Goal: Task Accomplishment & Management: Use online tool/utility

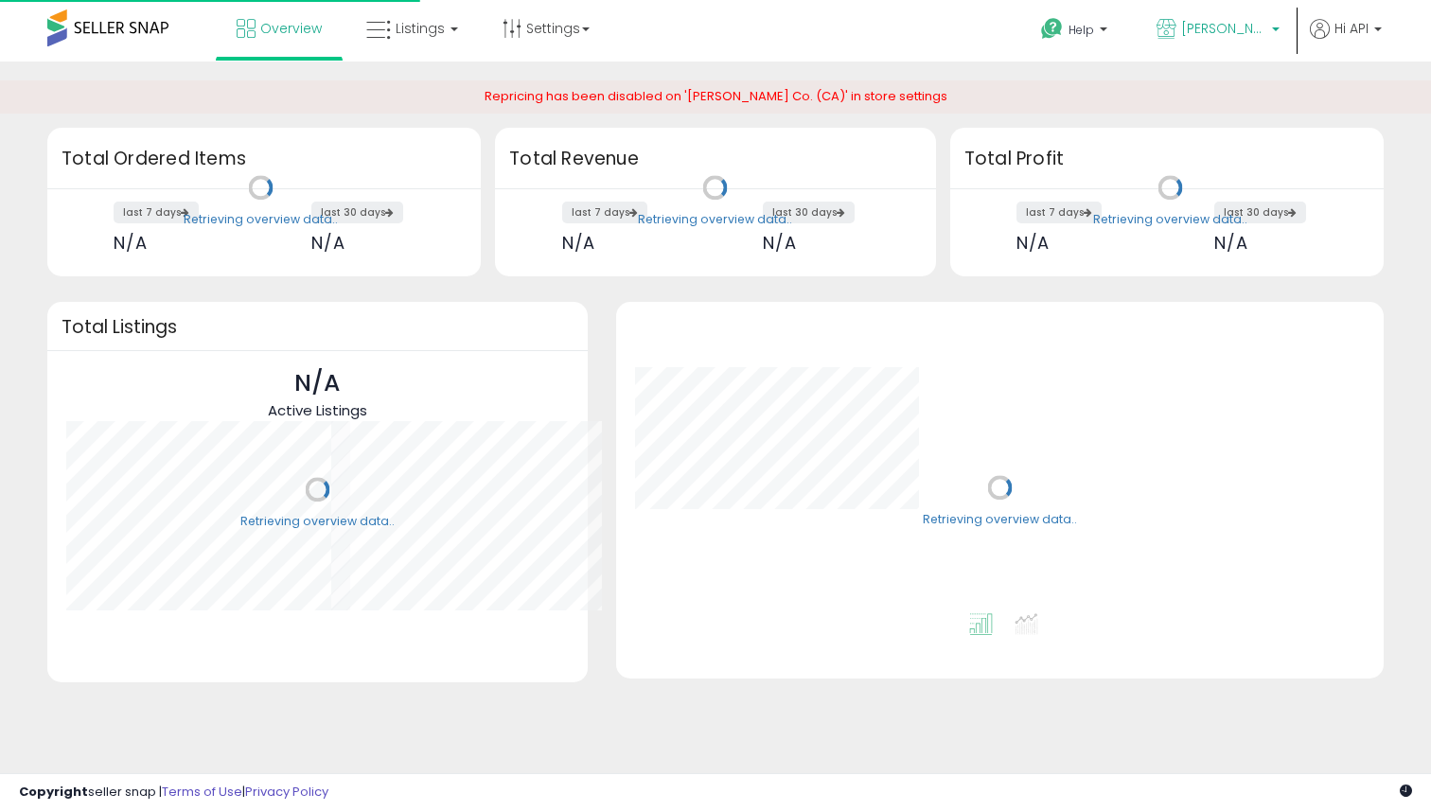
click at [1255, 26] on span "[PERSON_NAME] Co. ([GEOGRAPHIC_DATA])" at bounding box center [1223, 28] width 85 height 19
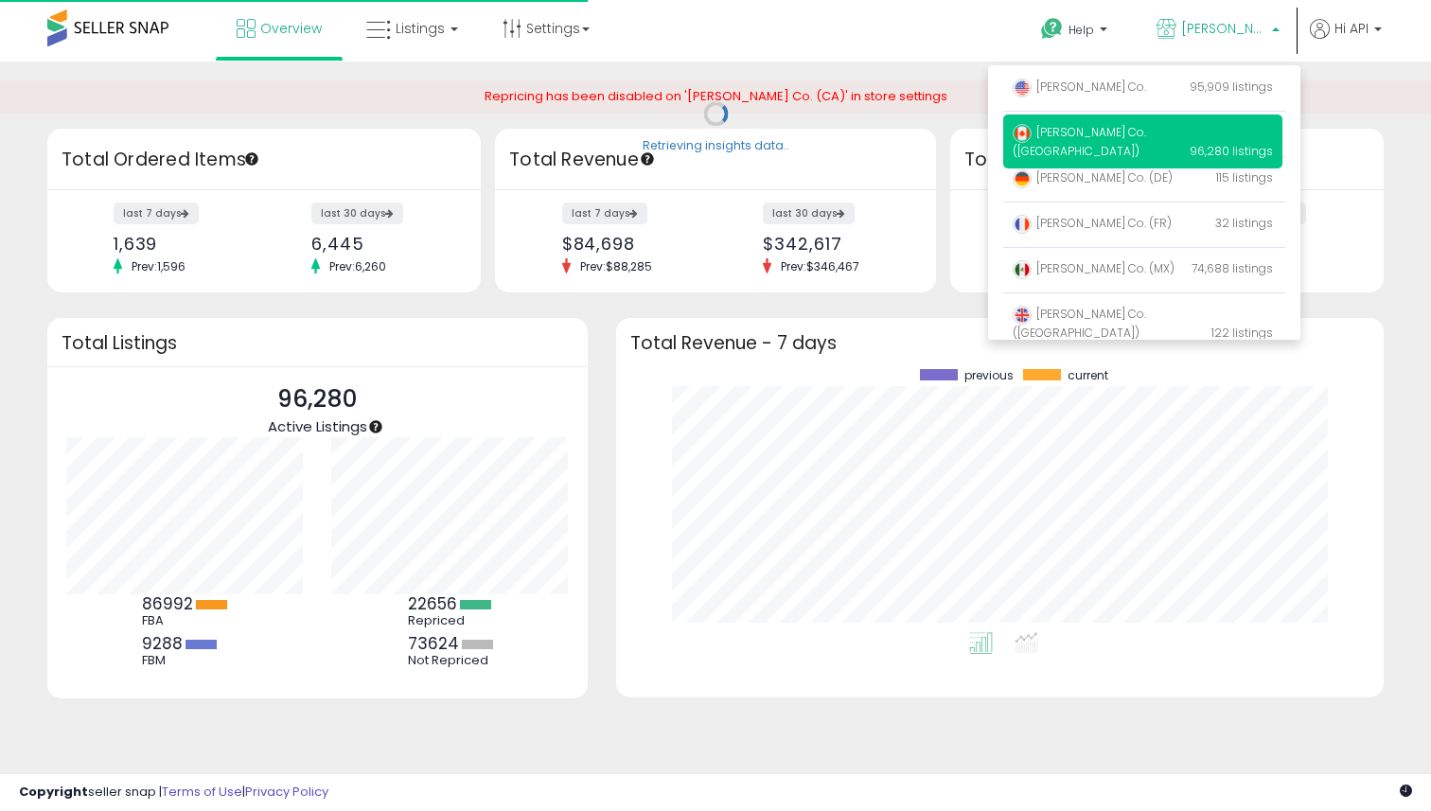
scroll to position [263, 730]
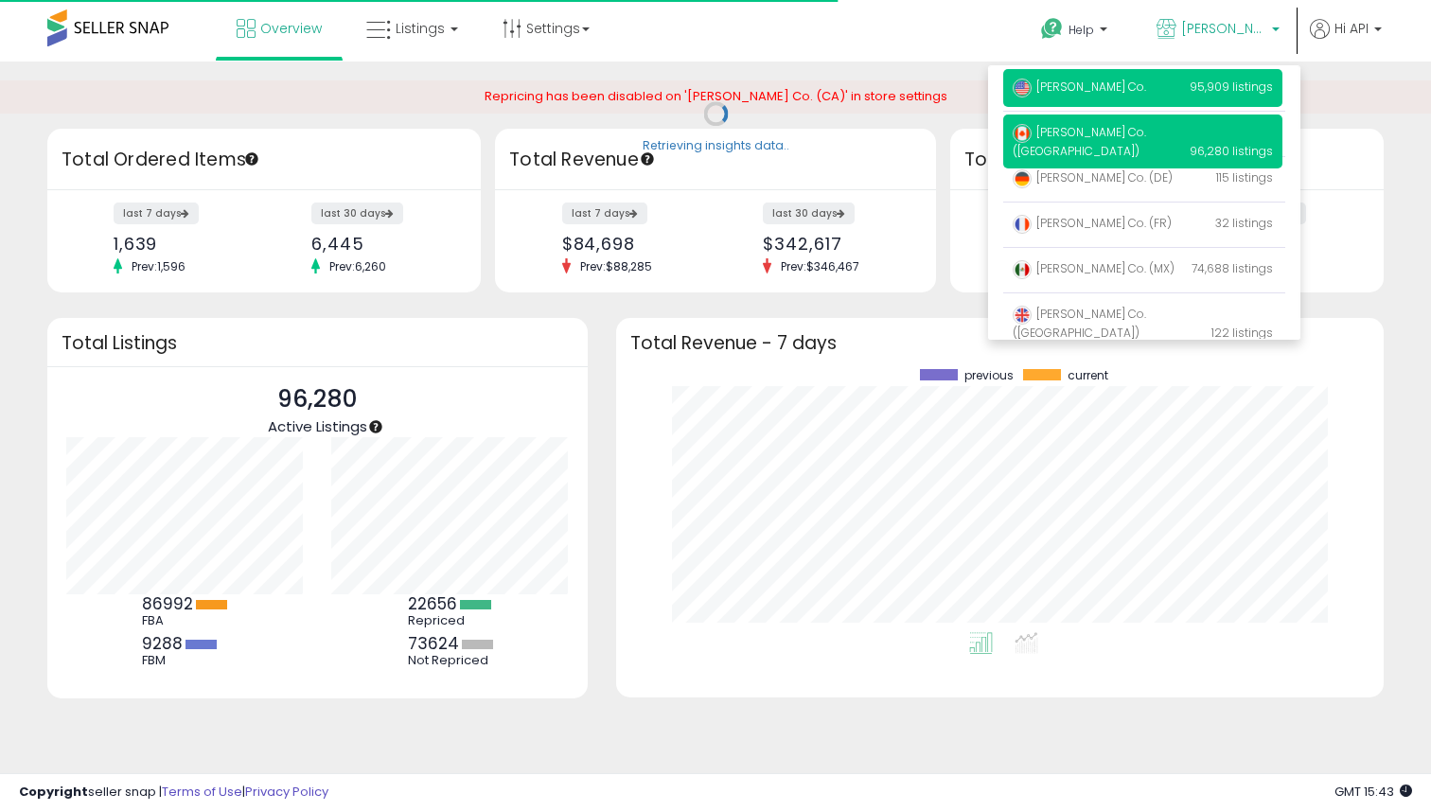
click at [1126, 77] on p "[PERSON_NAME] Co. 95,909 listings" at bounding box center [1142, 88] width 279 height 38
click at [1118, 83] on span "[PERSON_NAME] Co." at bounding box center [1079, 87] width 133 height 16
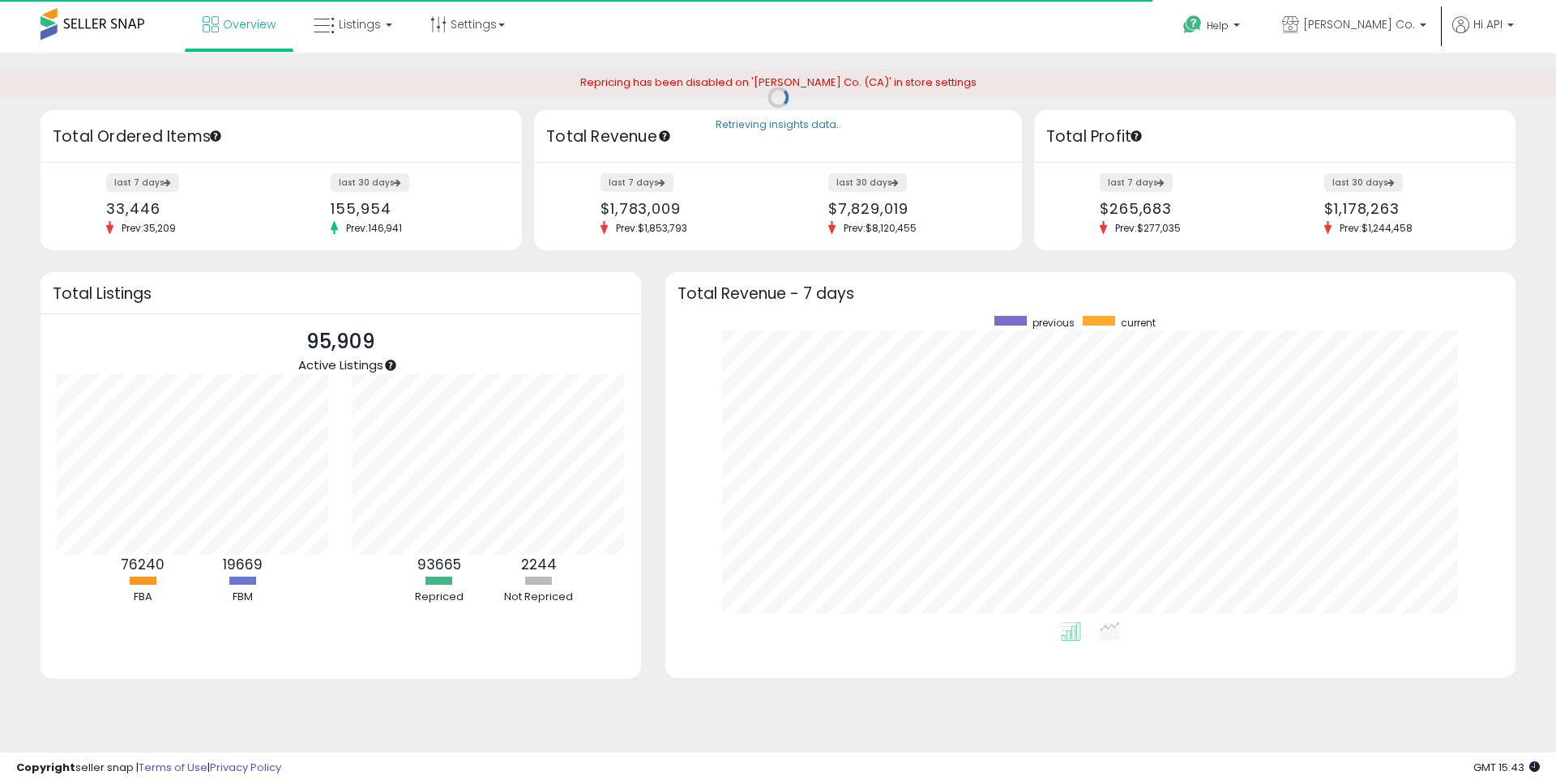
scroll to position [306, 818]
click at [379, 22] on link "Listings" at bounding box center [353, 24] width 103 height 49
click at [356, 79] on icon at bounding box center [365, 80] width 70 height 21
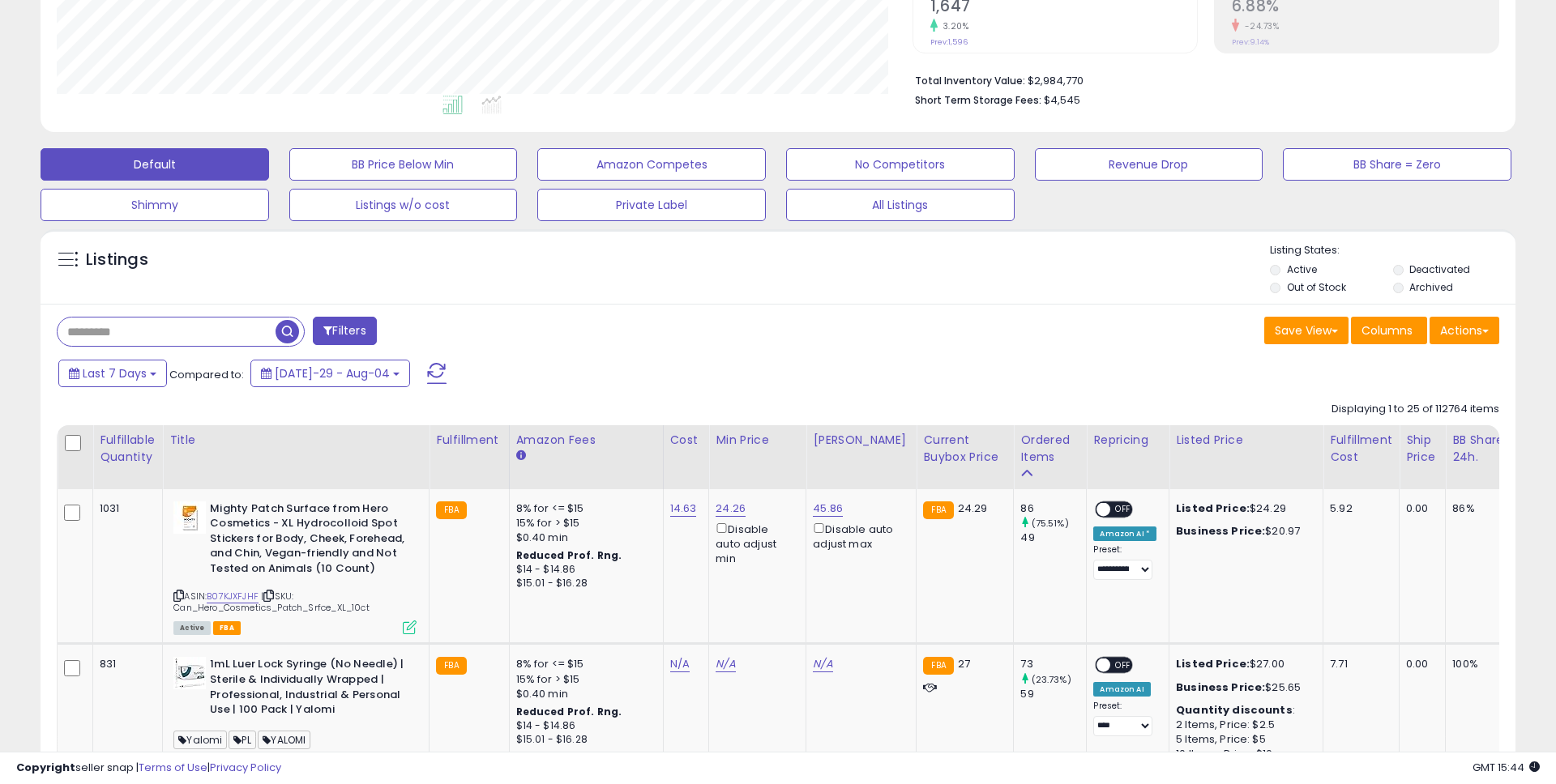
scroll to position [556, 0]
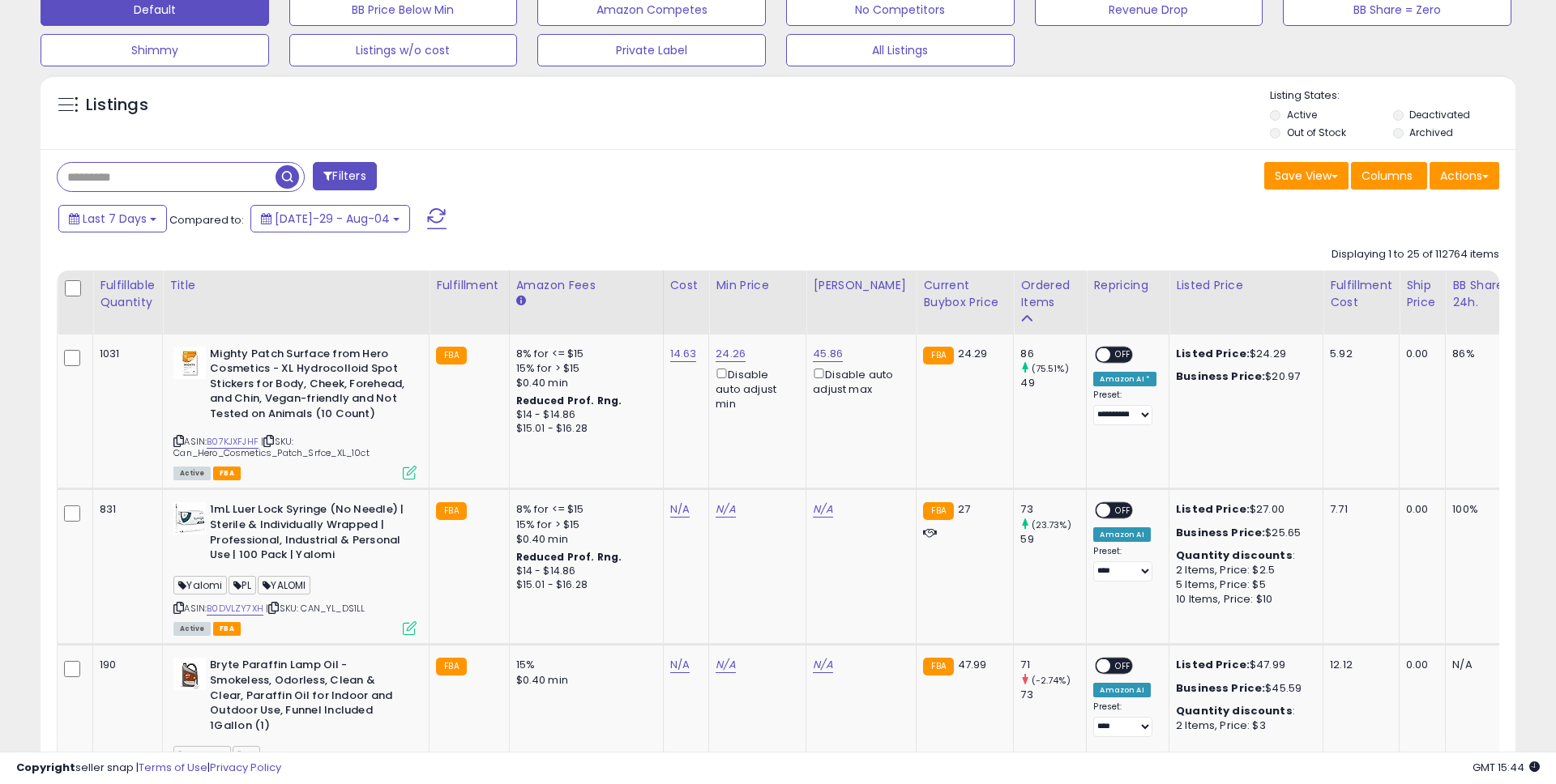
click at [195, 181] on input "text" at bounding box center [166, 176] width 218 height 28
paste input "*******"
type input "*******"
click at [481, 176] on button "Filters" at bounding box center [486, 175] width 63 height 28
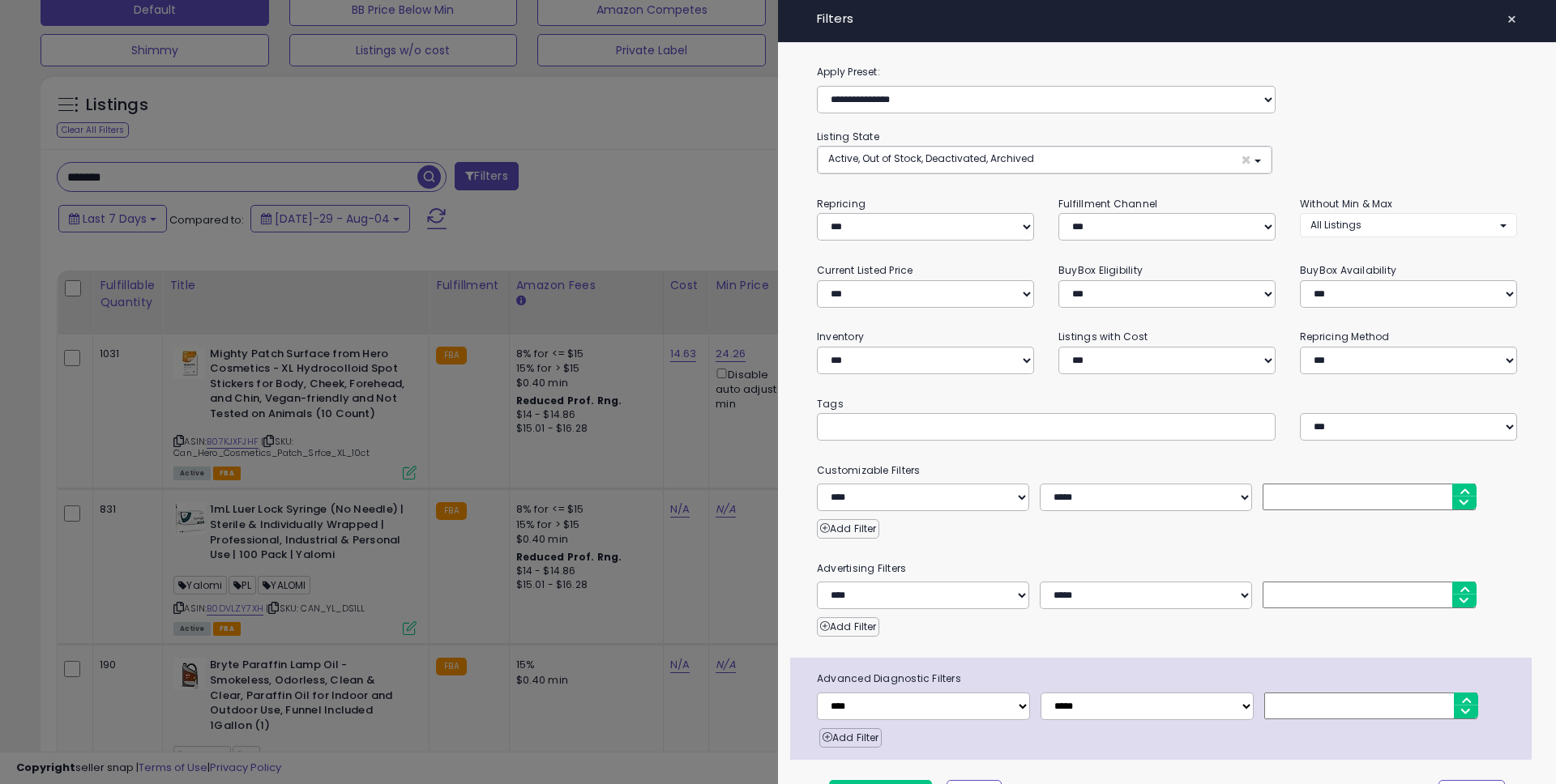
click at [640, 216] on div at bounding box center [778, 392] width 1556 height 784
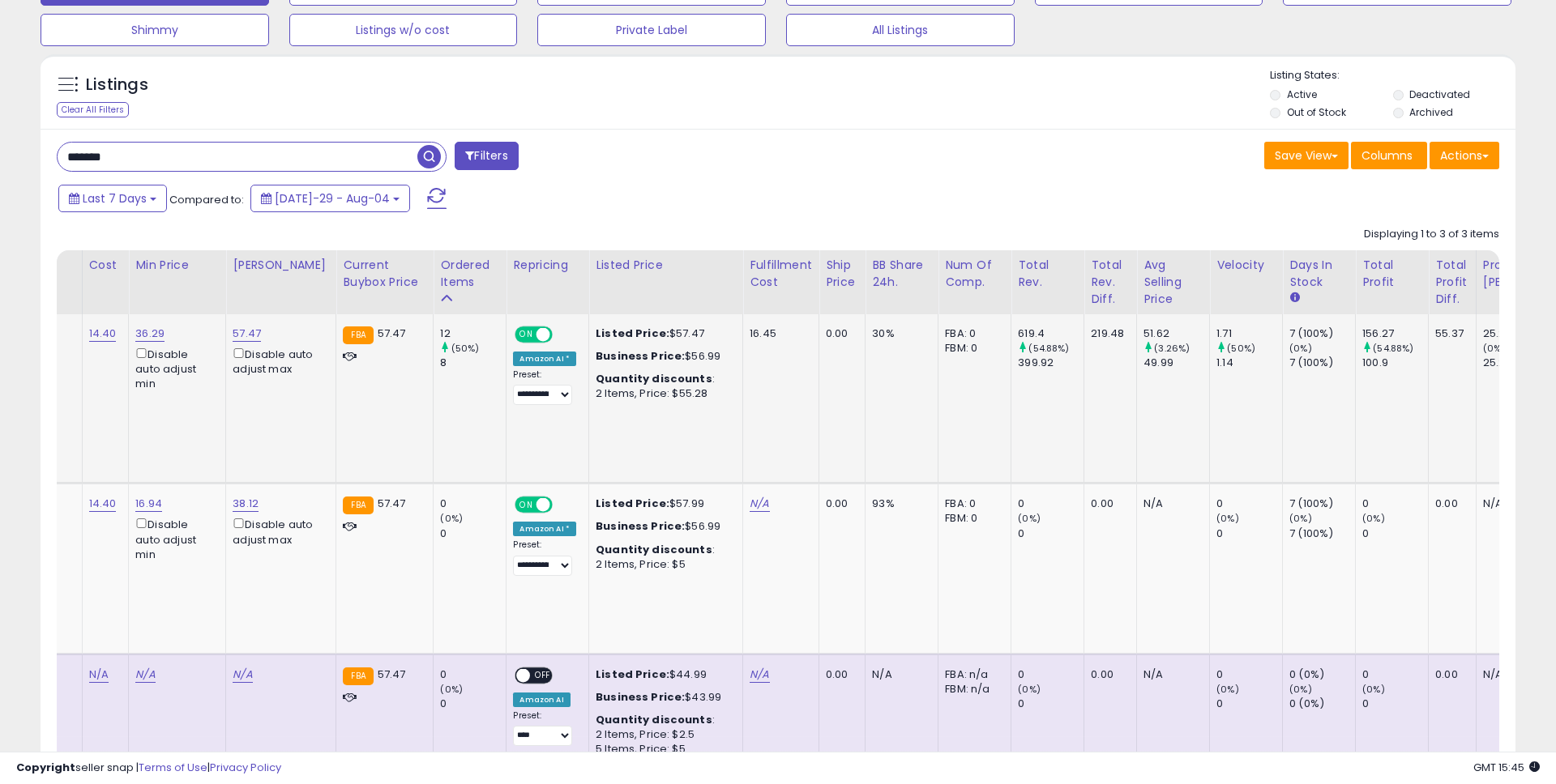
scroll to position [0, 710]
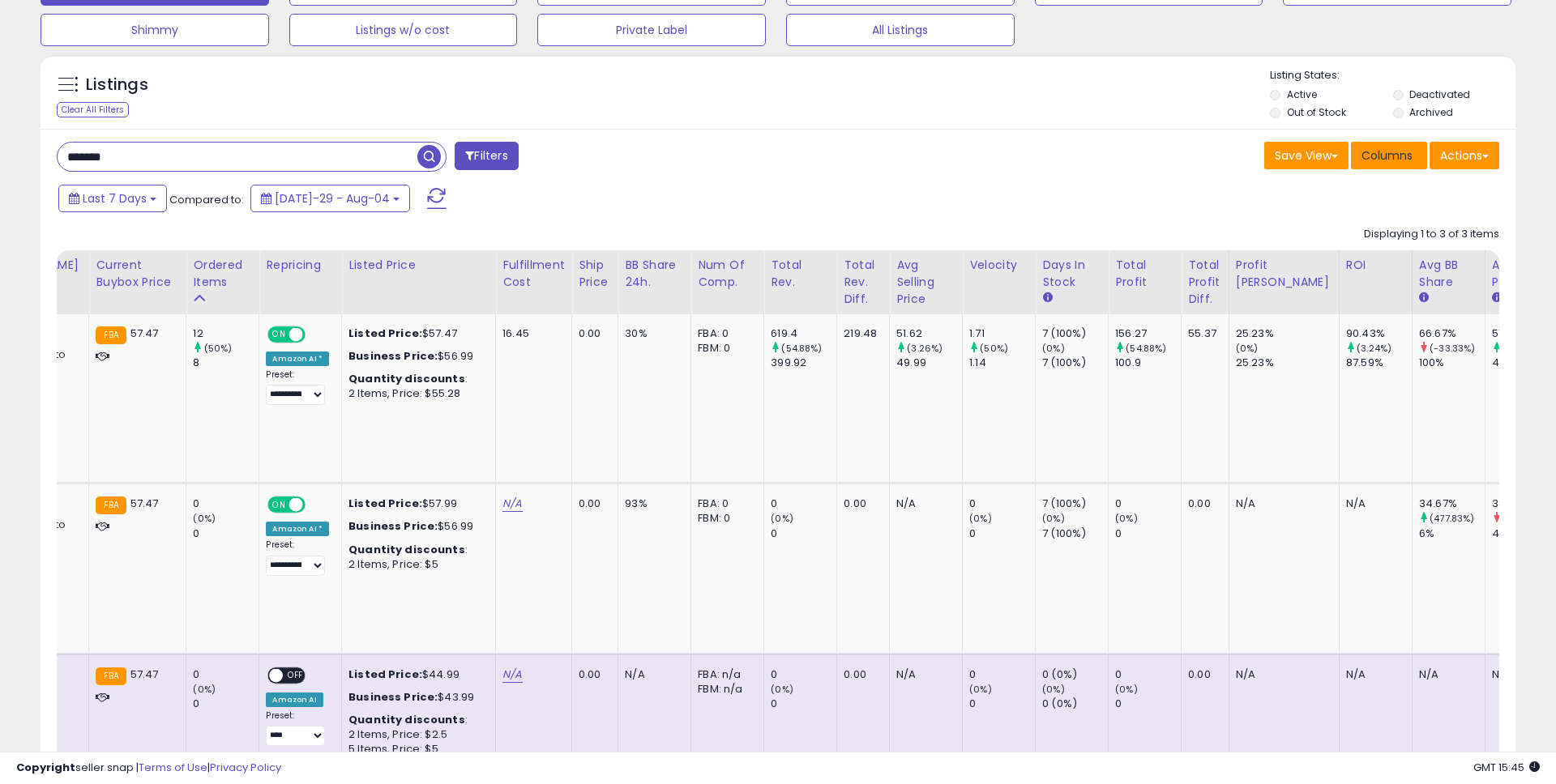
click at [1404, 153] on span "Columns" at bounding box center [1387, 155] width 51 height 16
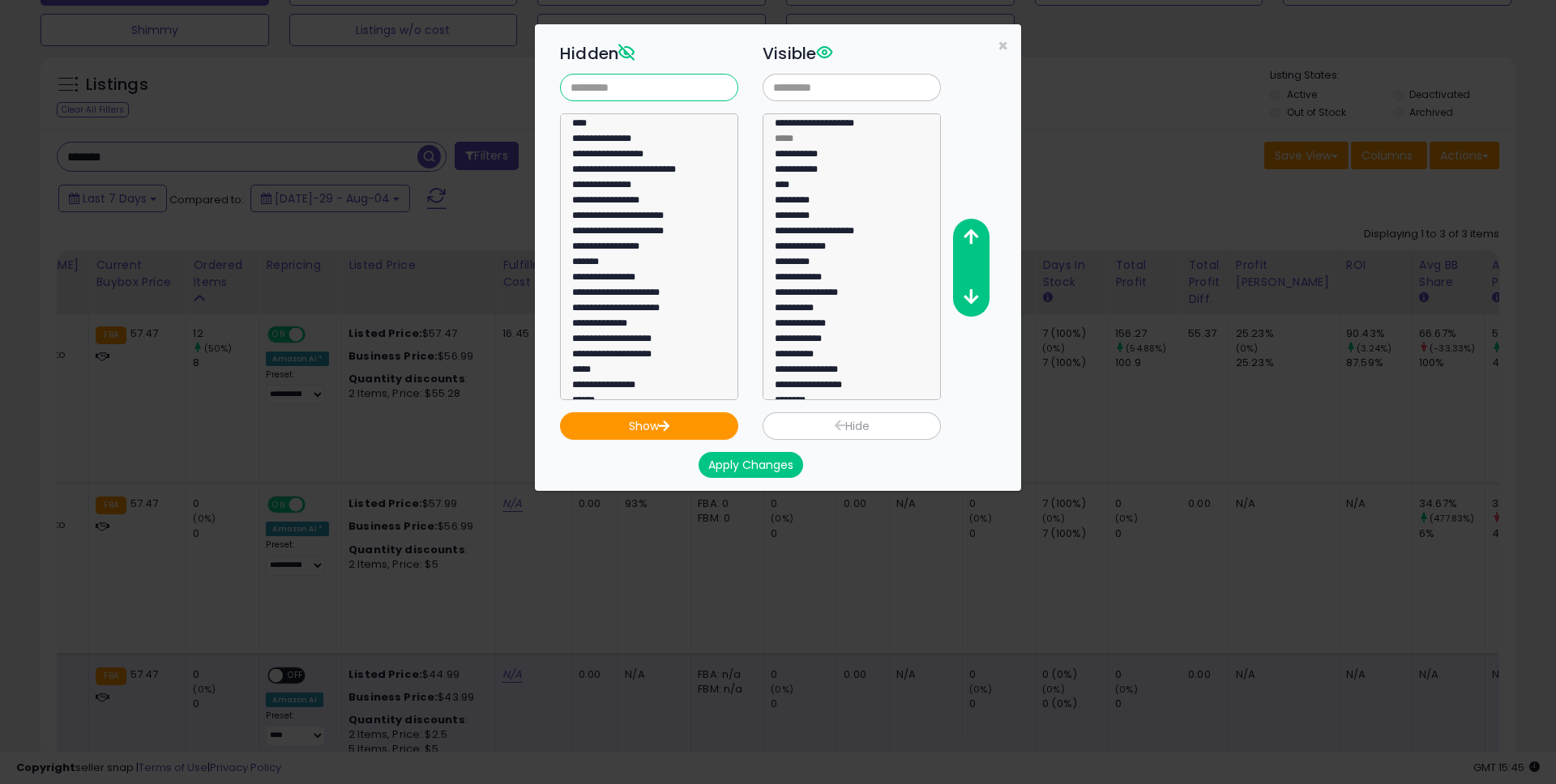
click at [627, 89] on input "text" at bounding box center [649, 87] width 178 height 27
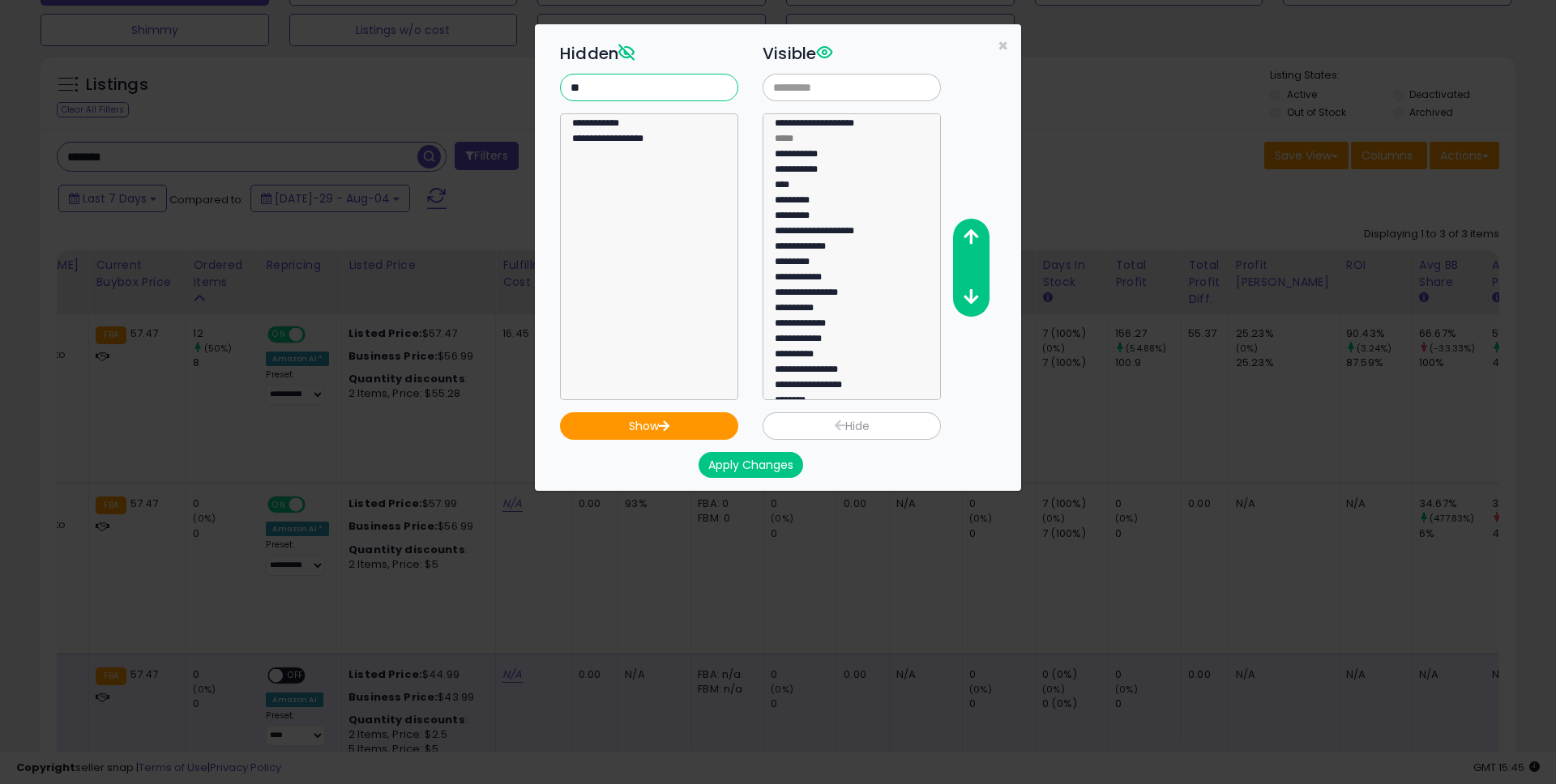
type input "*"
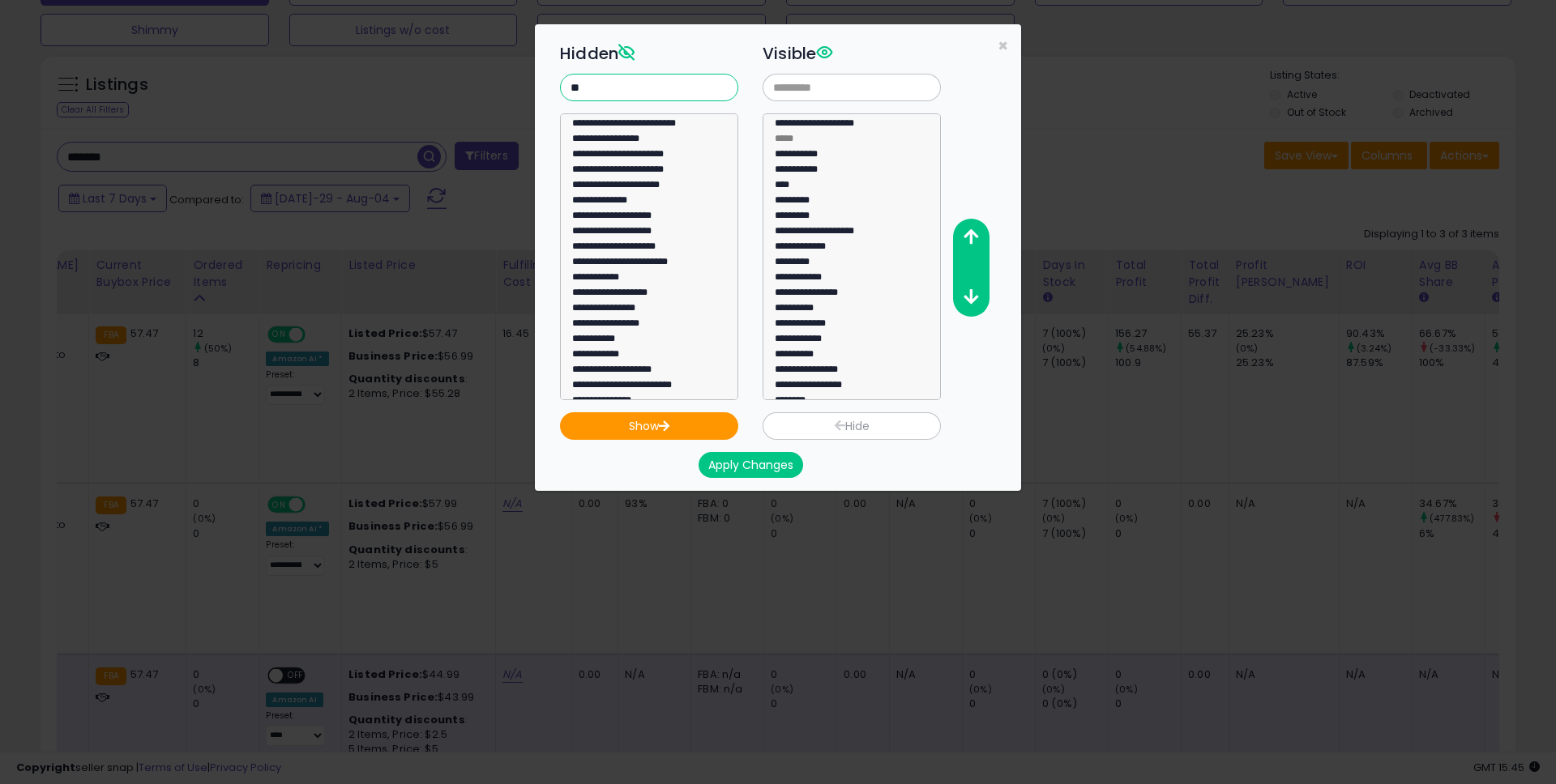
type input "*"
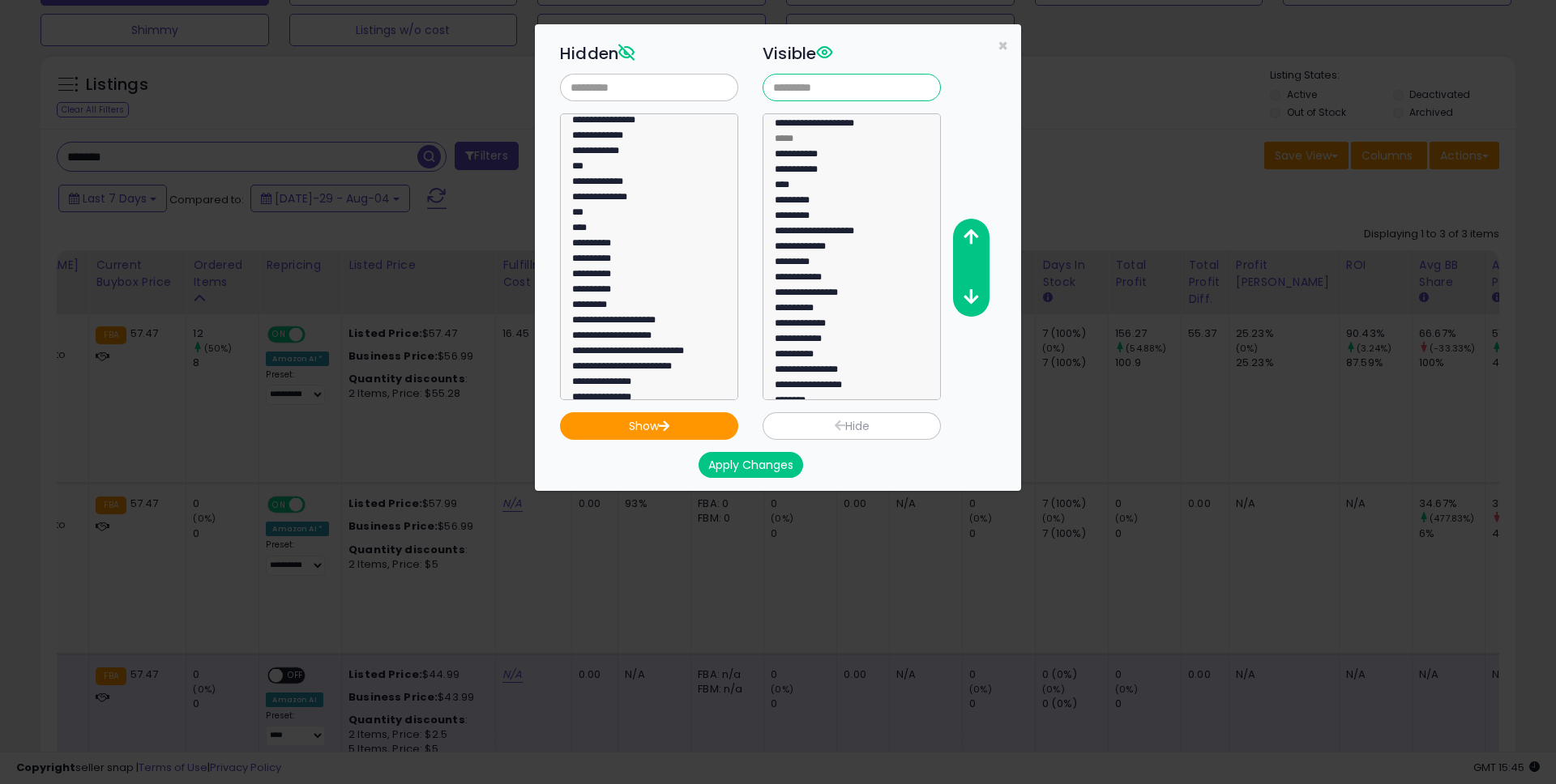
click at [789, 88] on input "text" at bounding box center [852, 87] width 178 height 27
type input "**"
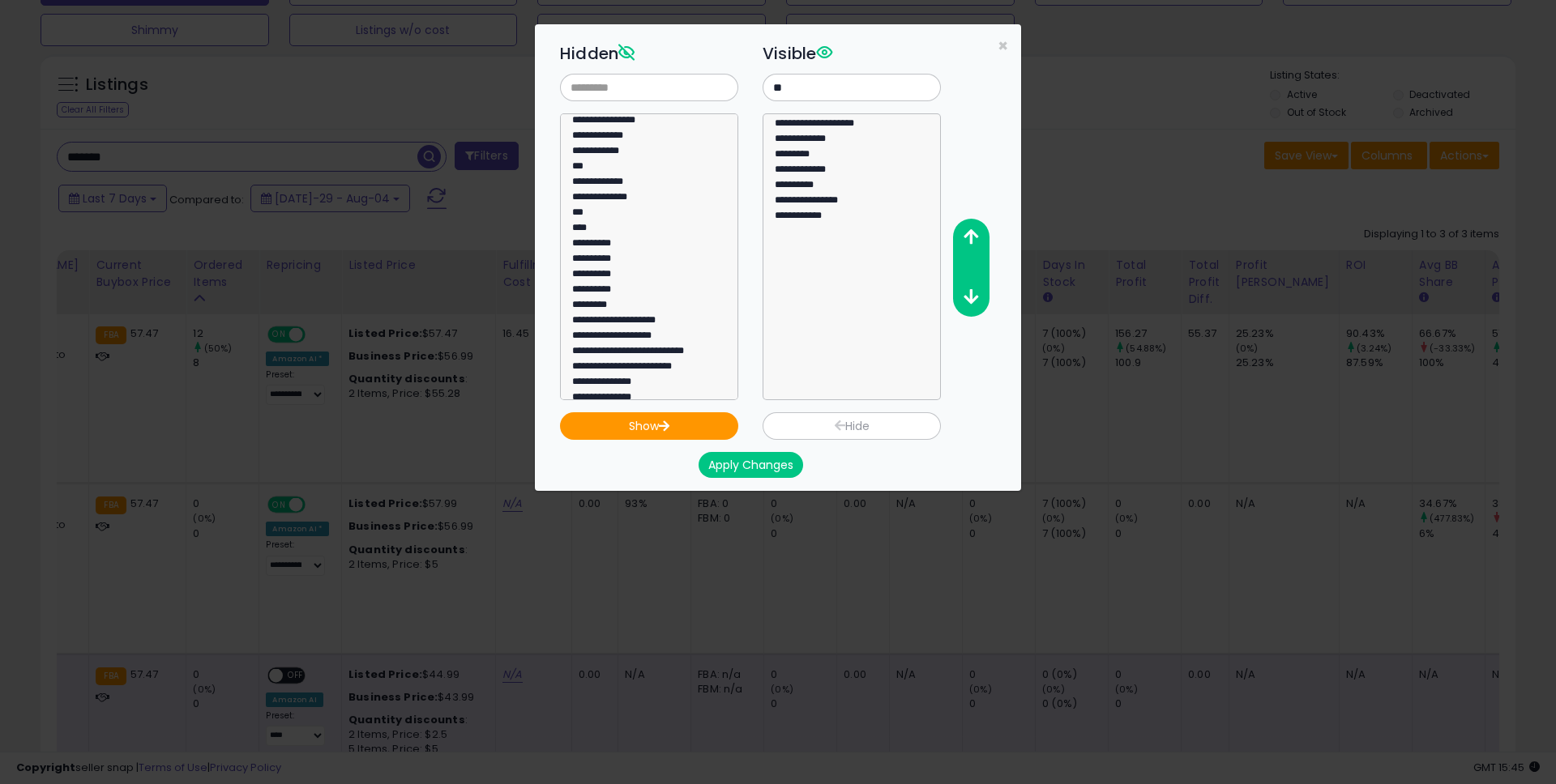
click at [629, 461] on div "Apply Changes" at bounding box center [750, 465] width 405 height 26
click at [1003, 45] on span "×" at bounding box center [1003, 45] width 10 height 23
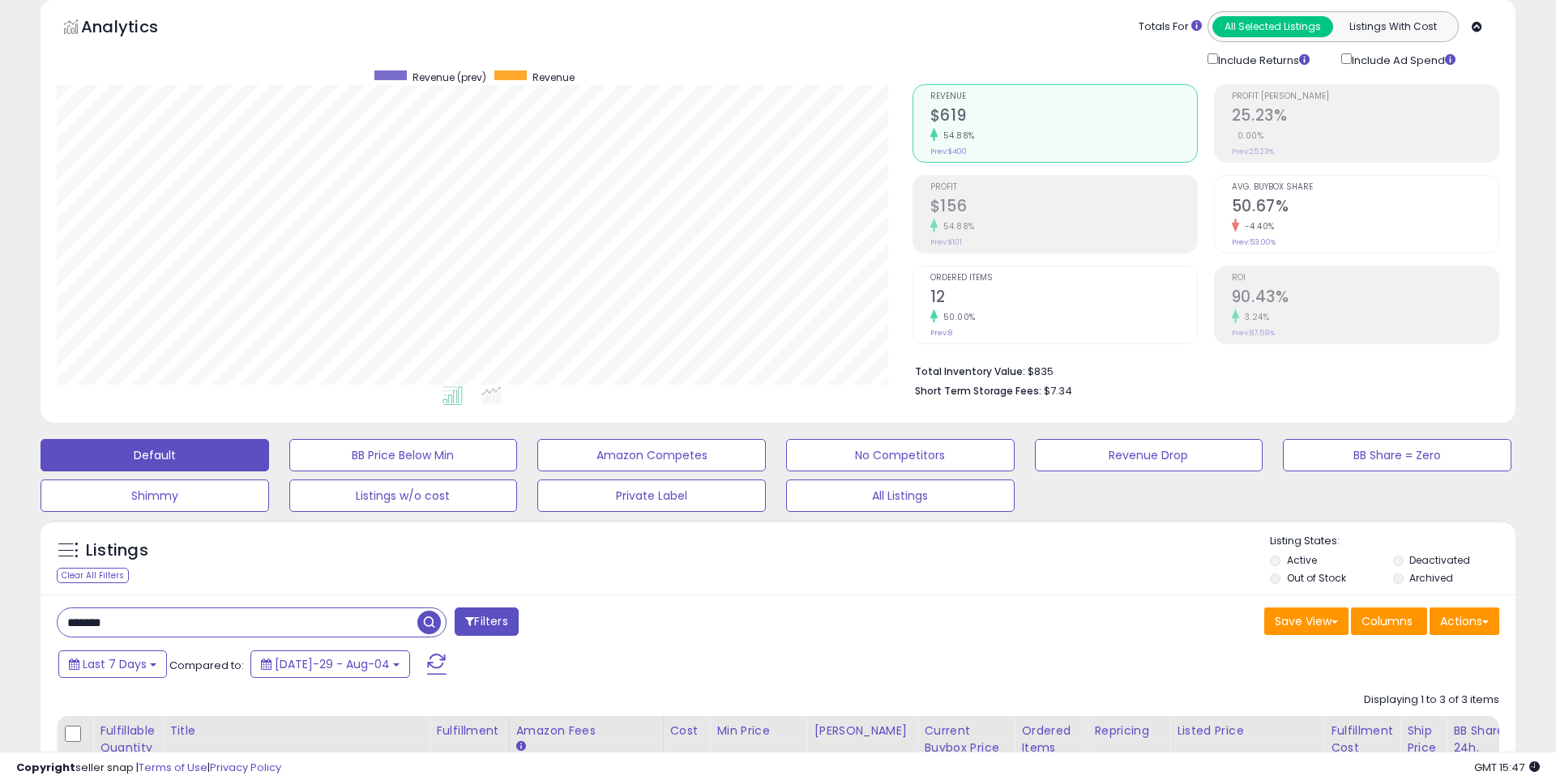
scroll to position [0, 0]
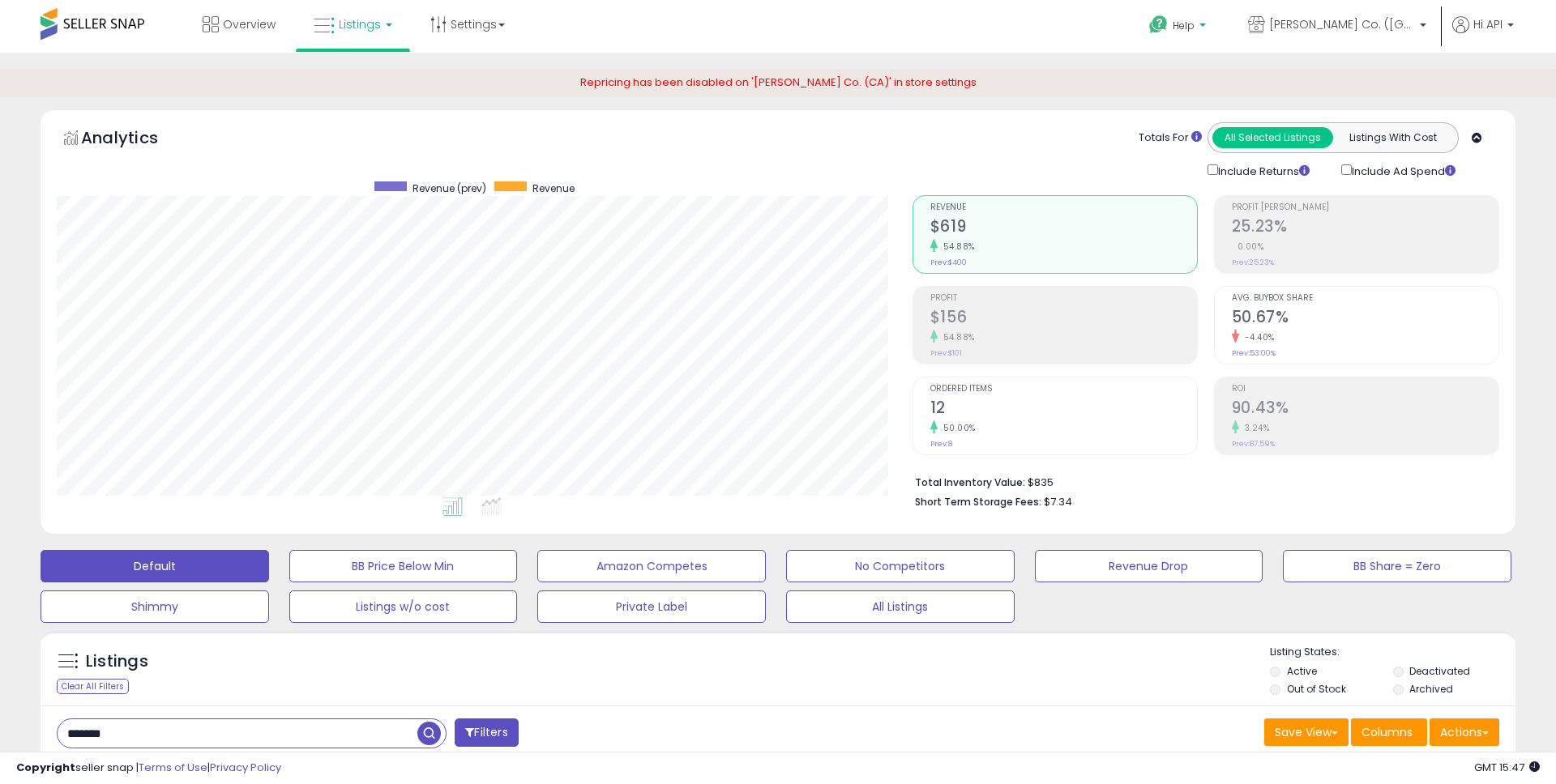
click at [1222, 16] on link "Help" at bounding box center [1179, 27] width 86 height 50
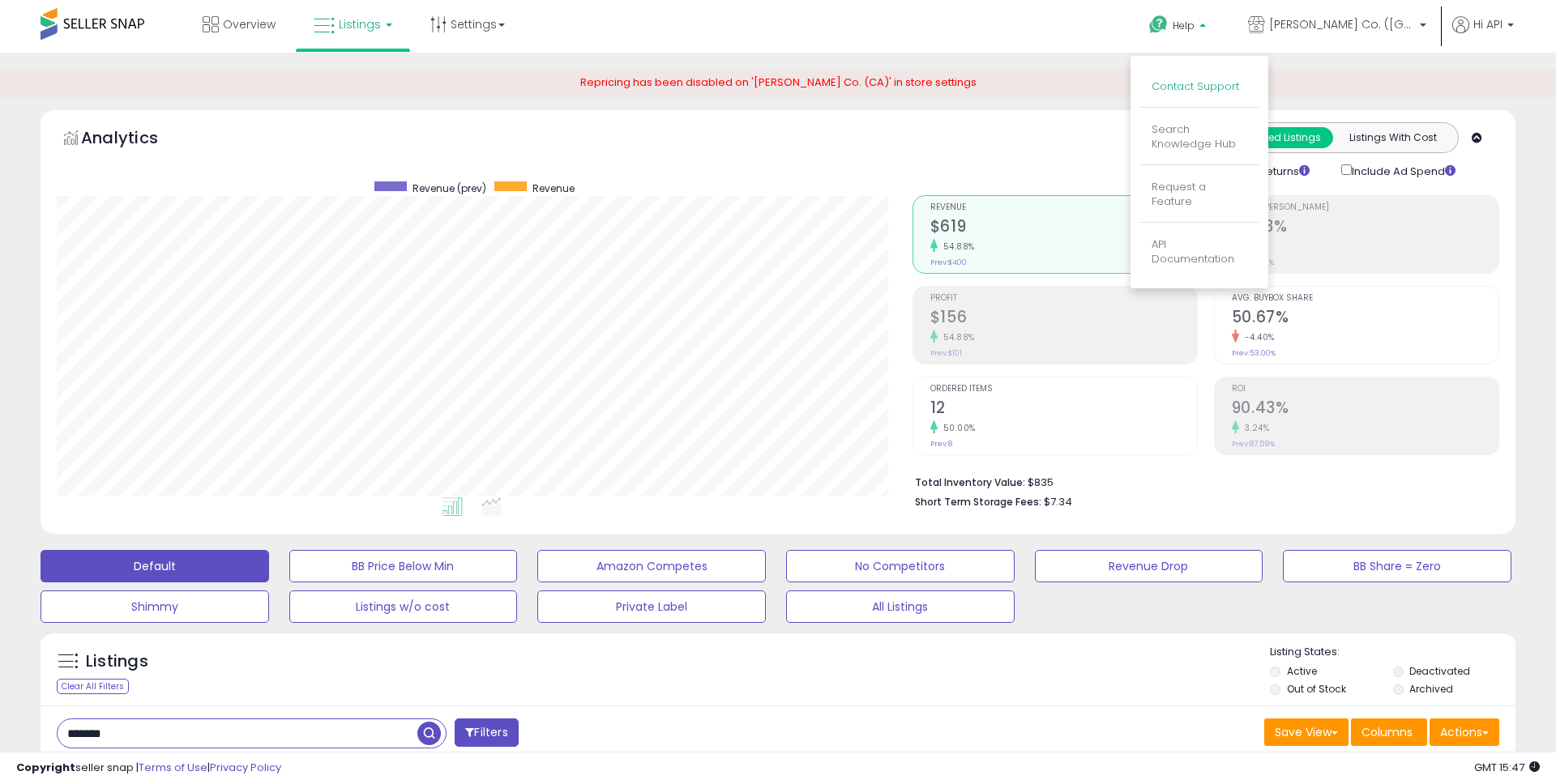
click at [1219, 83] on link "Contact Support" at bounding box center [1195, 86] width 87 height 15
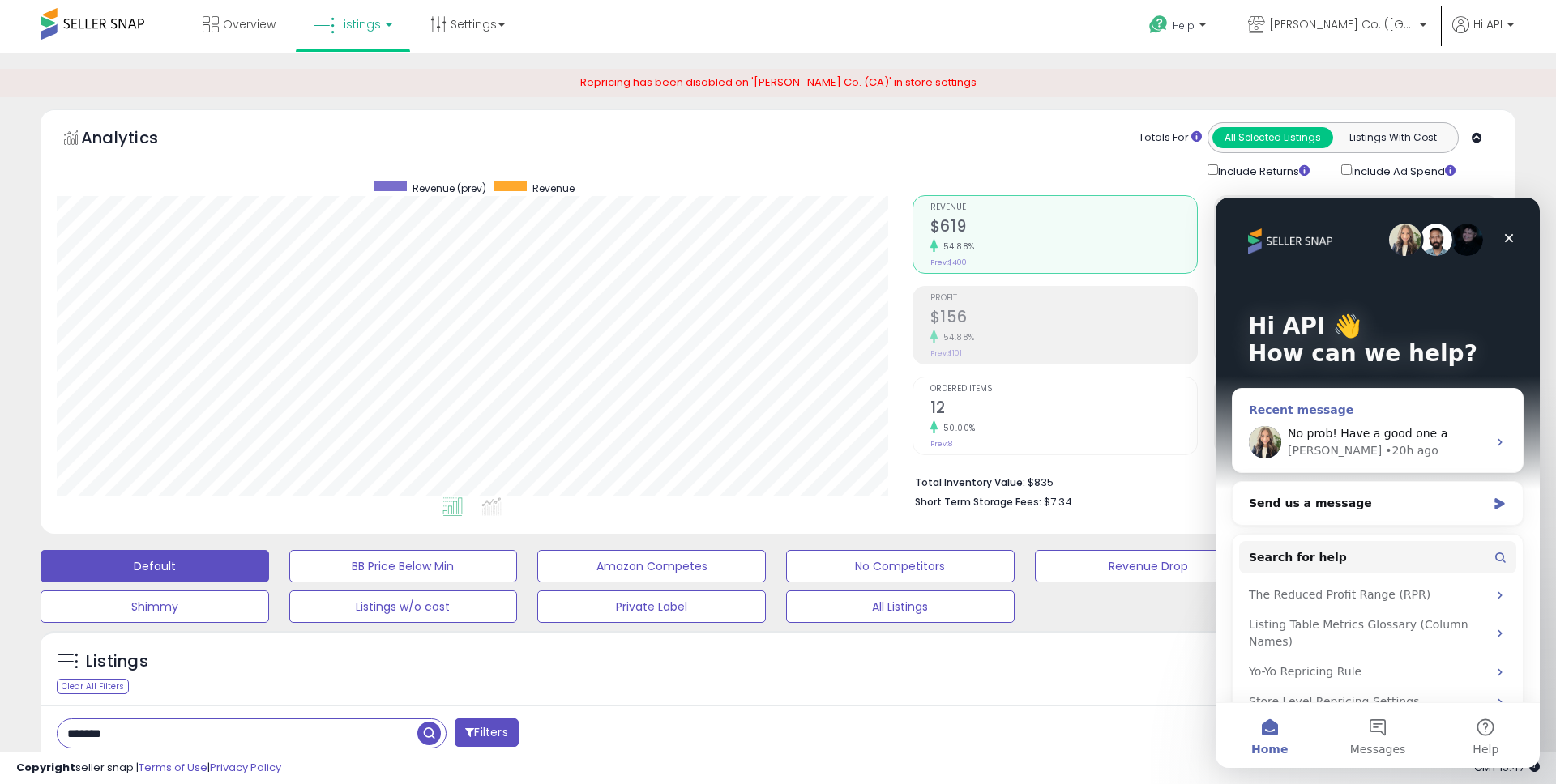
click at [1386, 442] on div "Britney • 20h ago" at bounding box center [1387, 451] width 200 height 17
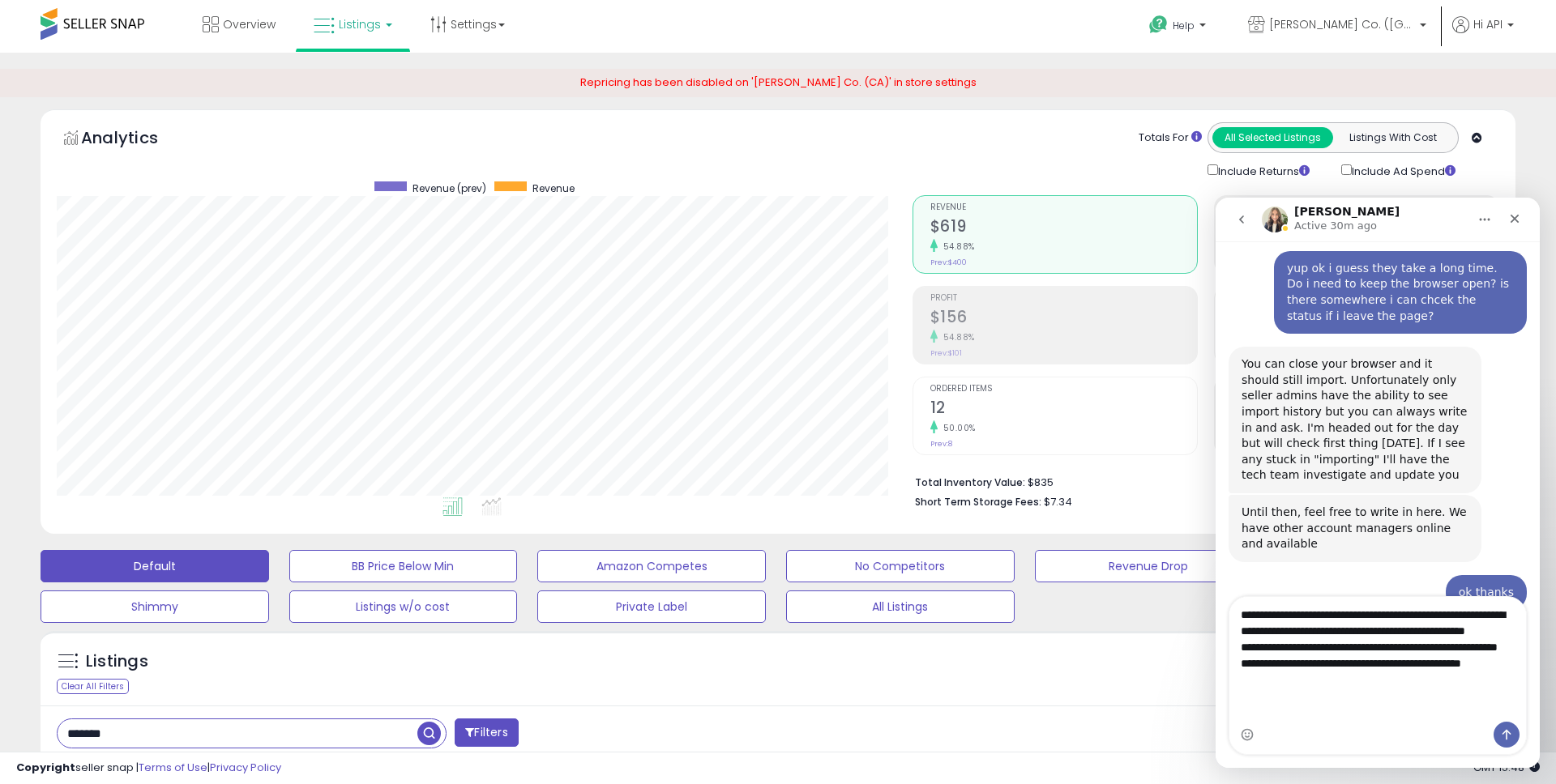
scroll to position [914, 0]
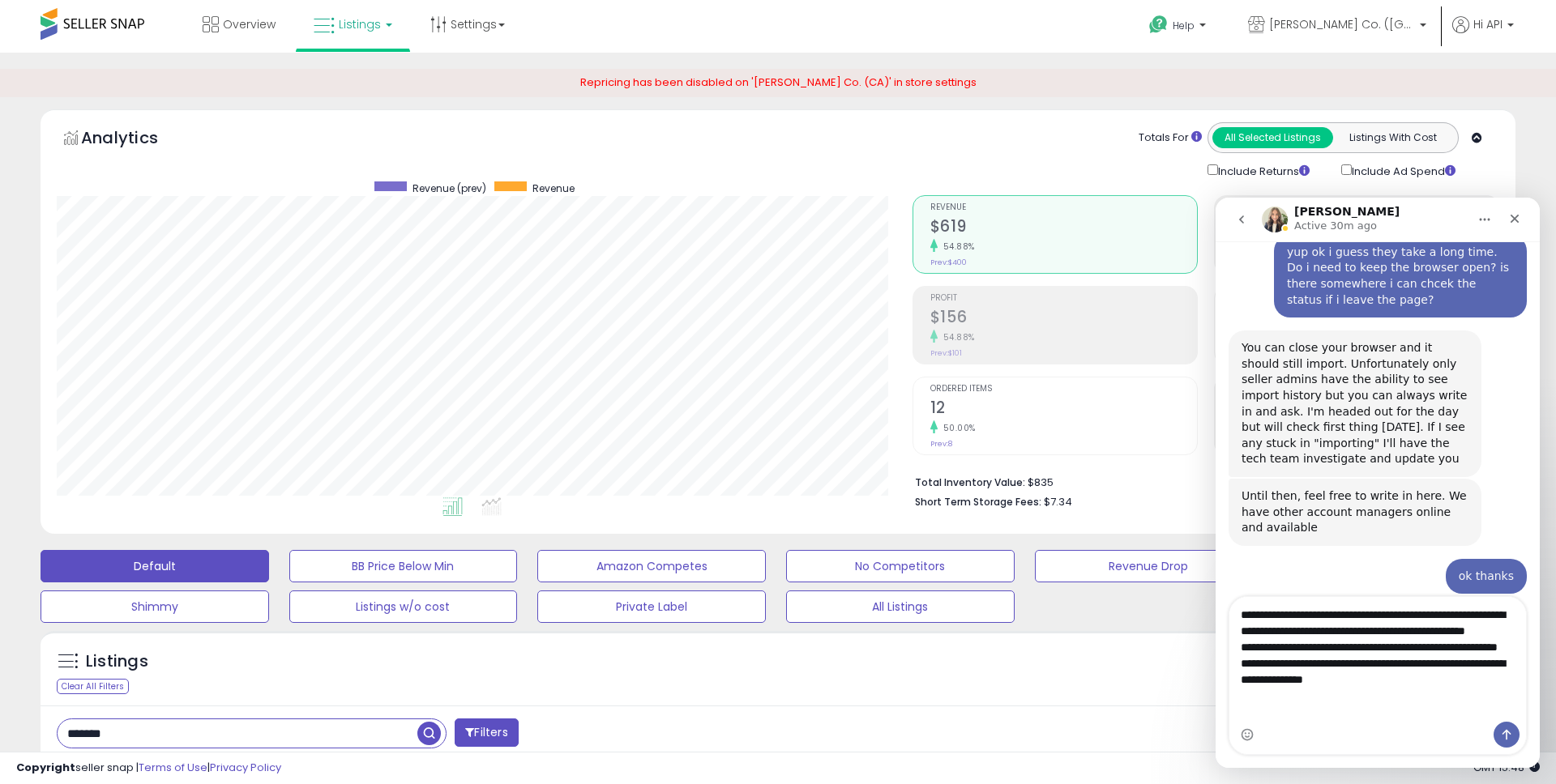
type textarea "**********"
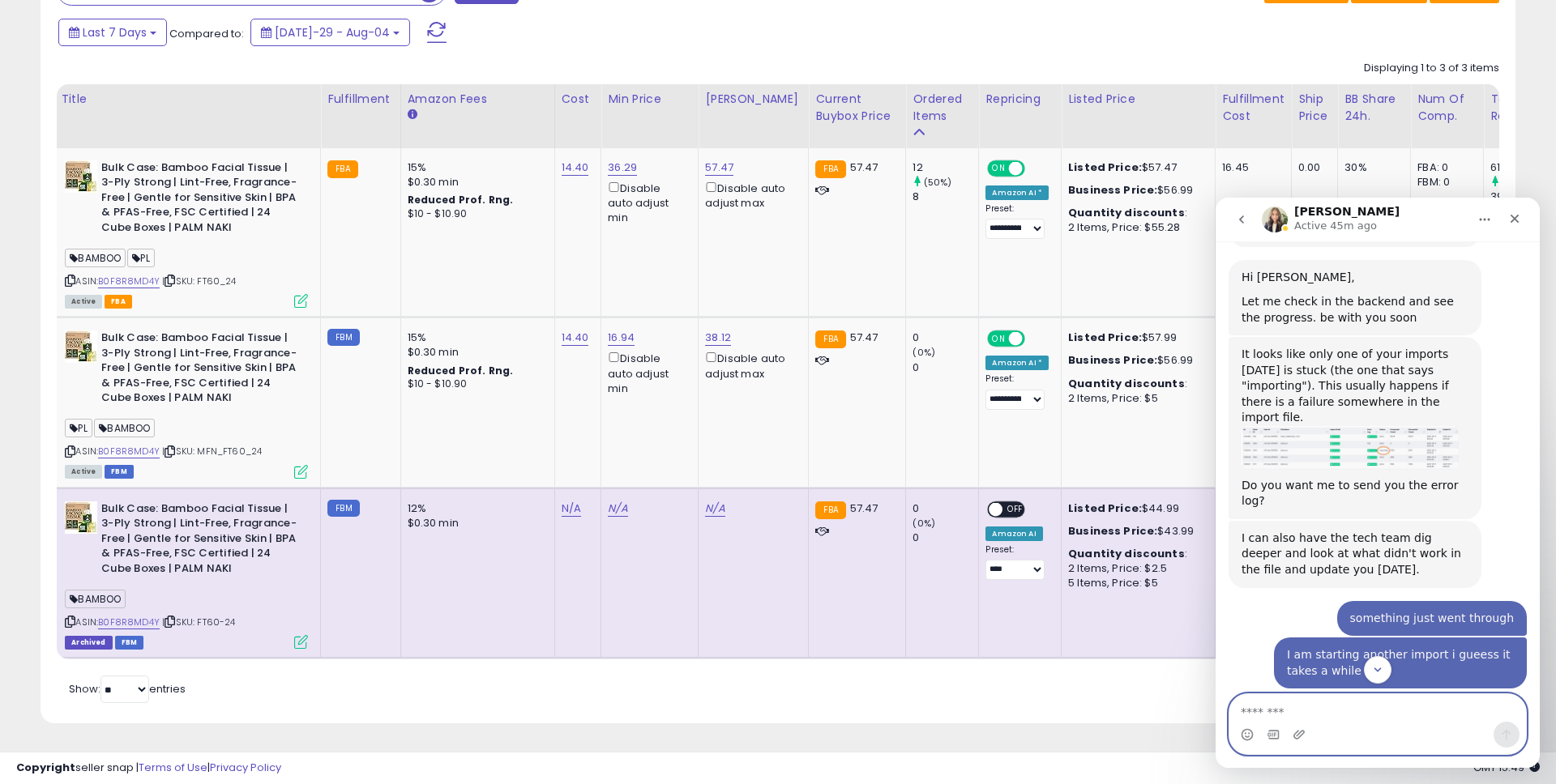
scroll to position [0, 0]
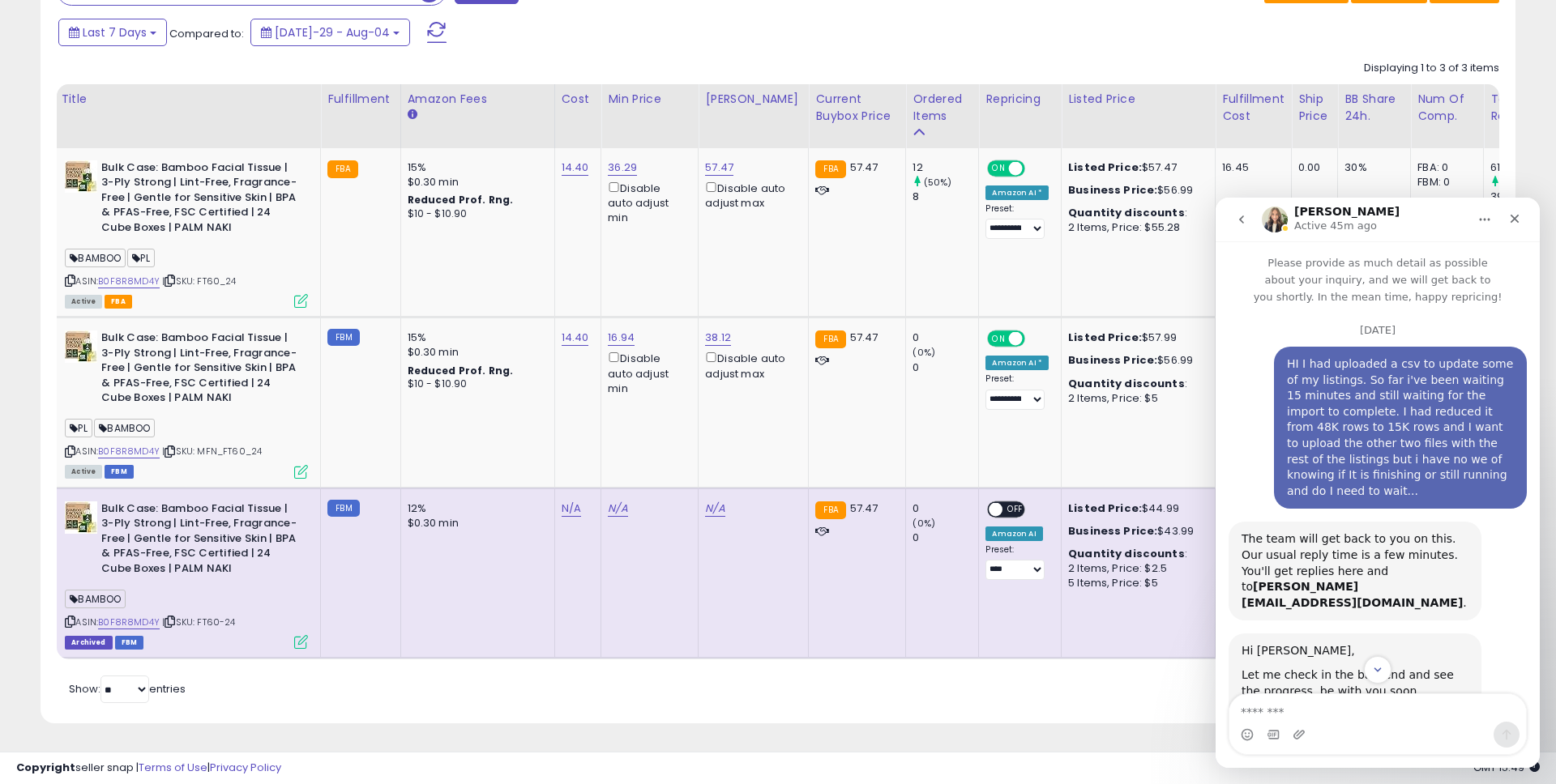
click at [1244, 216] on icon "go back" at bounding box center [1241, 219] width 13 height 13
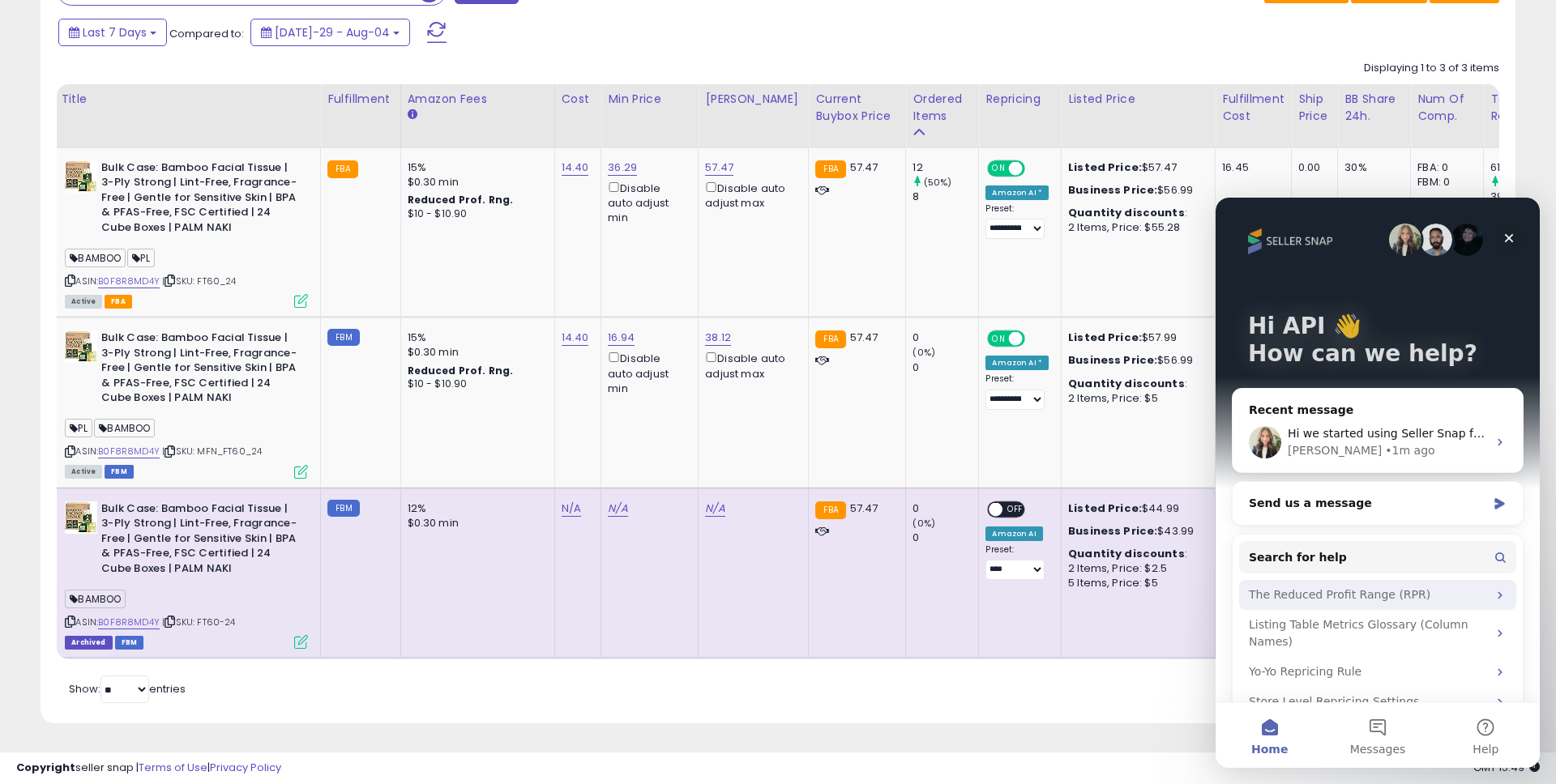
scroll to position [30, 0]
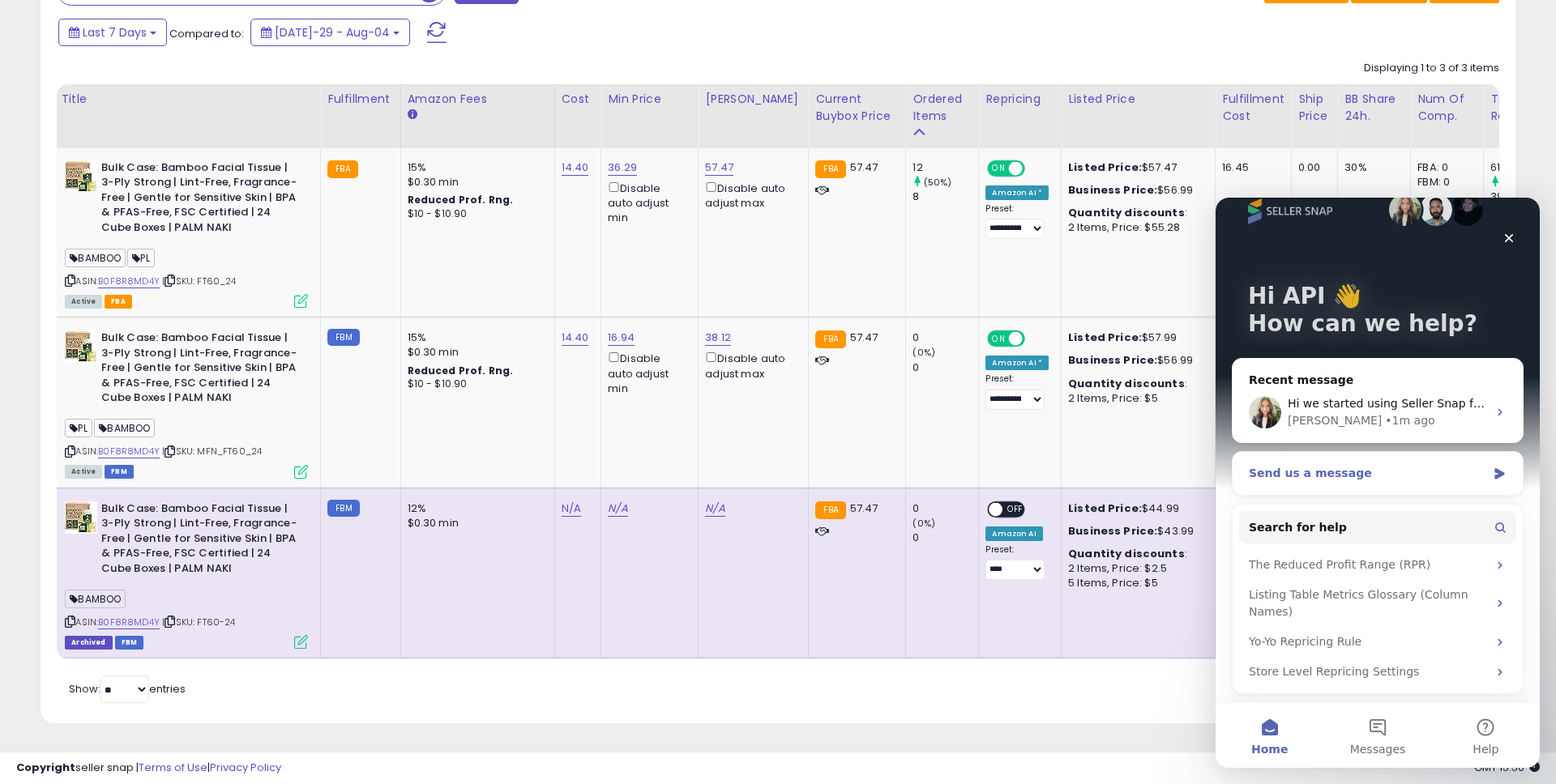
click at [1369, 477] on div "Send us a message" at bounding box center [1367, 473] width 237 height 17
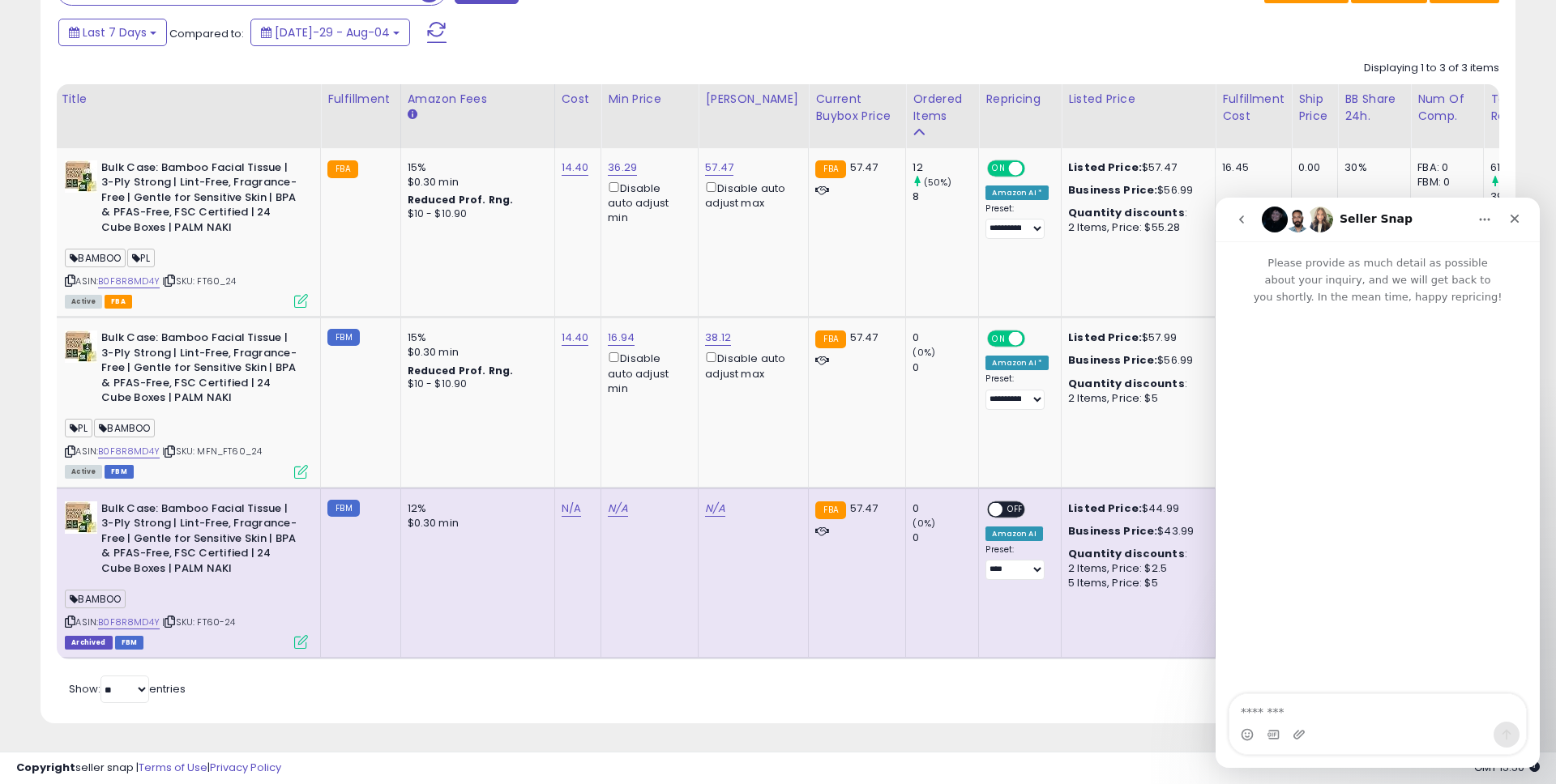
scroll to position [0, 0]
click at [1243, 223] on icon "go back" at bounding box center [1242, 219] width 5 height 8
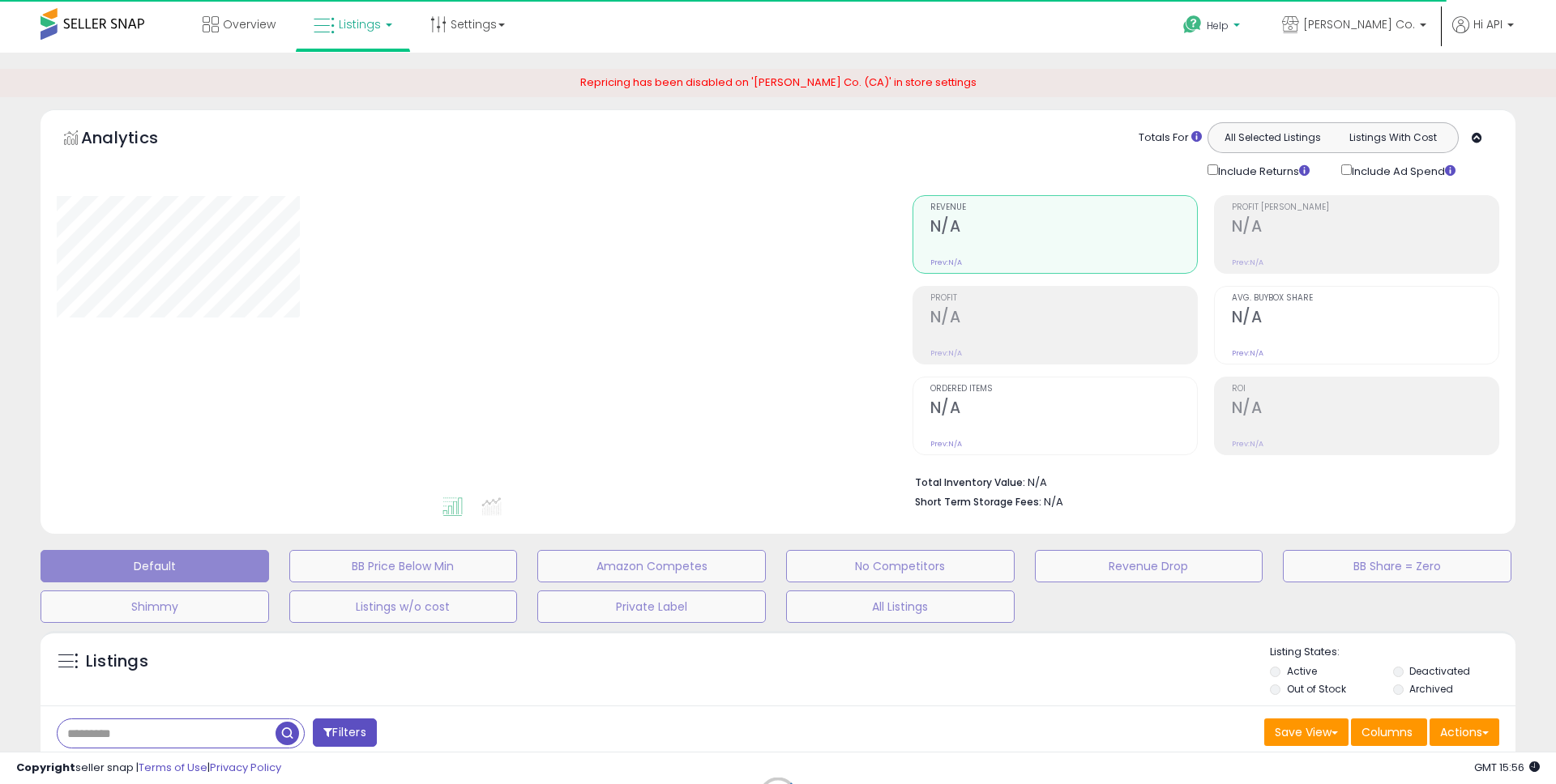
click at [1240, 31] on b at bounding box center [1237, 28] width 7 height 11
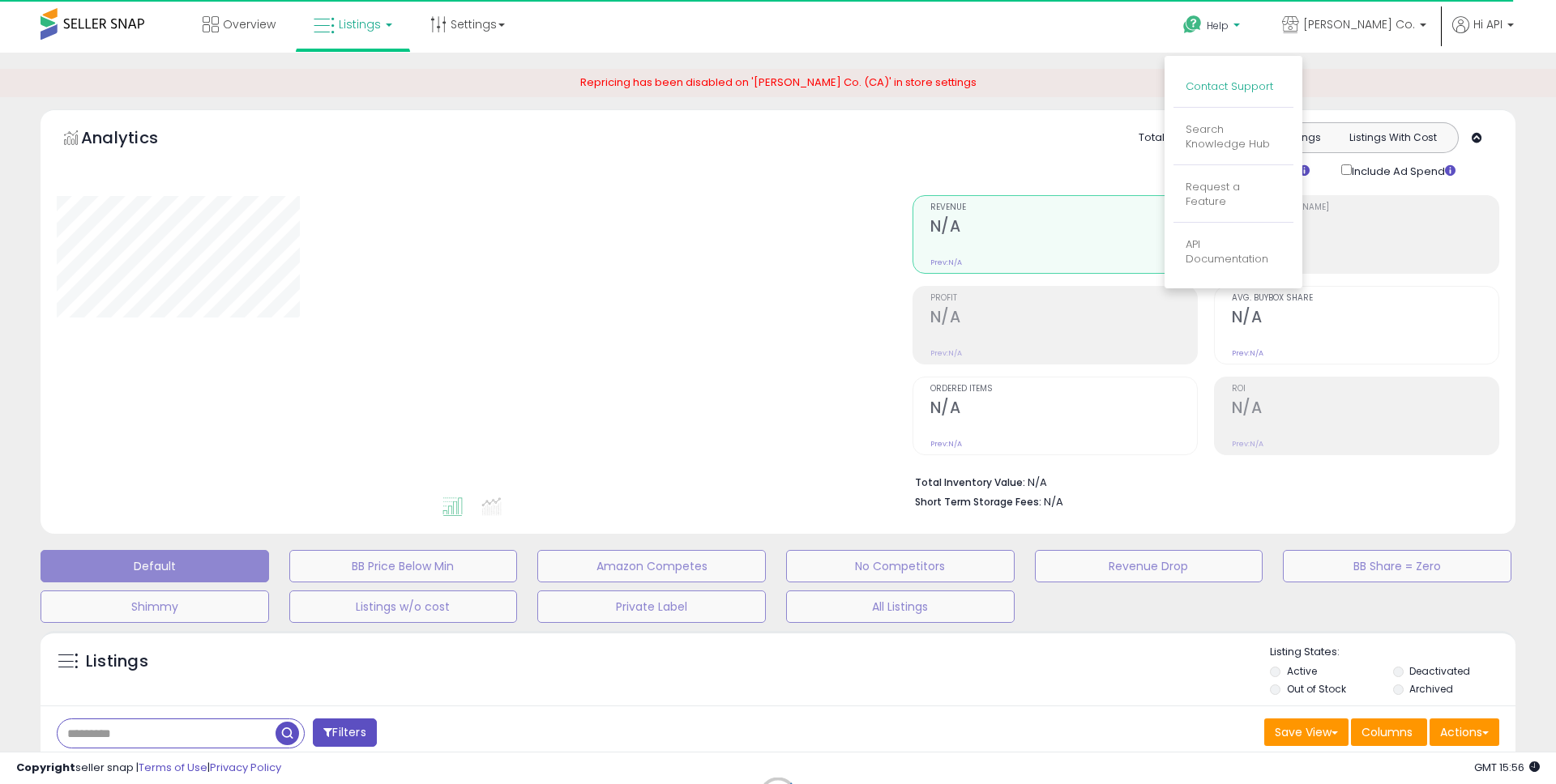
click at [1231, 88] on link "Contact Support" at bounding box center [1230, 86] width 87 height 15
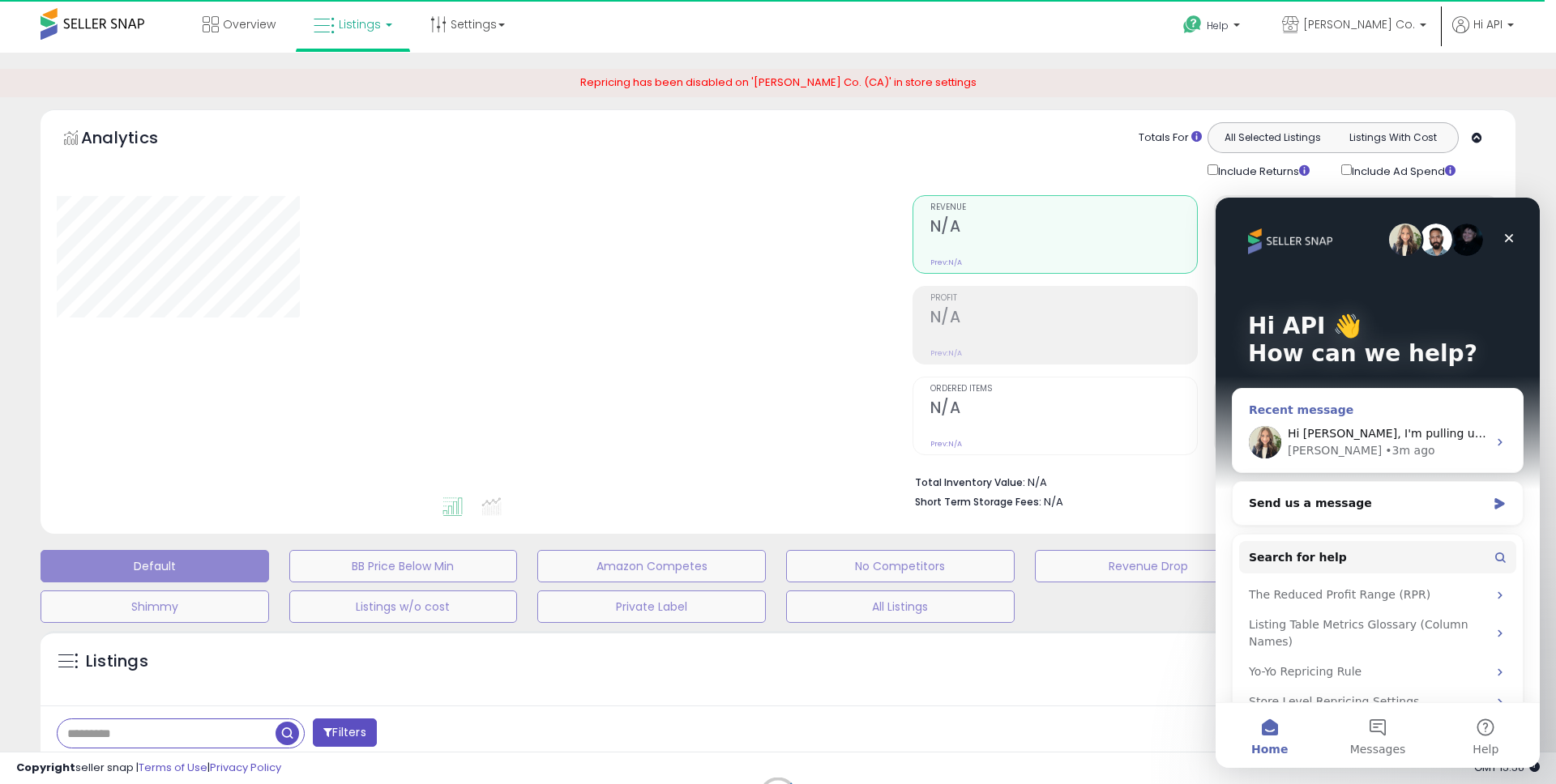
click at [1295, 433] on span "Hi [PERSON_NAME], I'm pulling up the account and taking a look now" at bounding box center [1485, 433] width 394 height 13
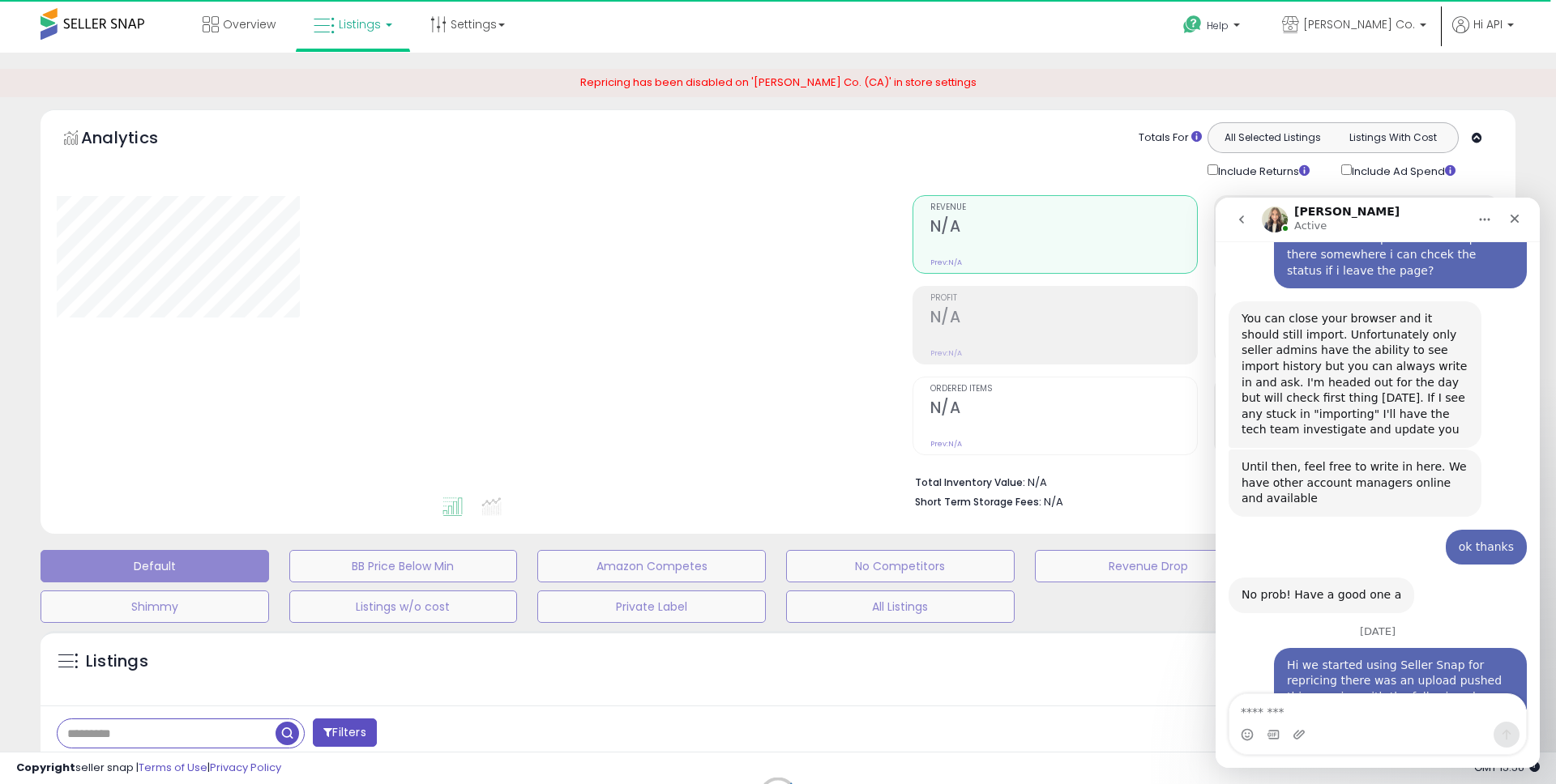
scroll to position [1147, 0]
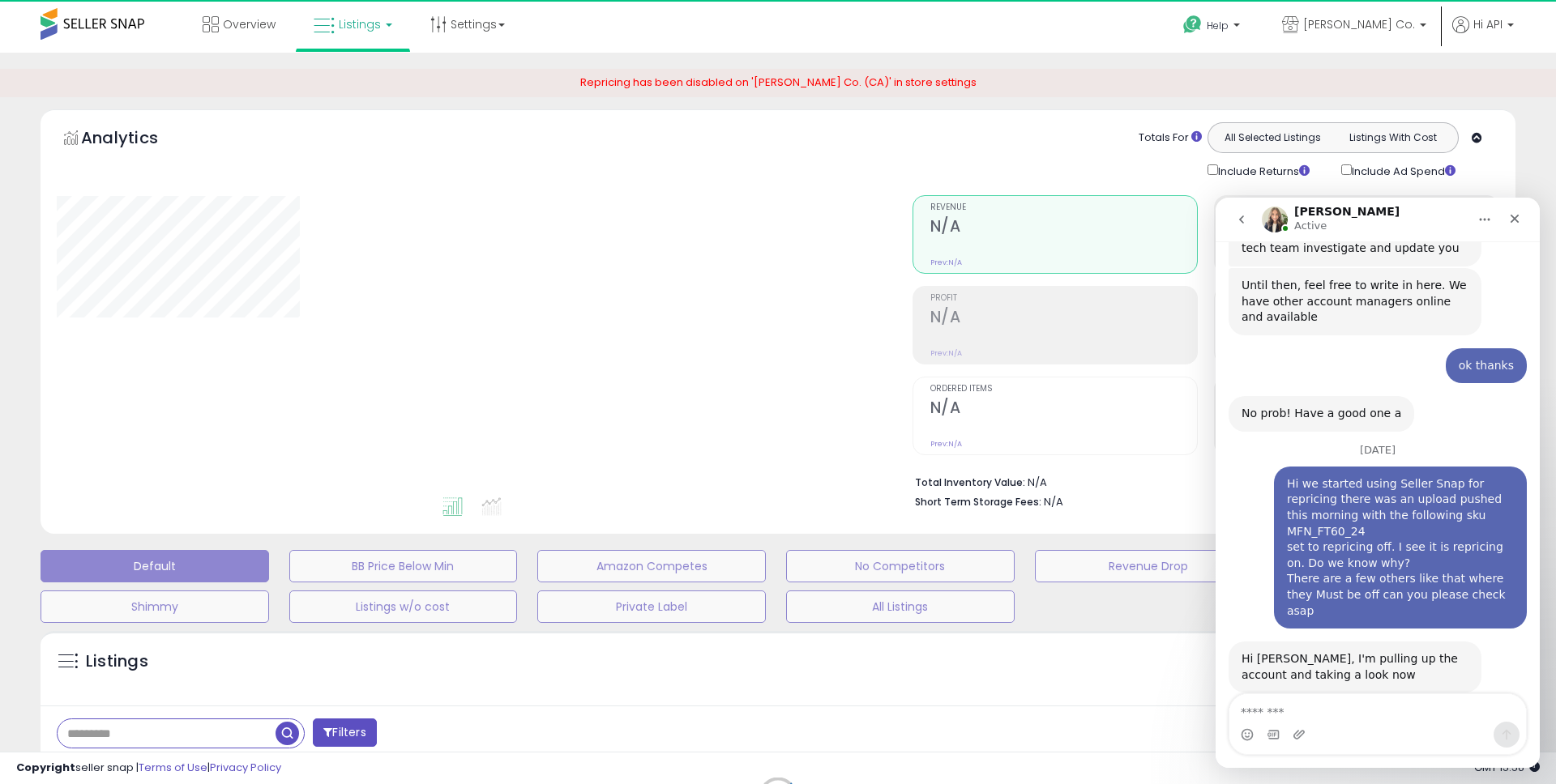
type input "*******"
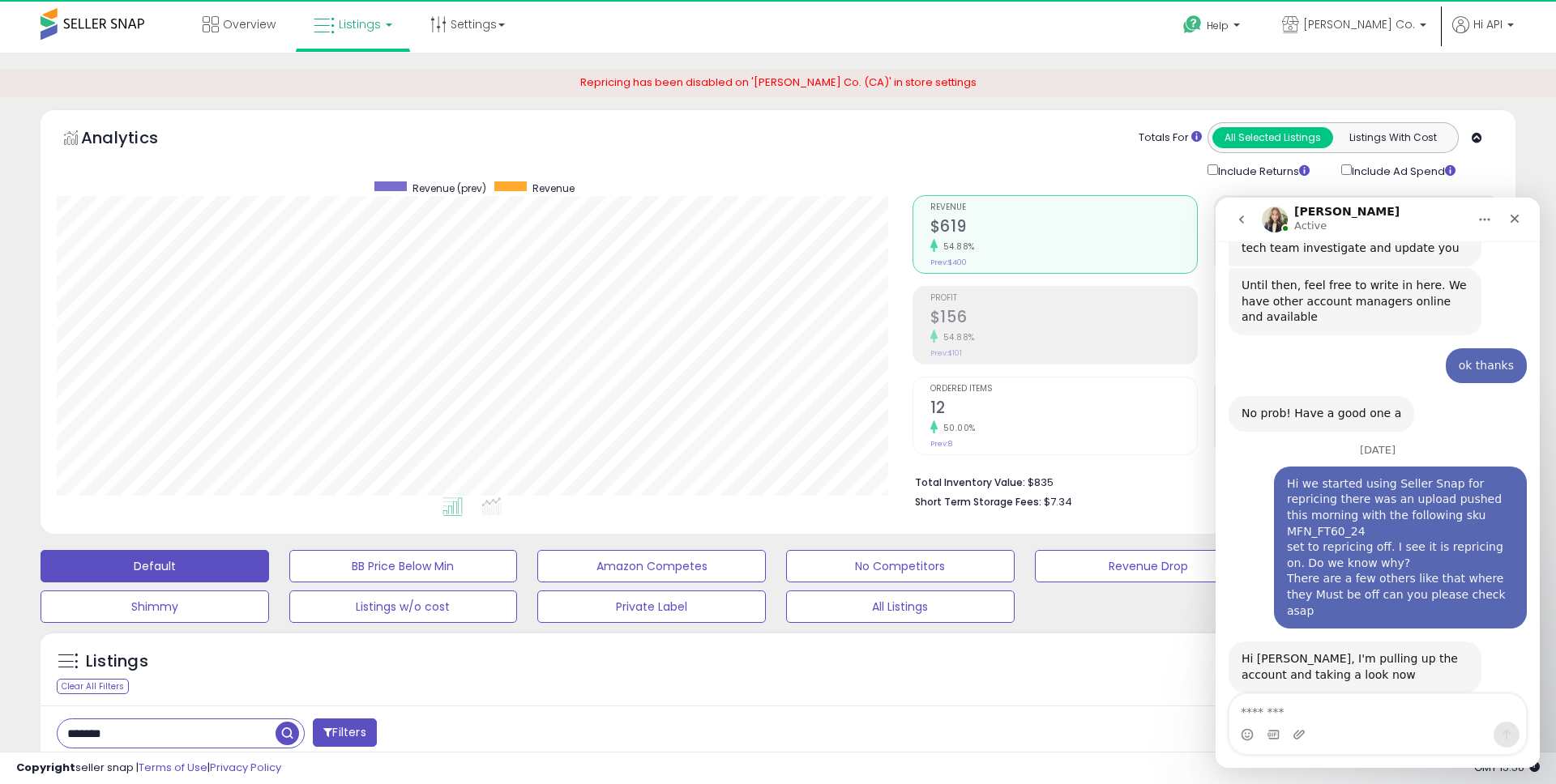
scroll to position [332, 856]
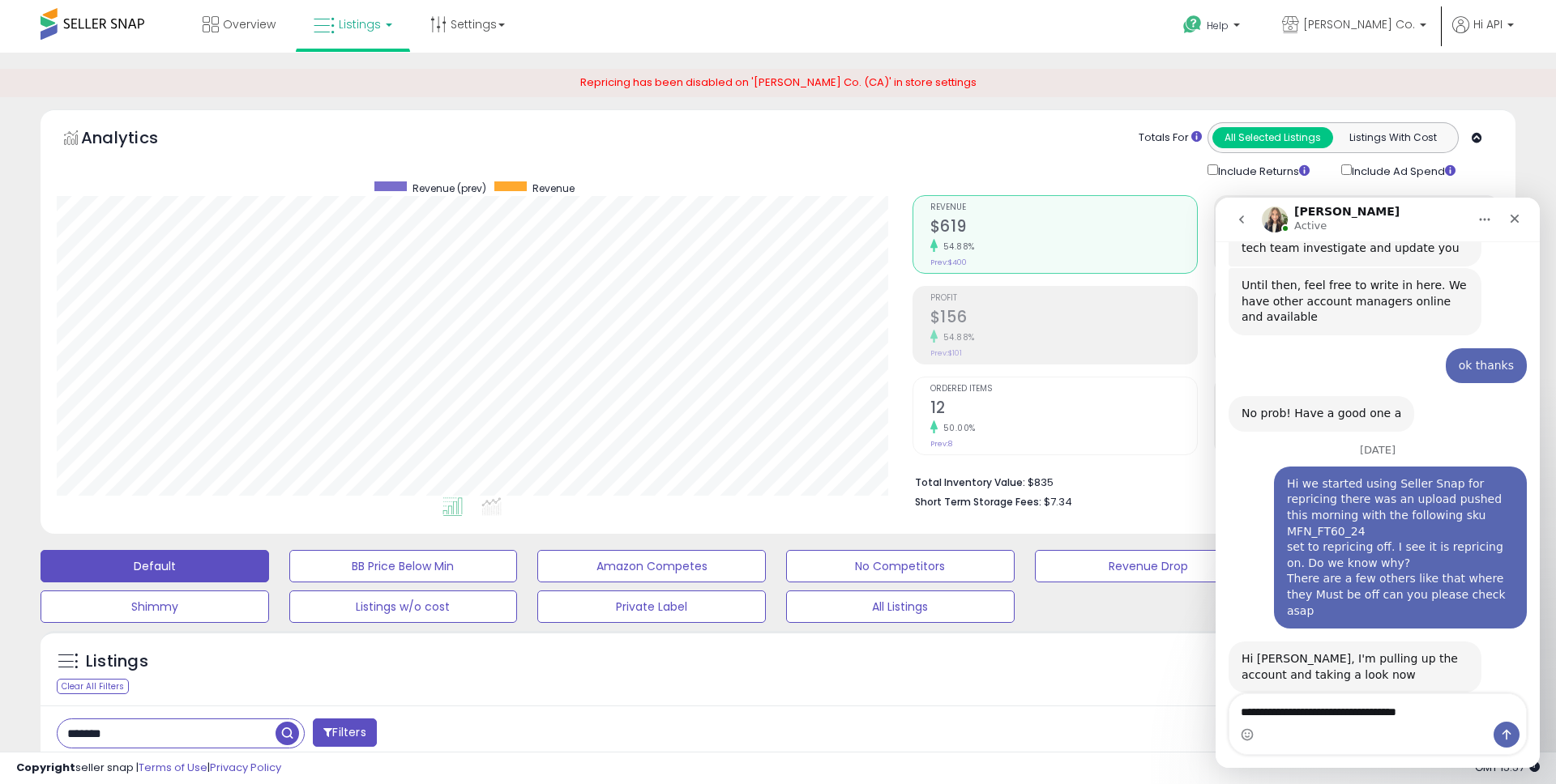
type textarea "**********"
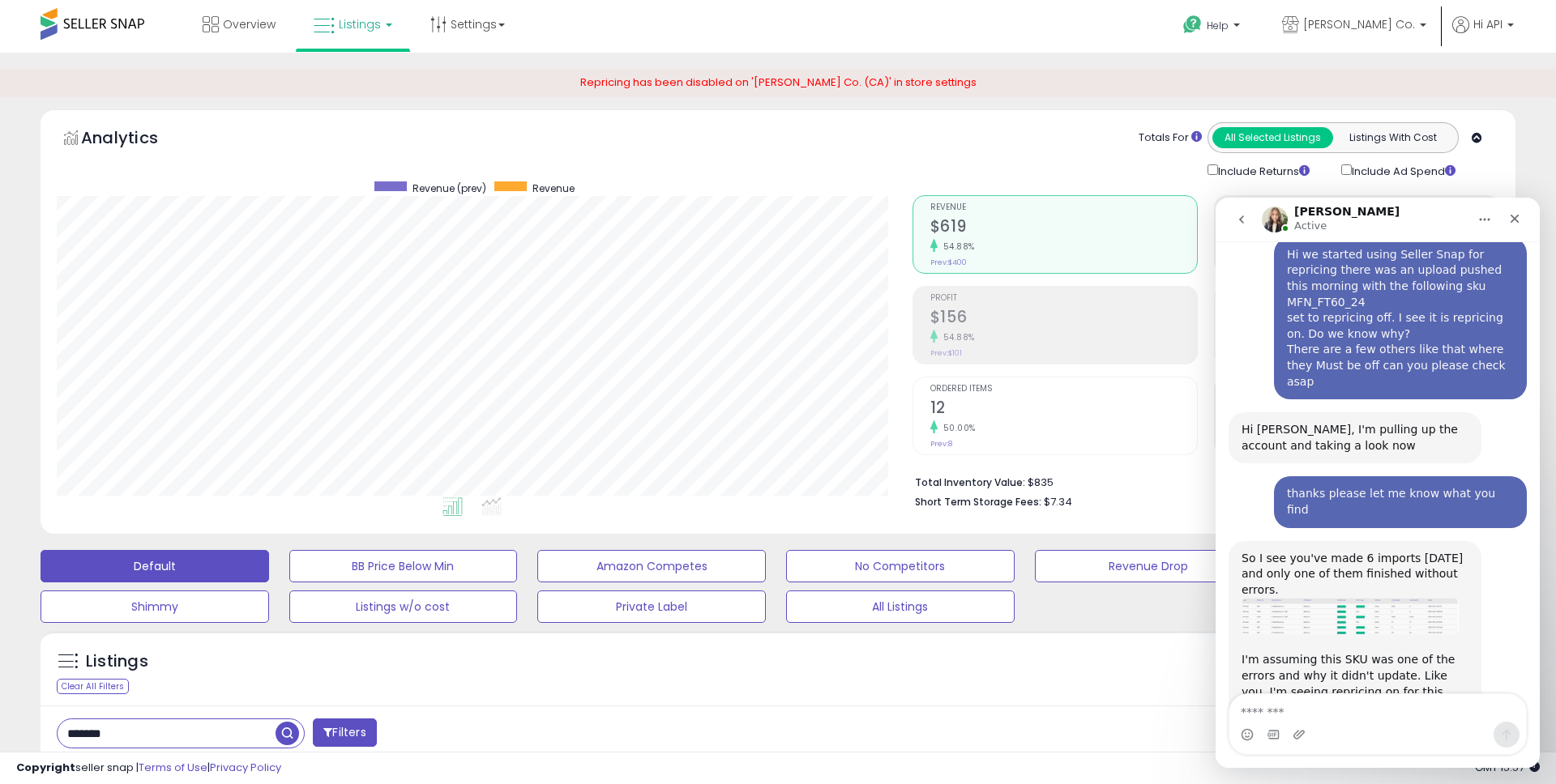
scroll to position [1393, 0]
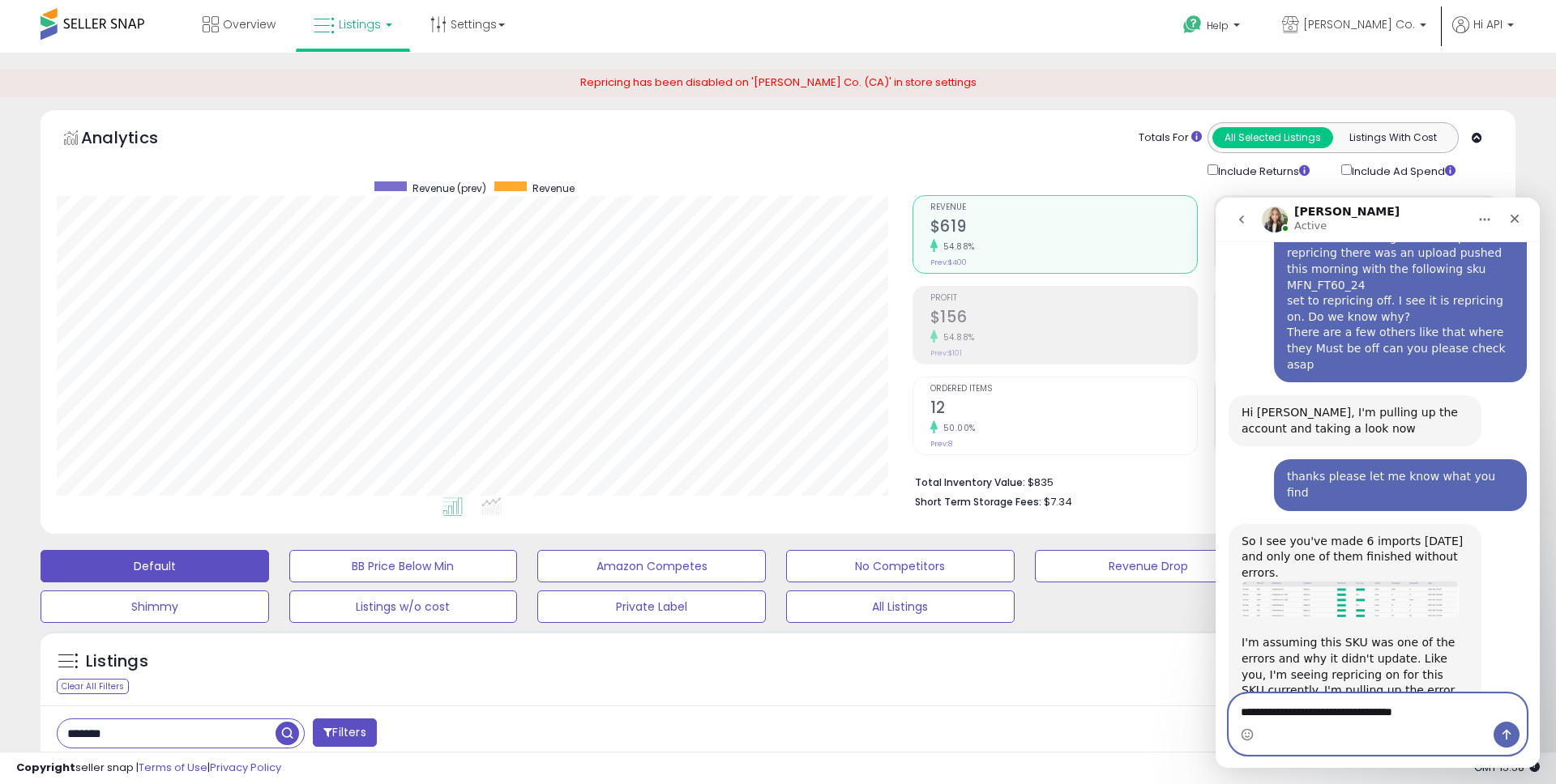
type textarea "**********"
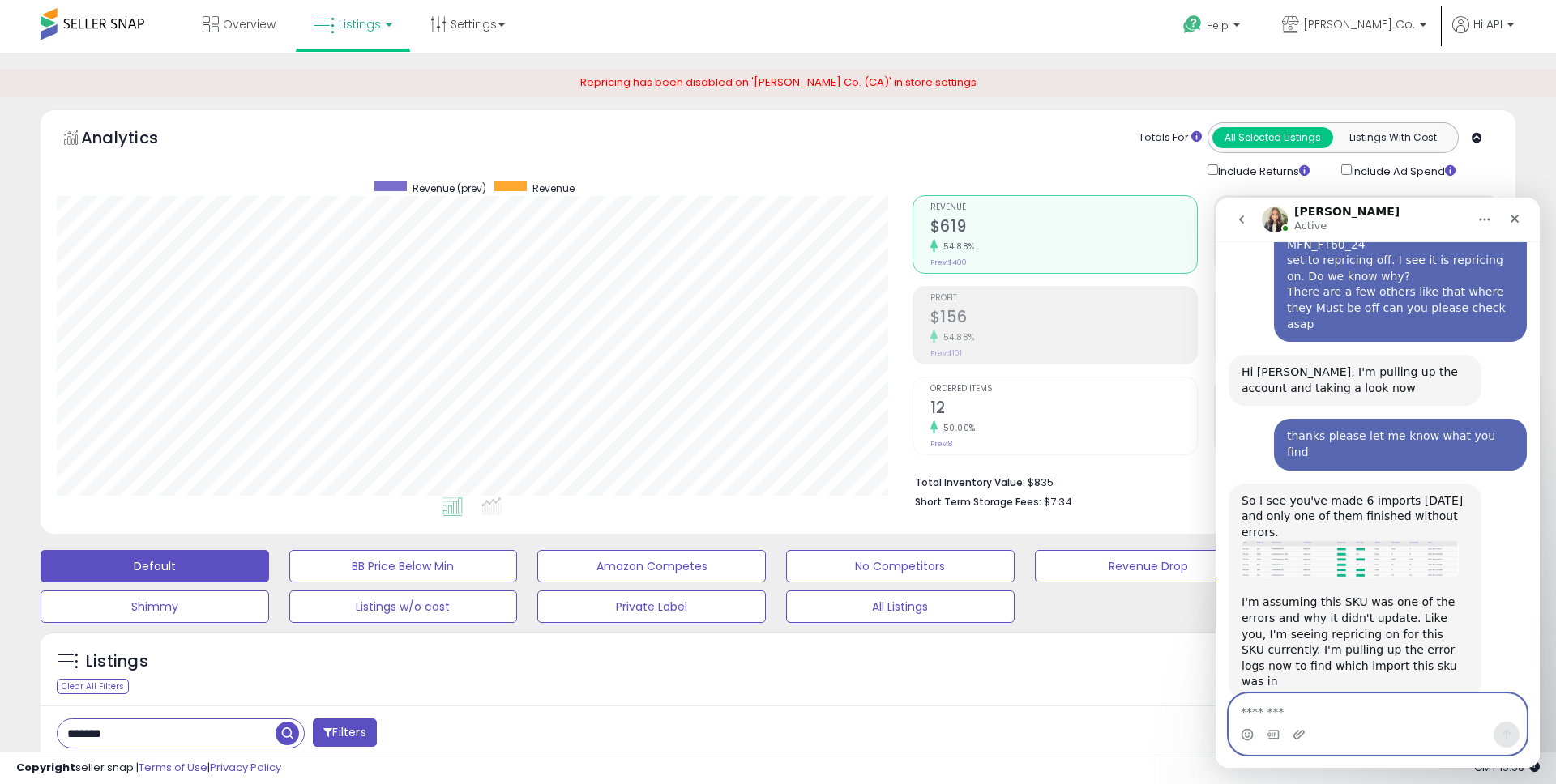
scroll to position [1441, 0]
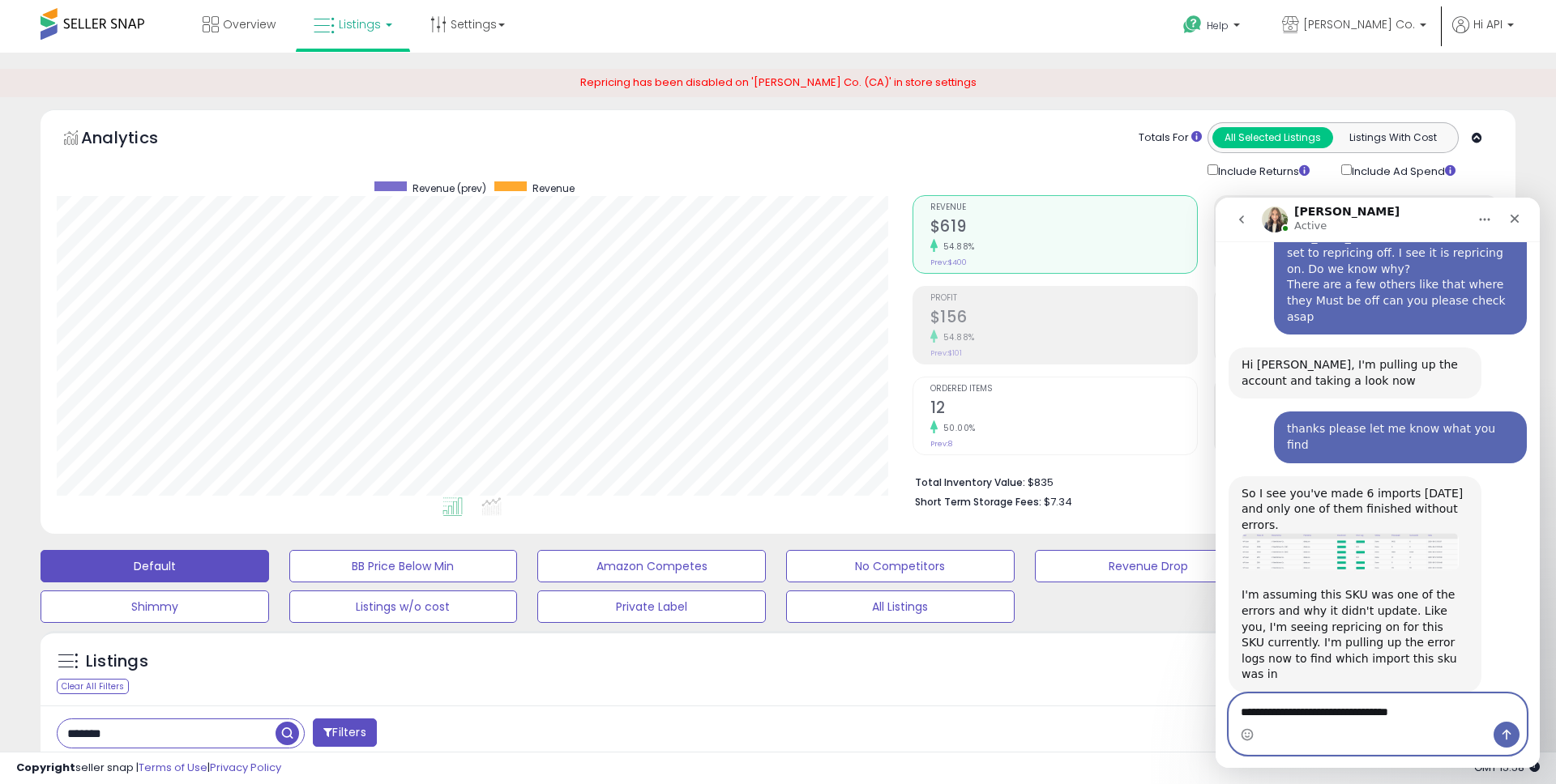
type textarea "**********"
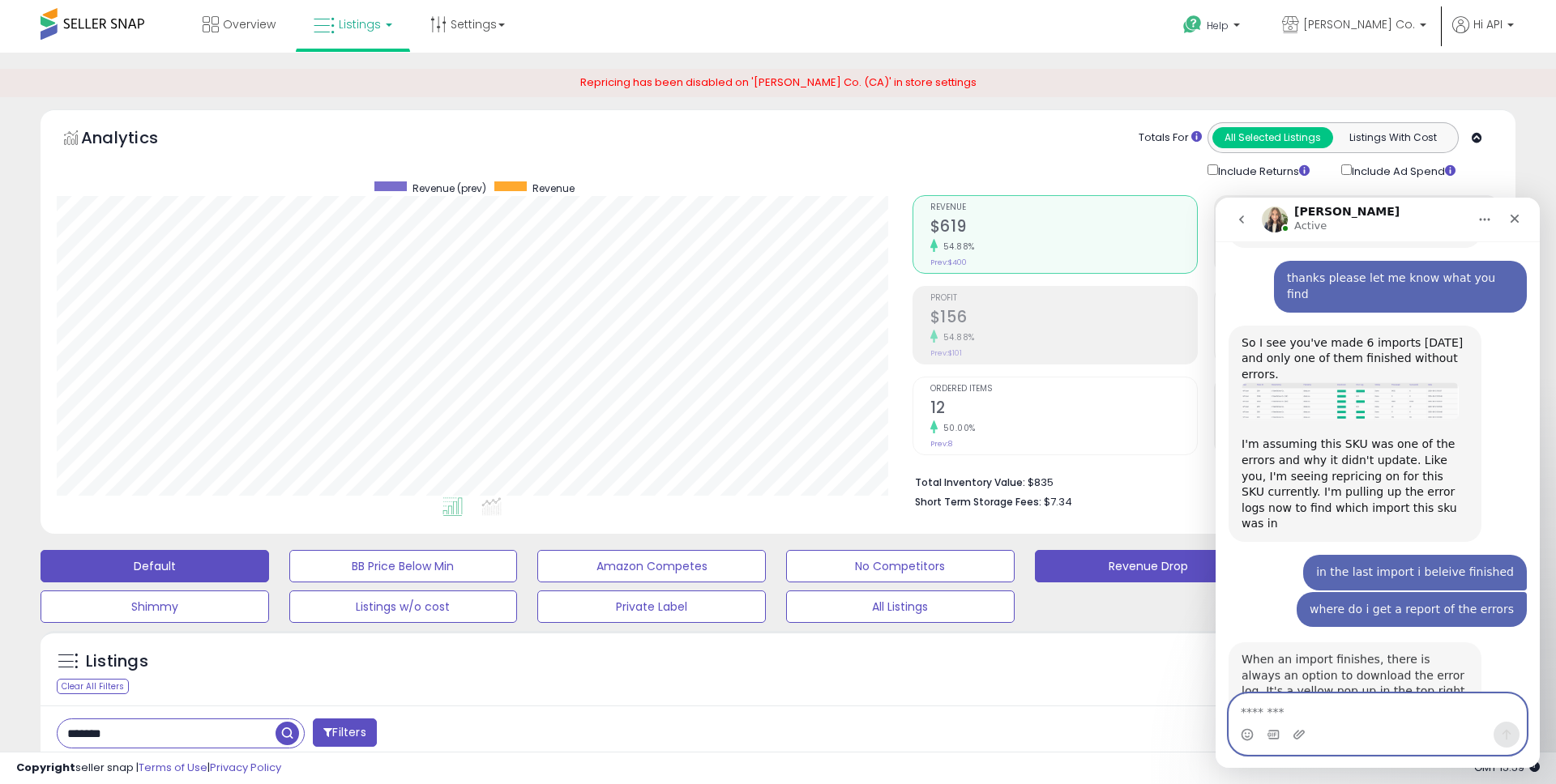
scroll to position [1607, 0]
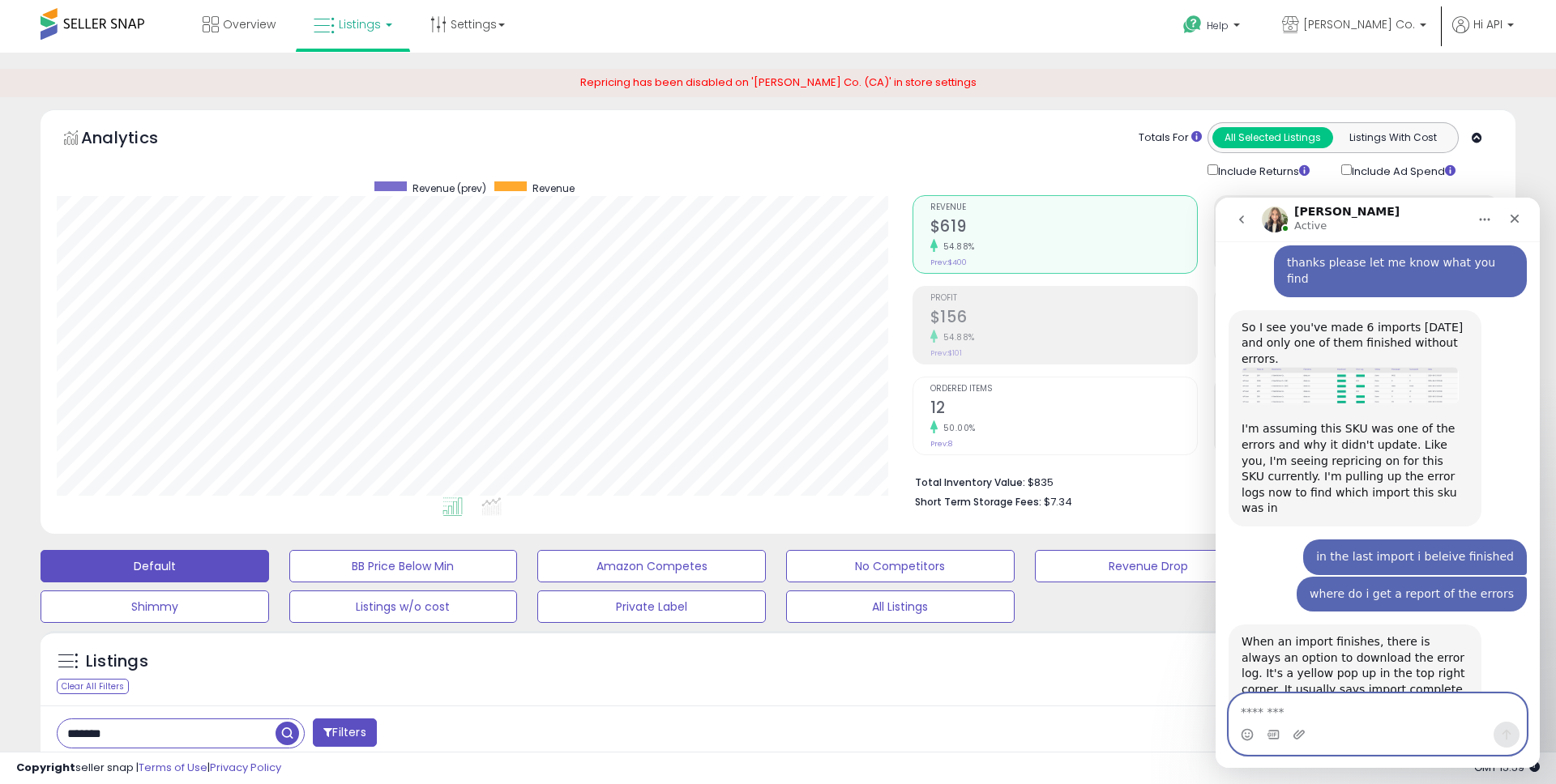
type textarea "*"
type textarea "**********"
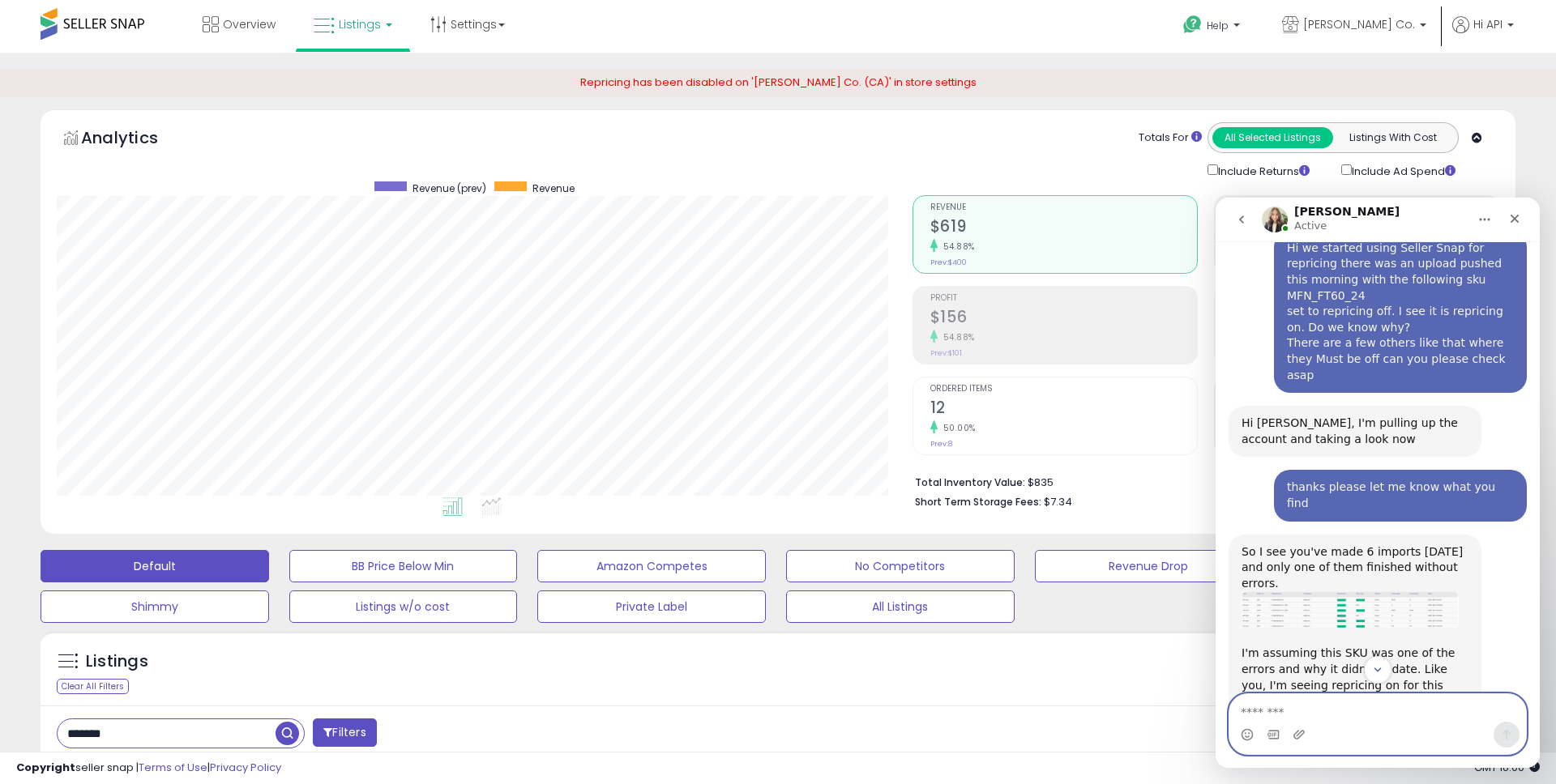
scroll to position [1517, 0]
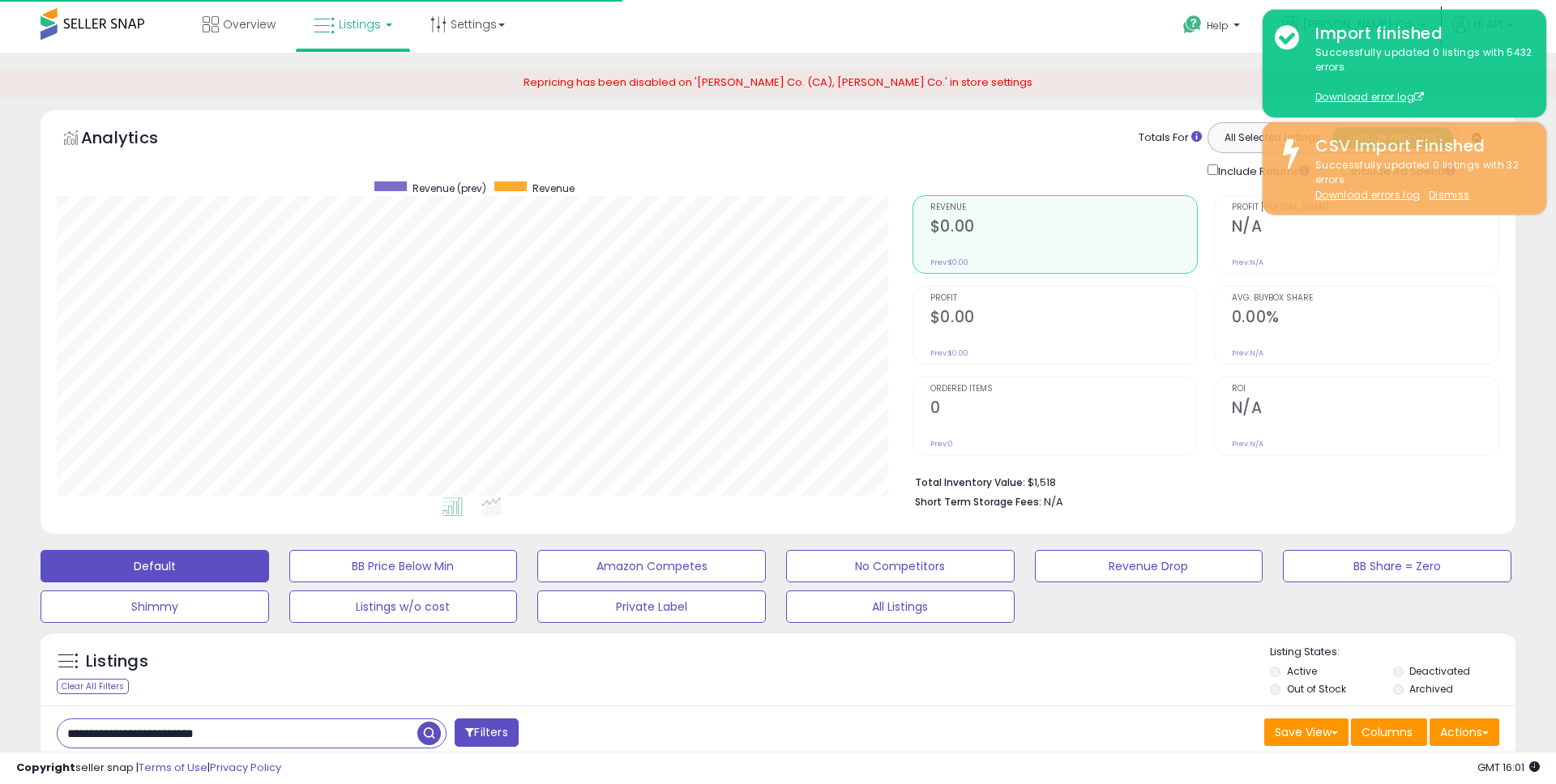
scroll to position [332, 856]
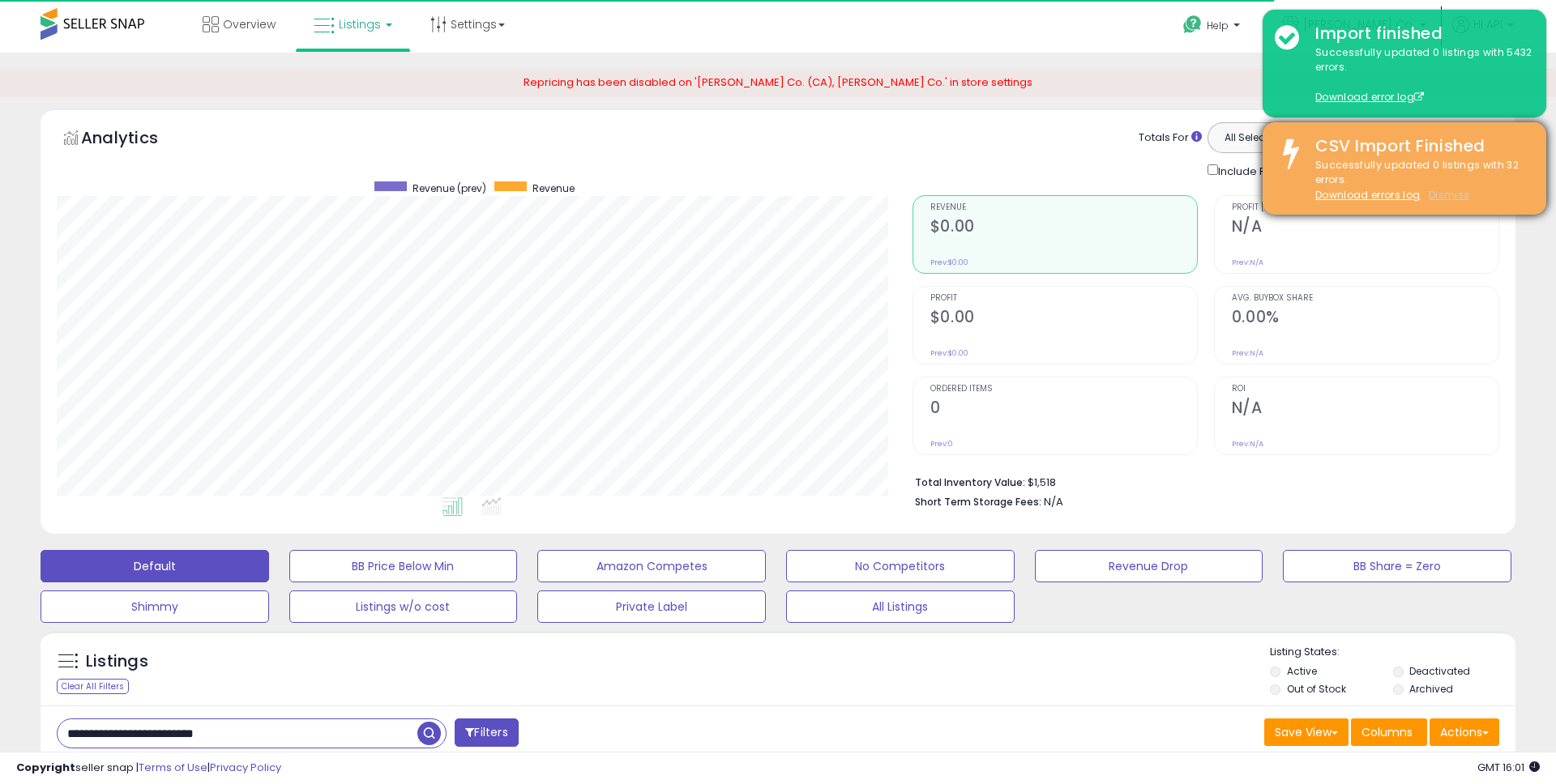
click at [1458, 195] on u "Dismiss" at bounding box center [1449, 195] width 40 height 14
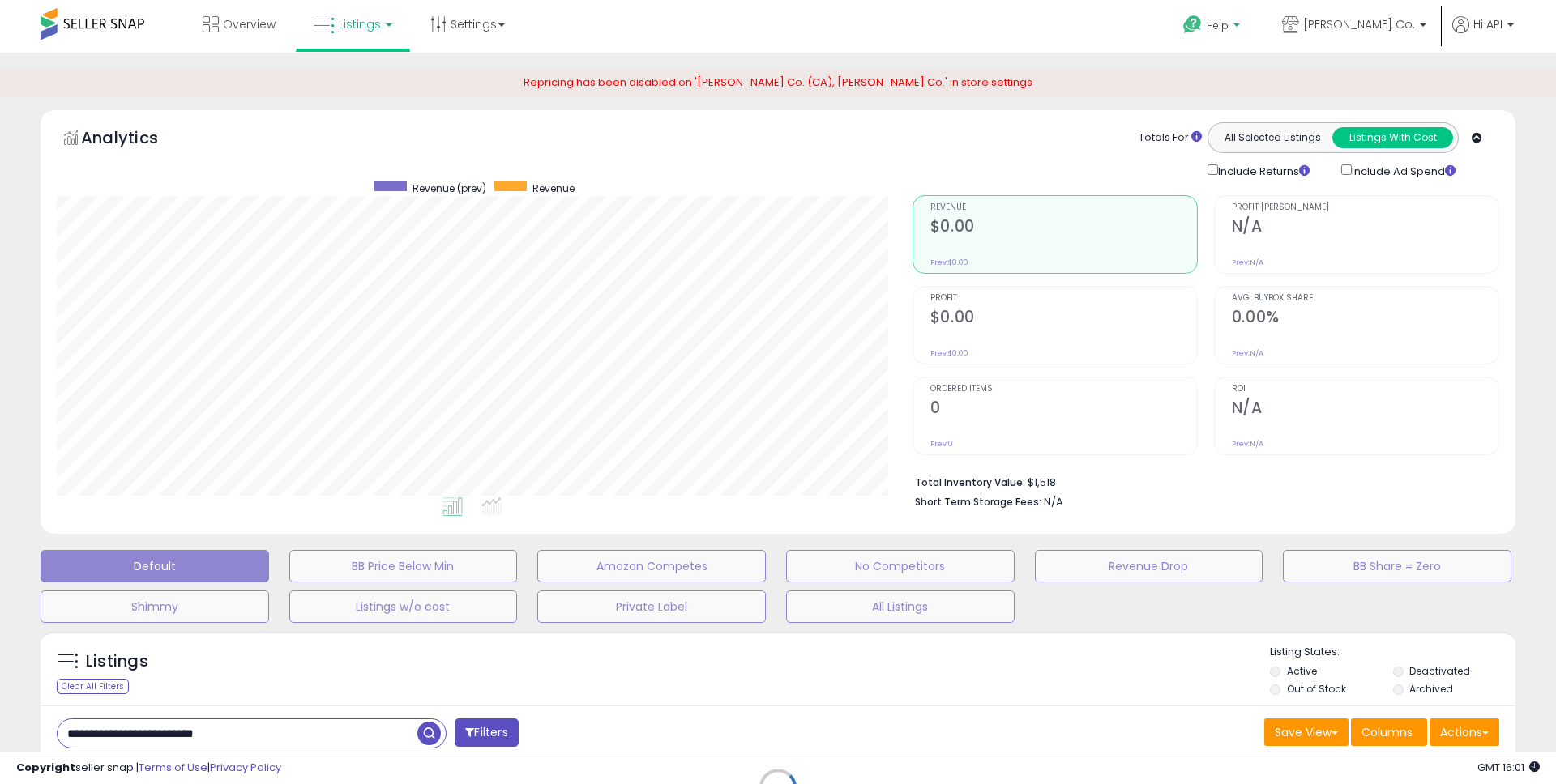
click at [1229, 29] on span "Help" at bounding box center [1218, 26] width 22 height 14
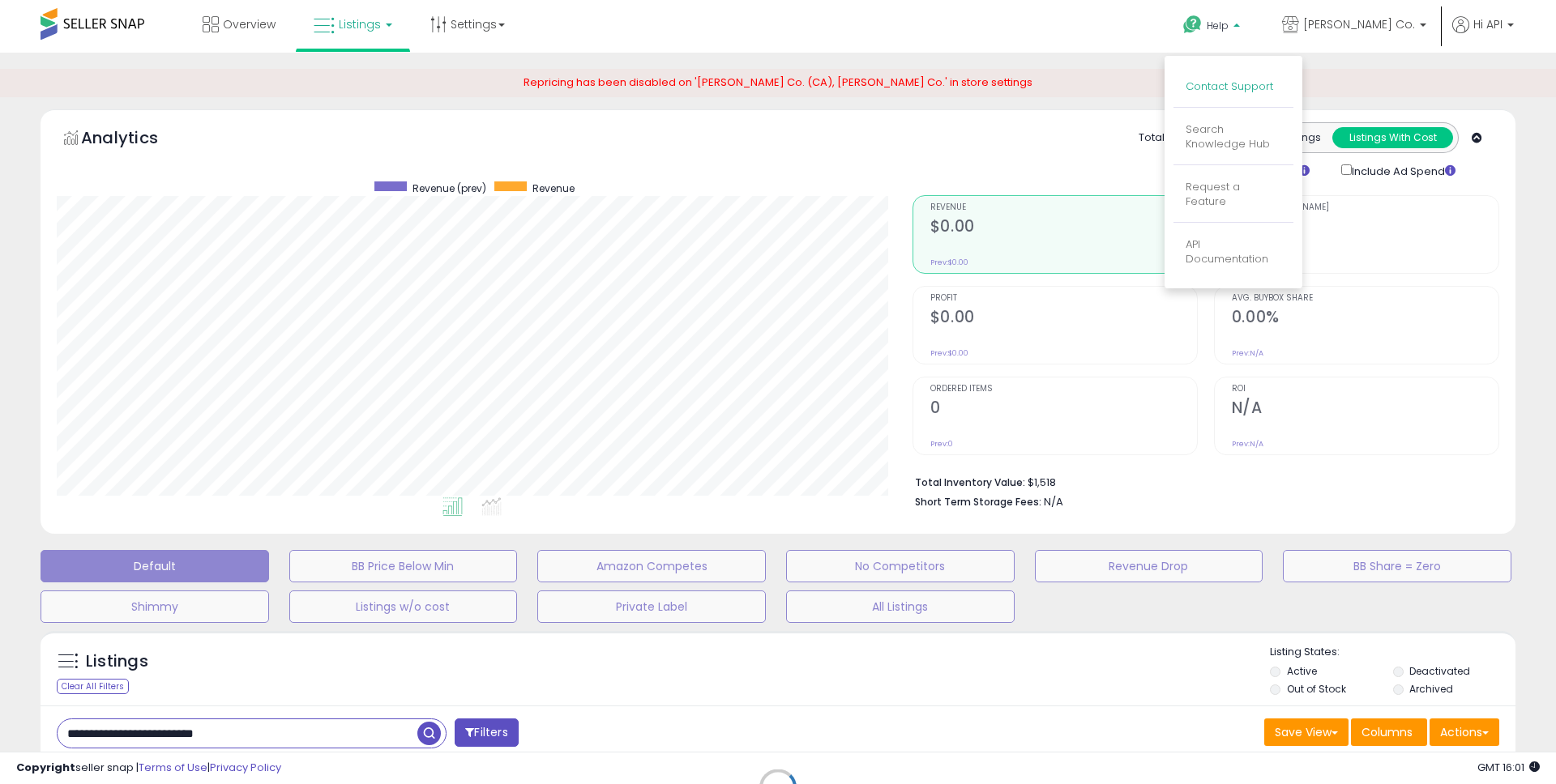
click at [1235, 83] on link "Contact Support" at bounding box center [1230, 86] width 87 height 15
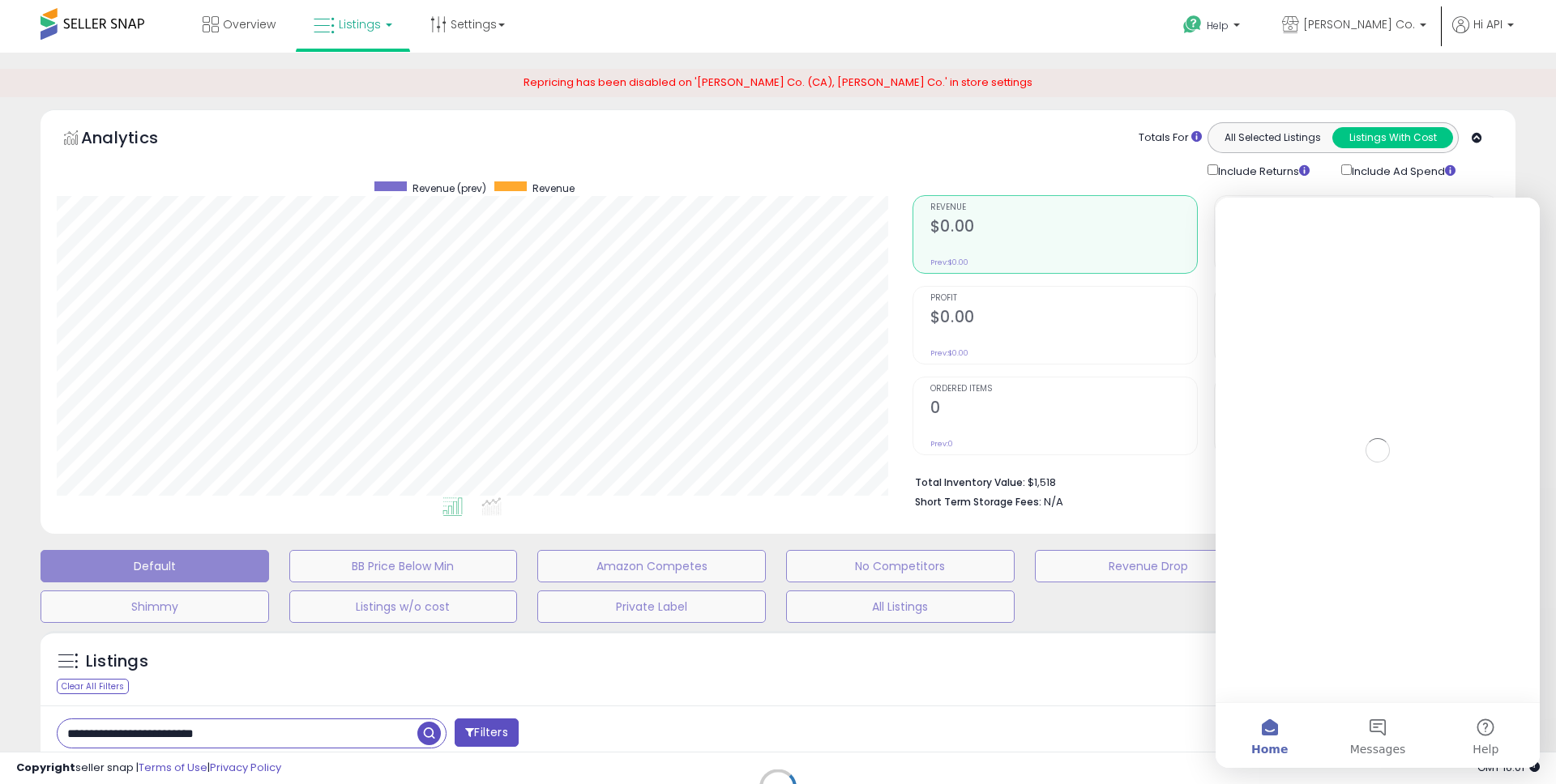
scroll to position [0, 0]
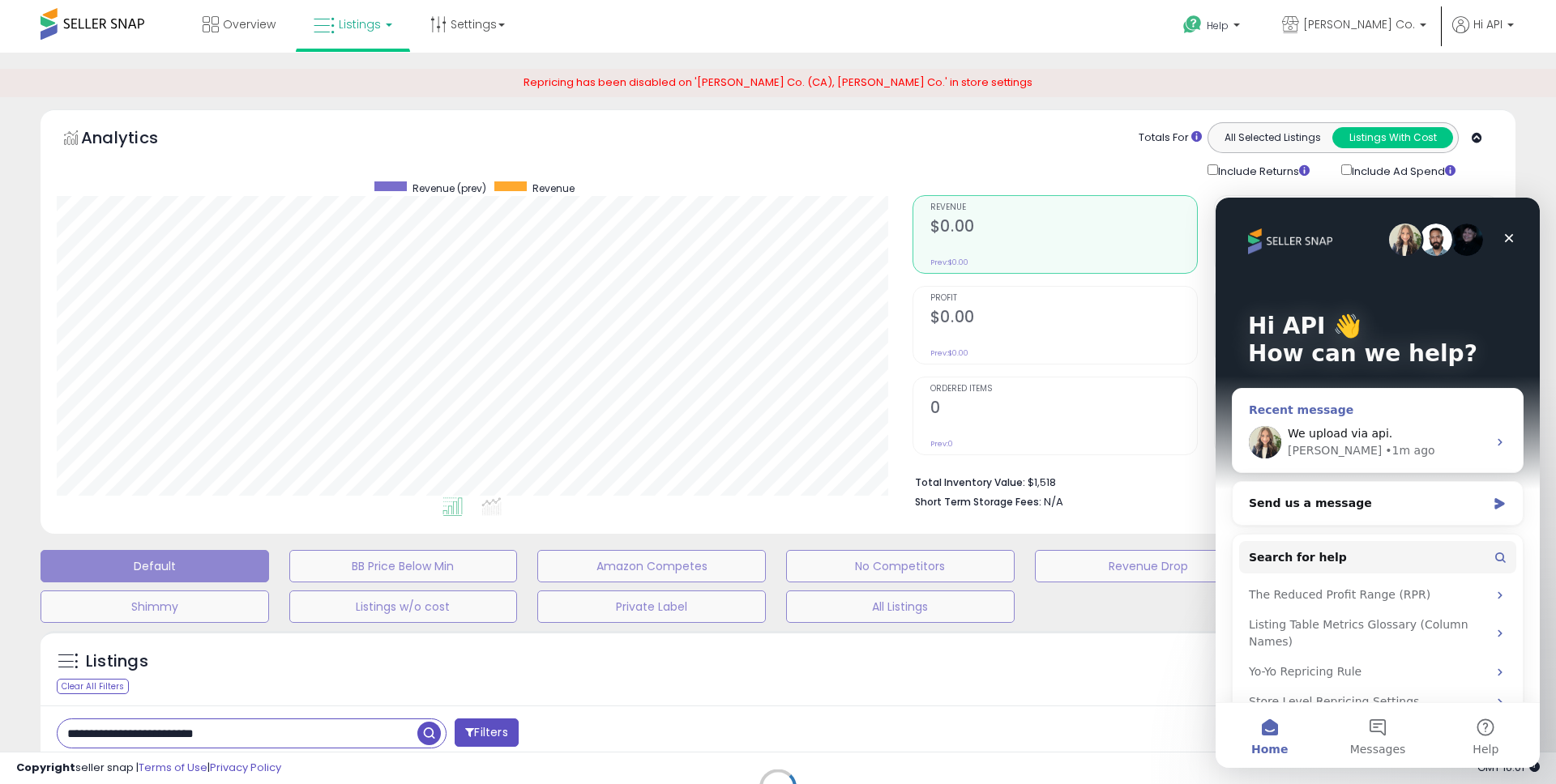
click at [1404, 451] on div "[PERSON_NAME] • 1m ago" at bounding box center [1387, 451] width 200 height 17
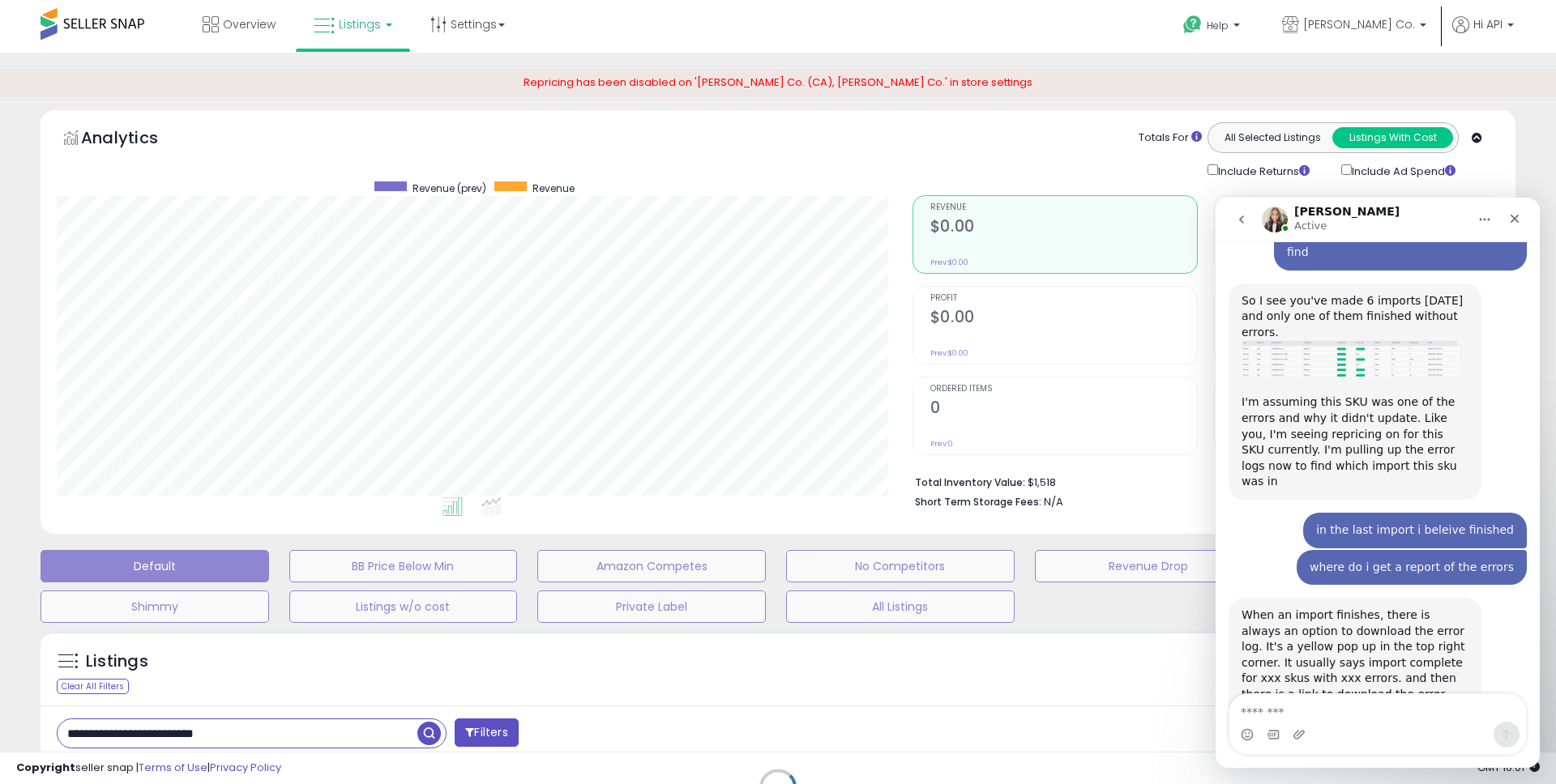
scroll to position [1655, 0]
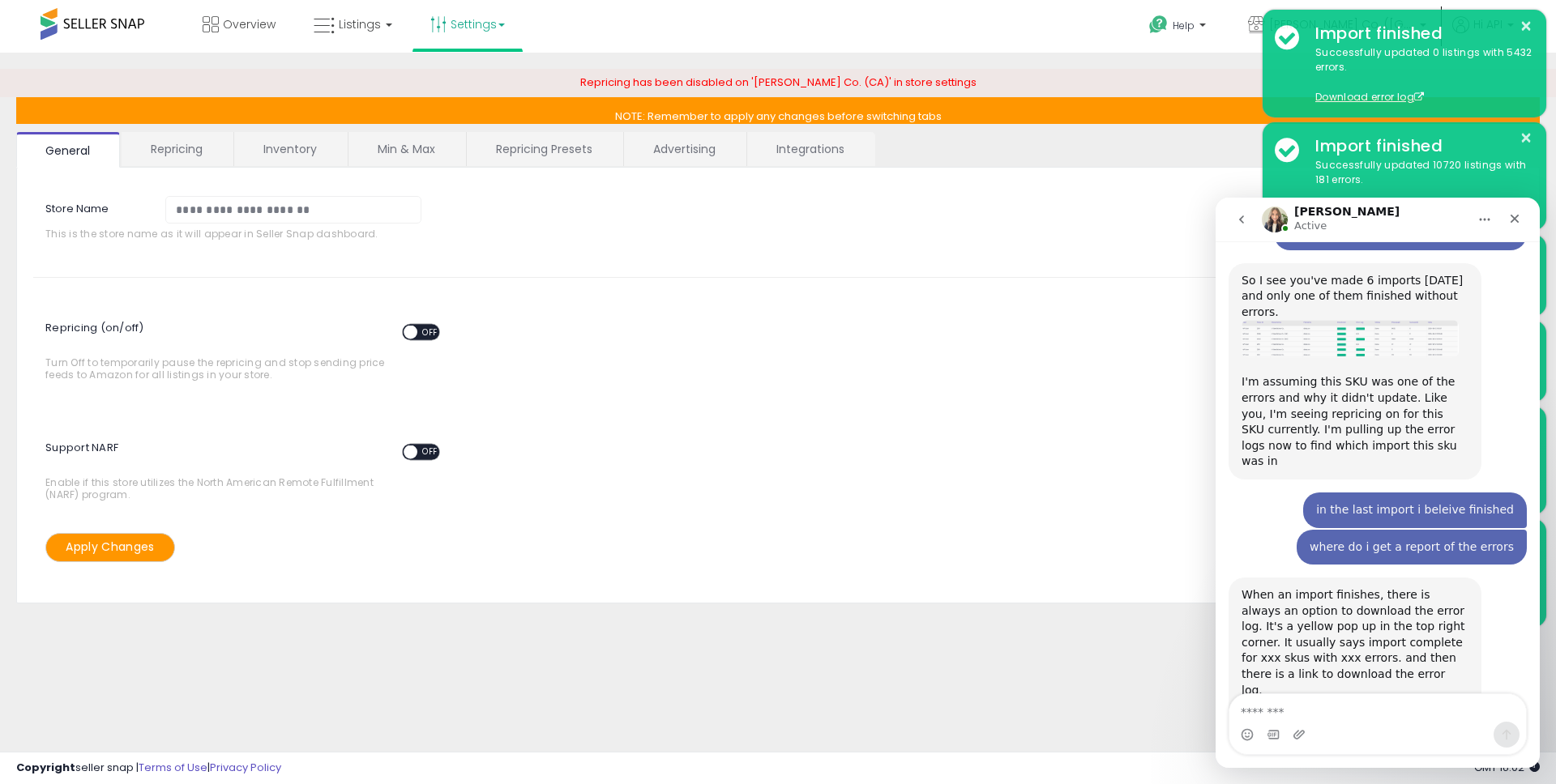
scroll to position [1655, 0]
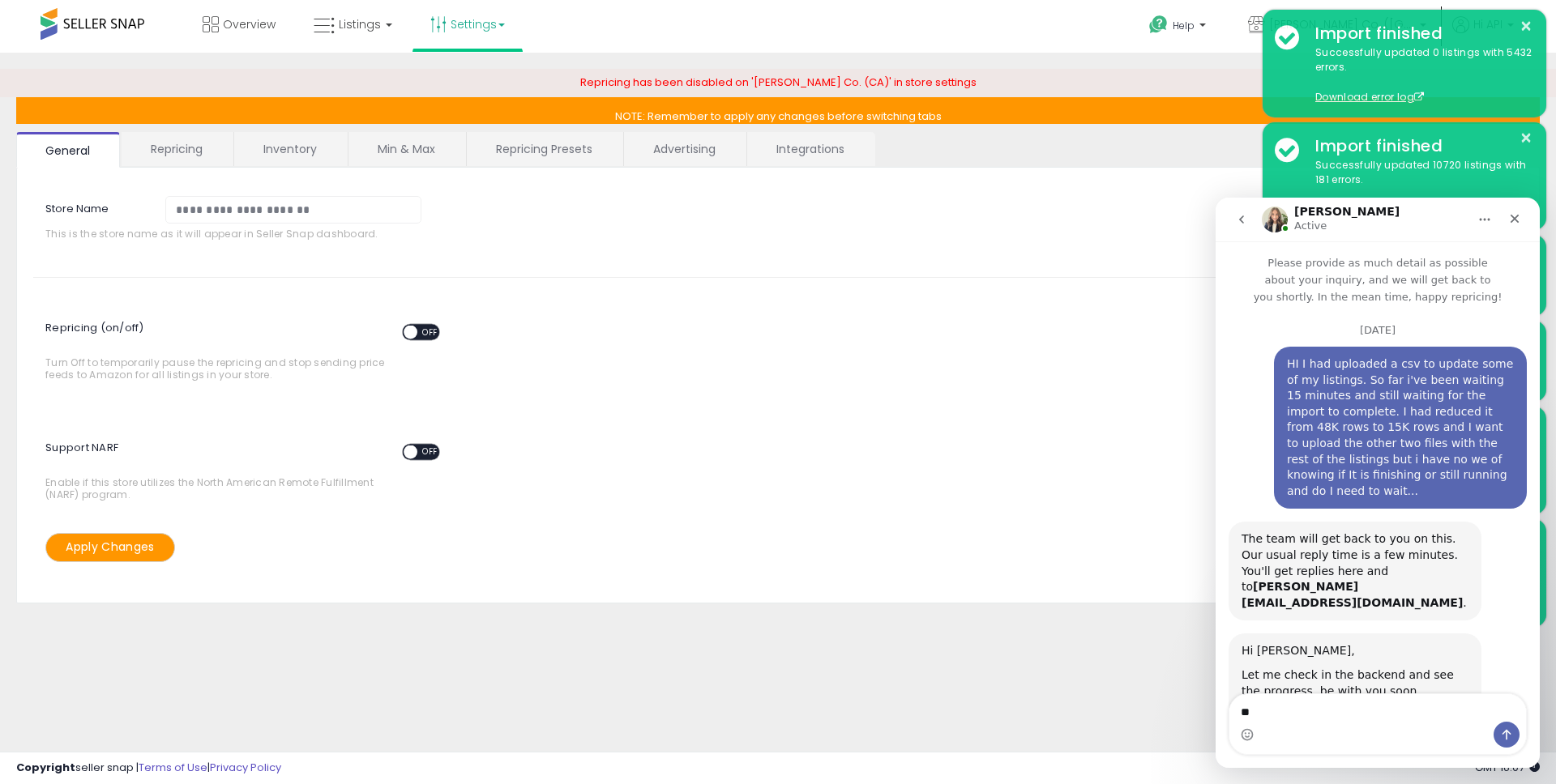
scroll to position [1823, 0]
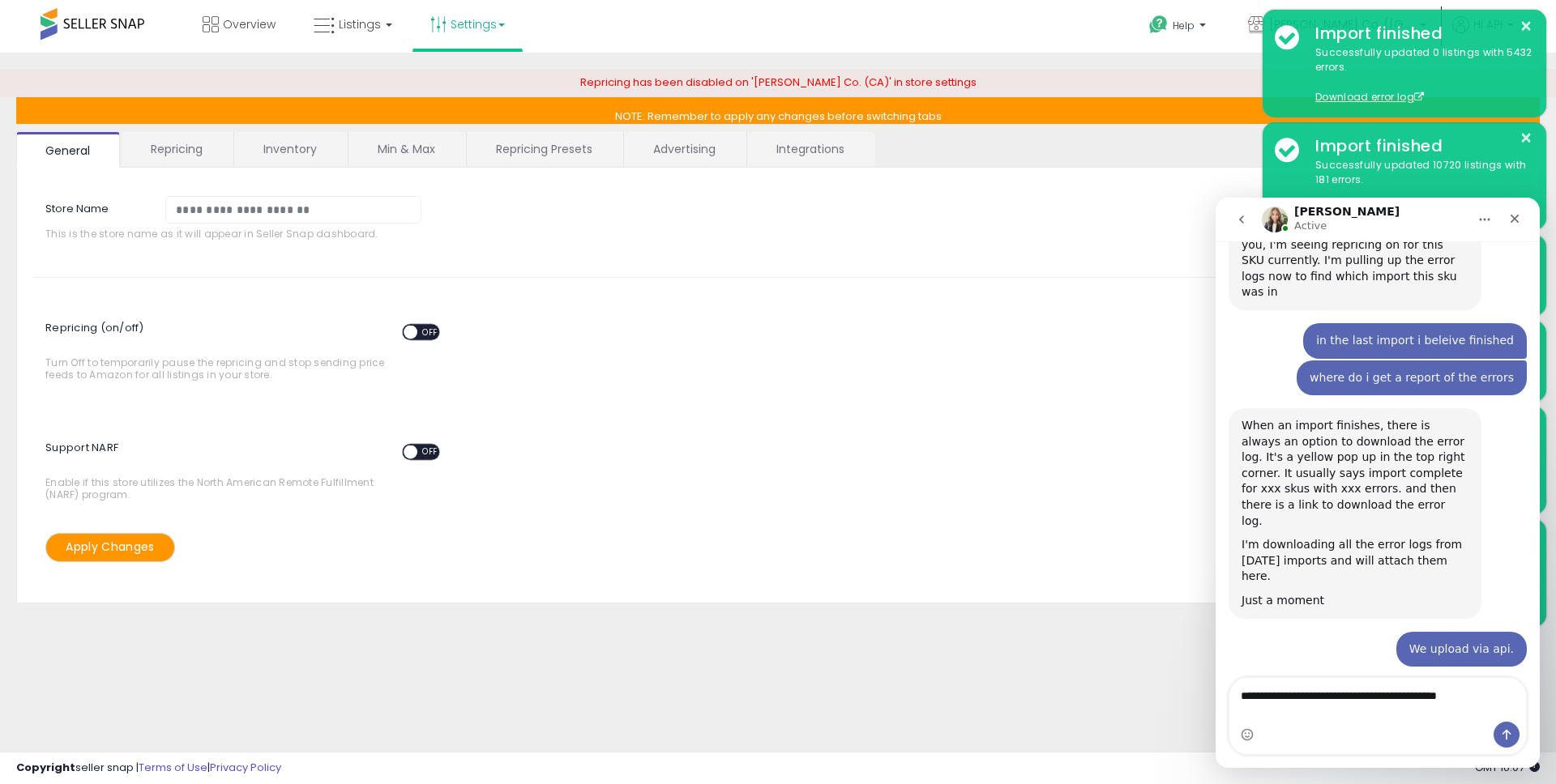
type textarea "**********"
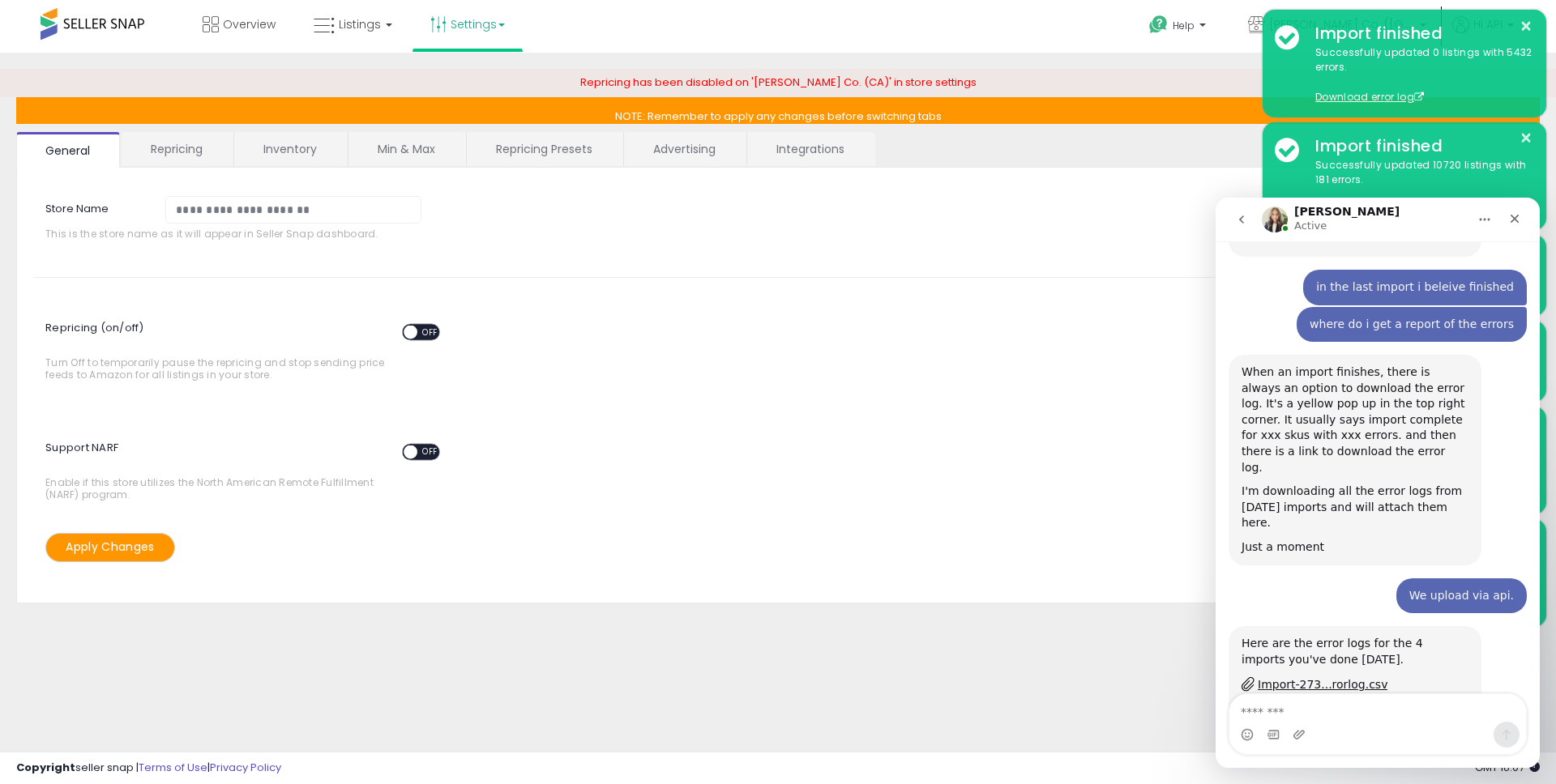
scroll to position [1887, 0]
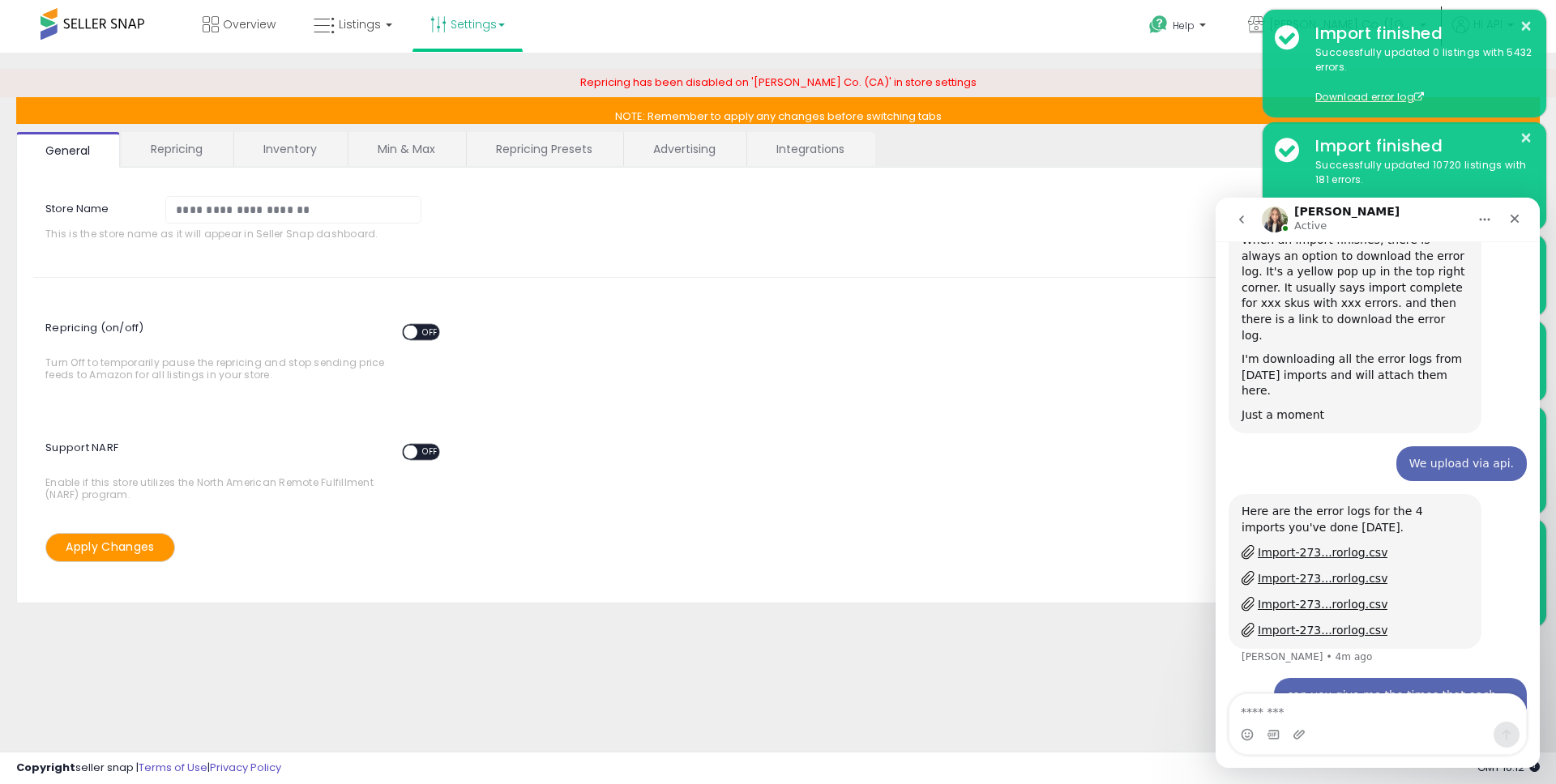
scroll to position [2071, 0]
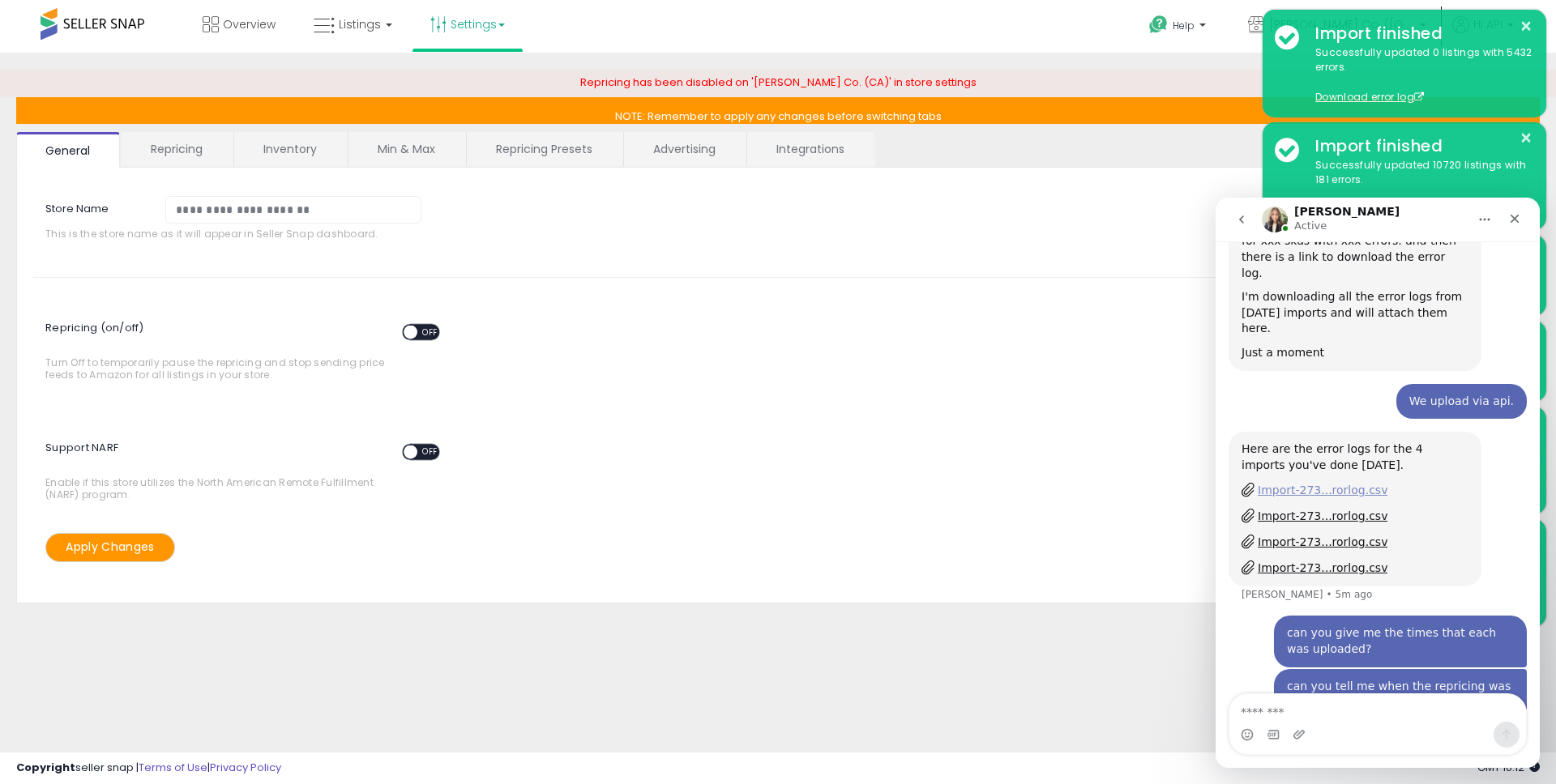
click at [1333, 482] on div "Import-273...rorlog.csv" at bounding box center [1322, 490] width 129 height 17
click at [1315, 508] on div "Import-273...rorlog.csv" at bounding box center [1322, 516] width 129 height 17
click at [1309, 534] on div "Import-273...rorlog.csv" at bounding box center [1322, 543] width 129 height 17
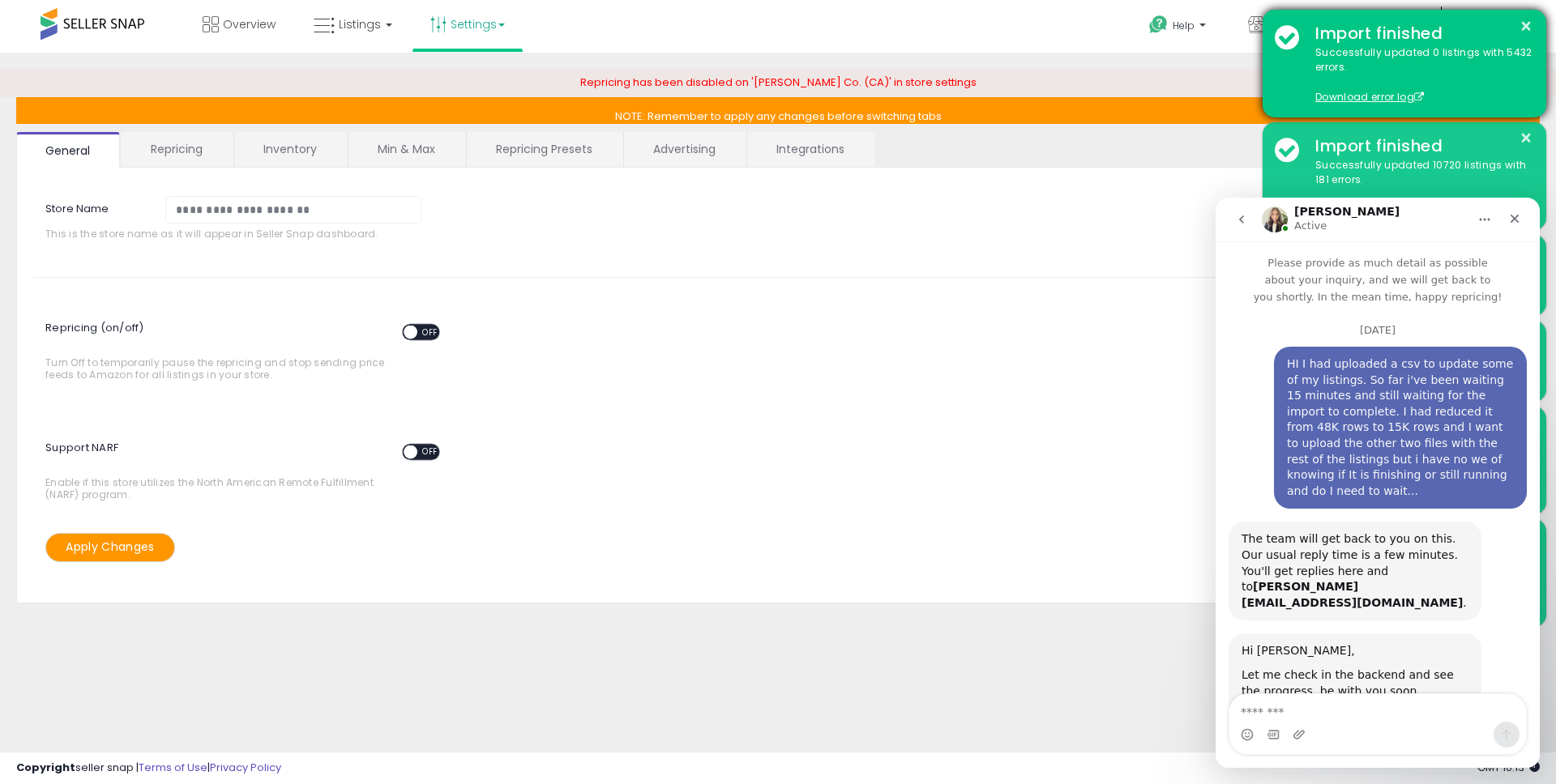
scroll to position [2071, 0]
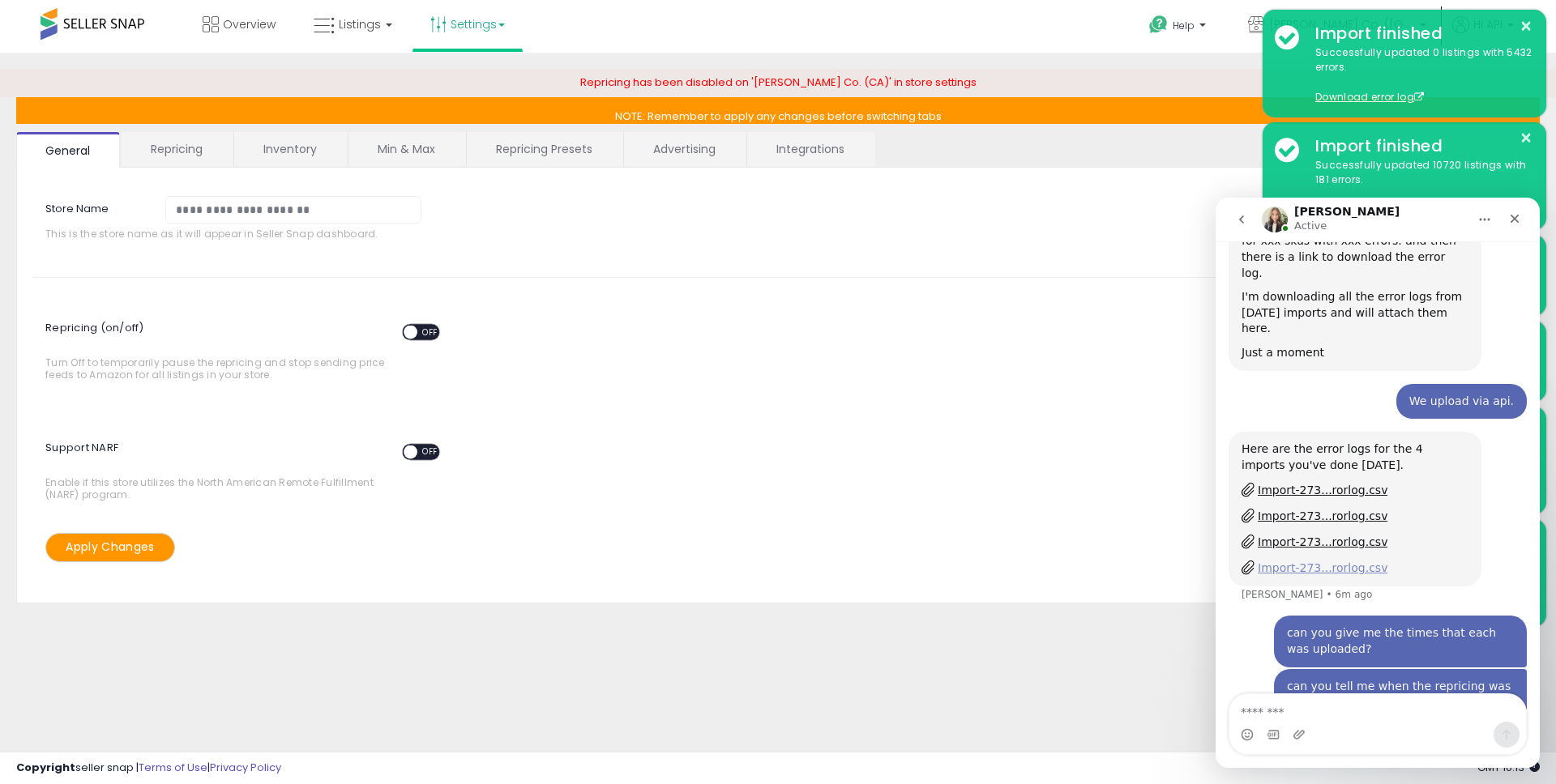
click at [1336, 560] on div "Import-273...rorlog.csv" at bounding box center [1322, 568] width 129 height 17
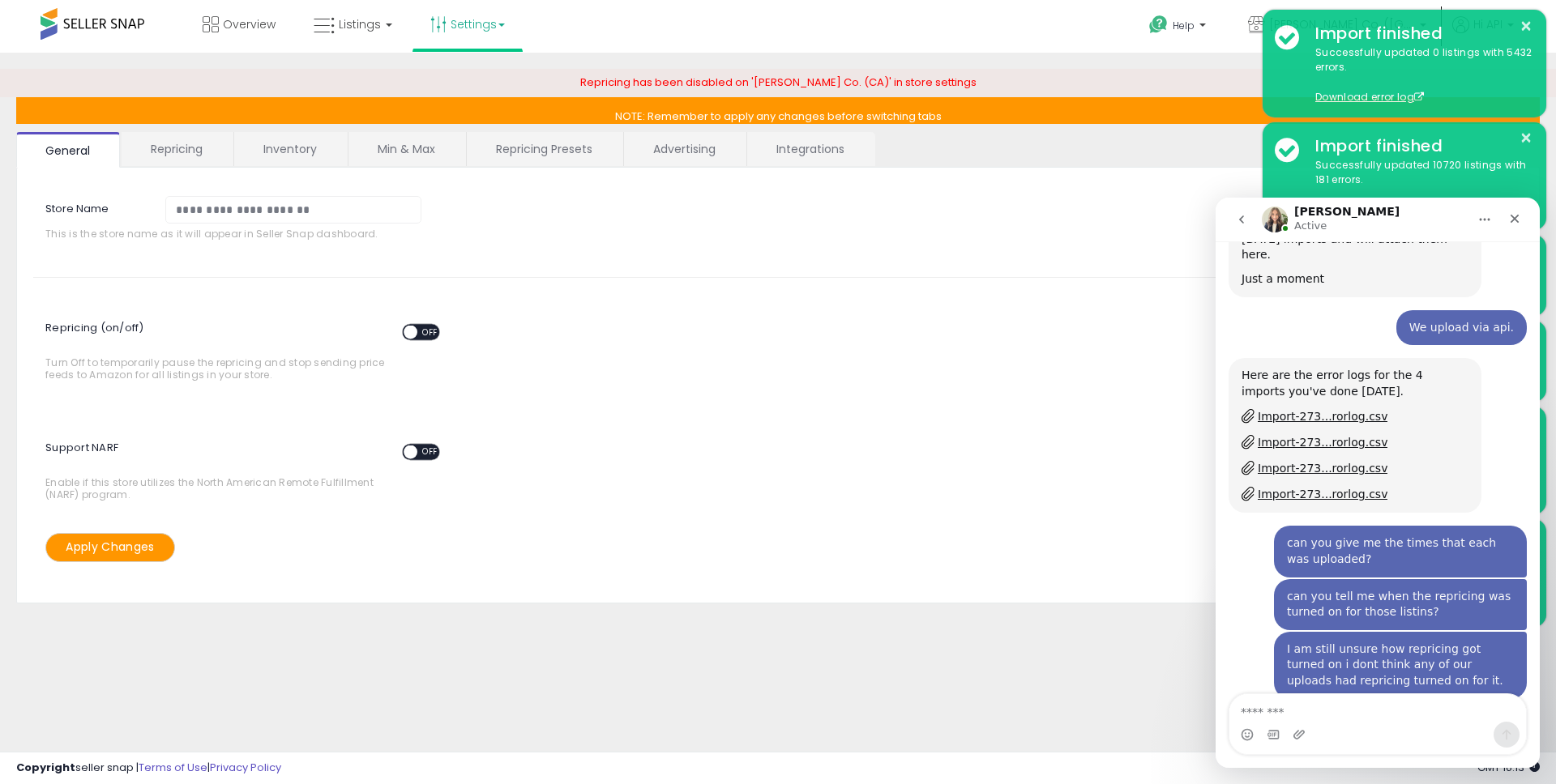
drag, startPoint x: 1316, startPoint y: 605, endPoint x: 1441, endPoint y: 605, distance: 125.0
click at [1442, 769] on div "2730717 import started at 10:13 GMT" at bounding box center [1355, 776] width 227 height 16
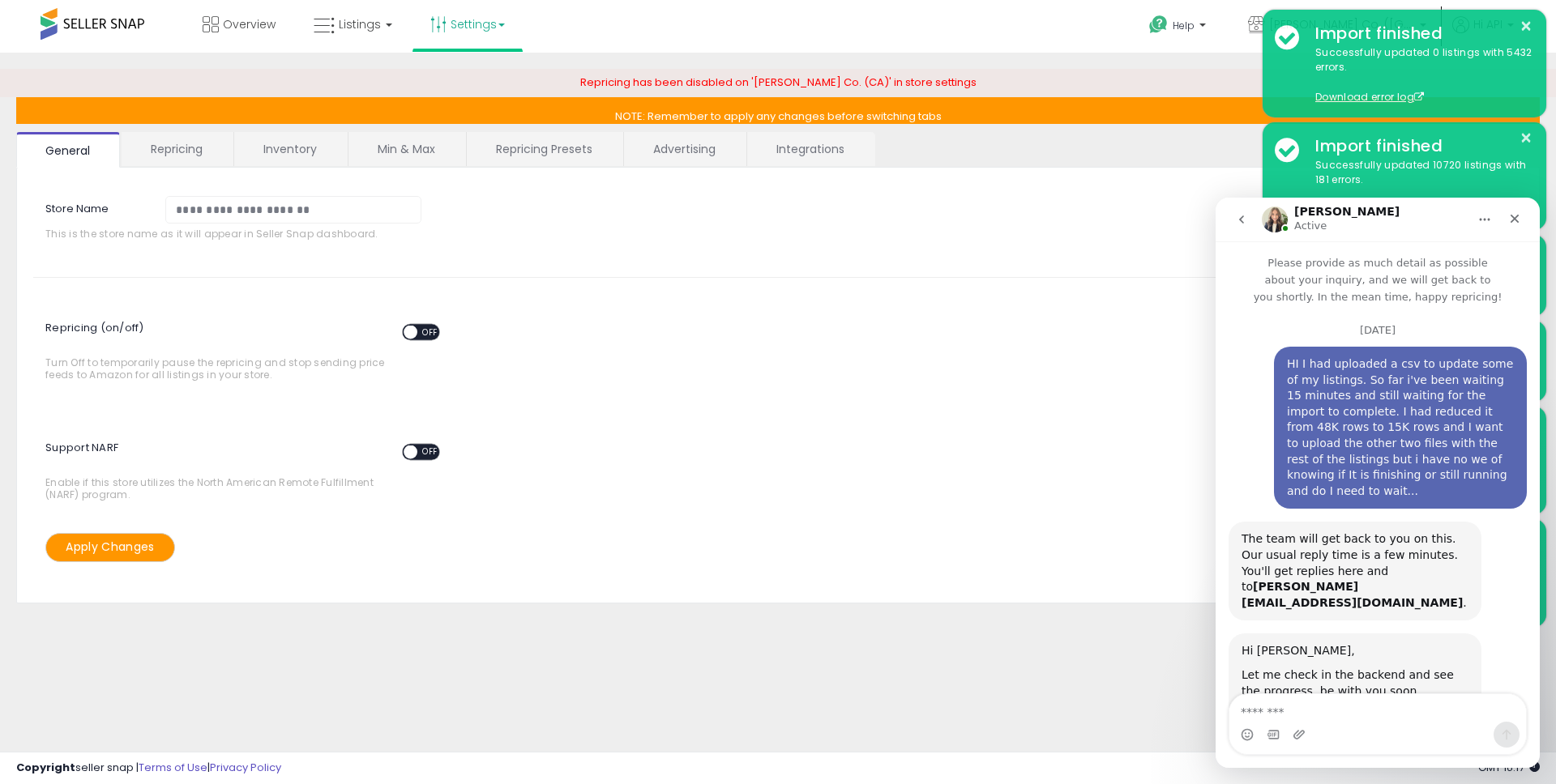
scroll to position [2207, 0]
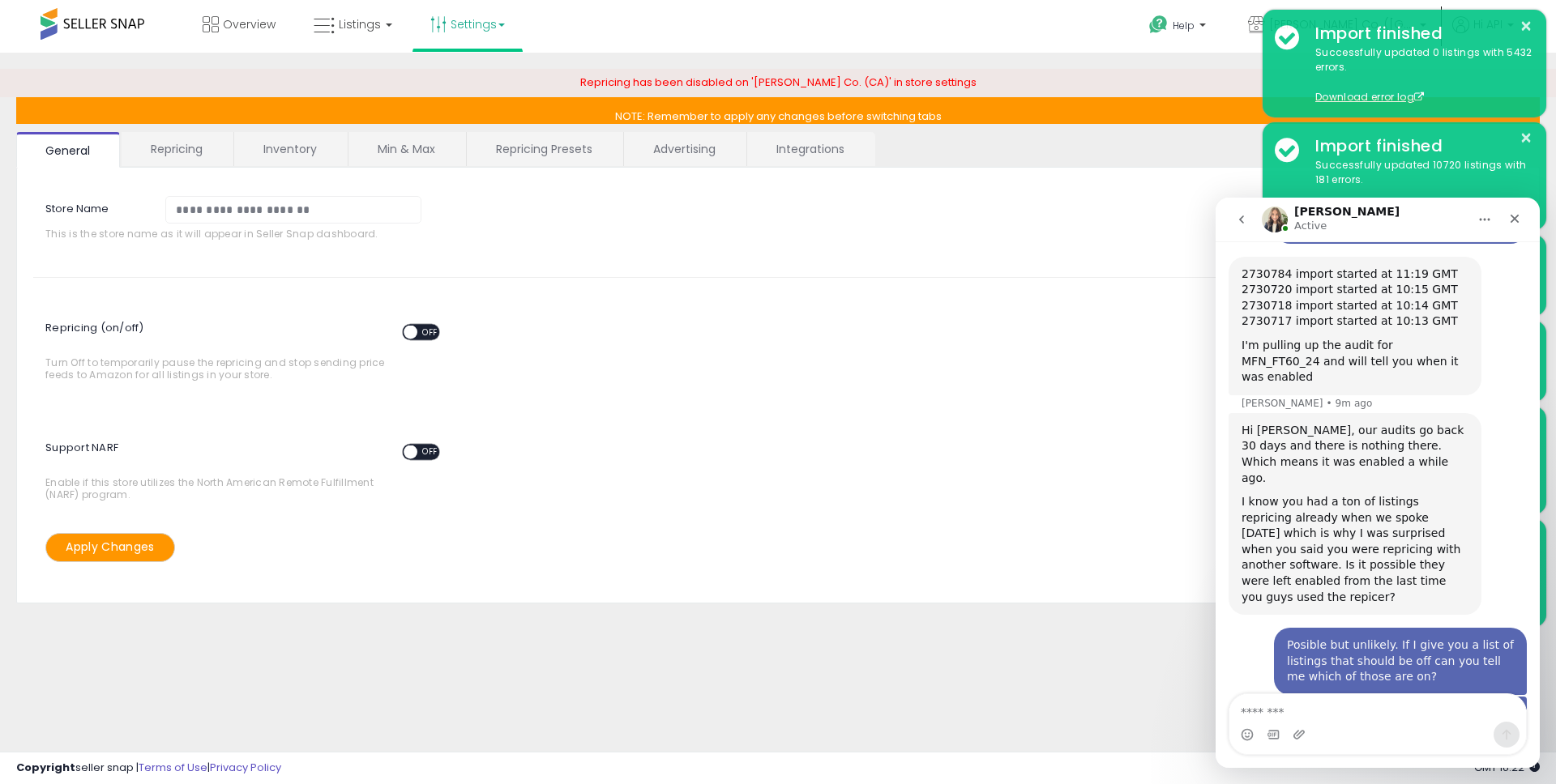
scroll to position [2663, 0]
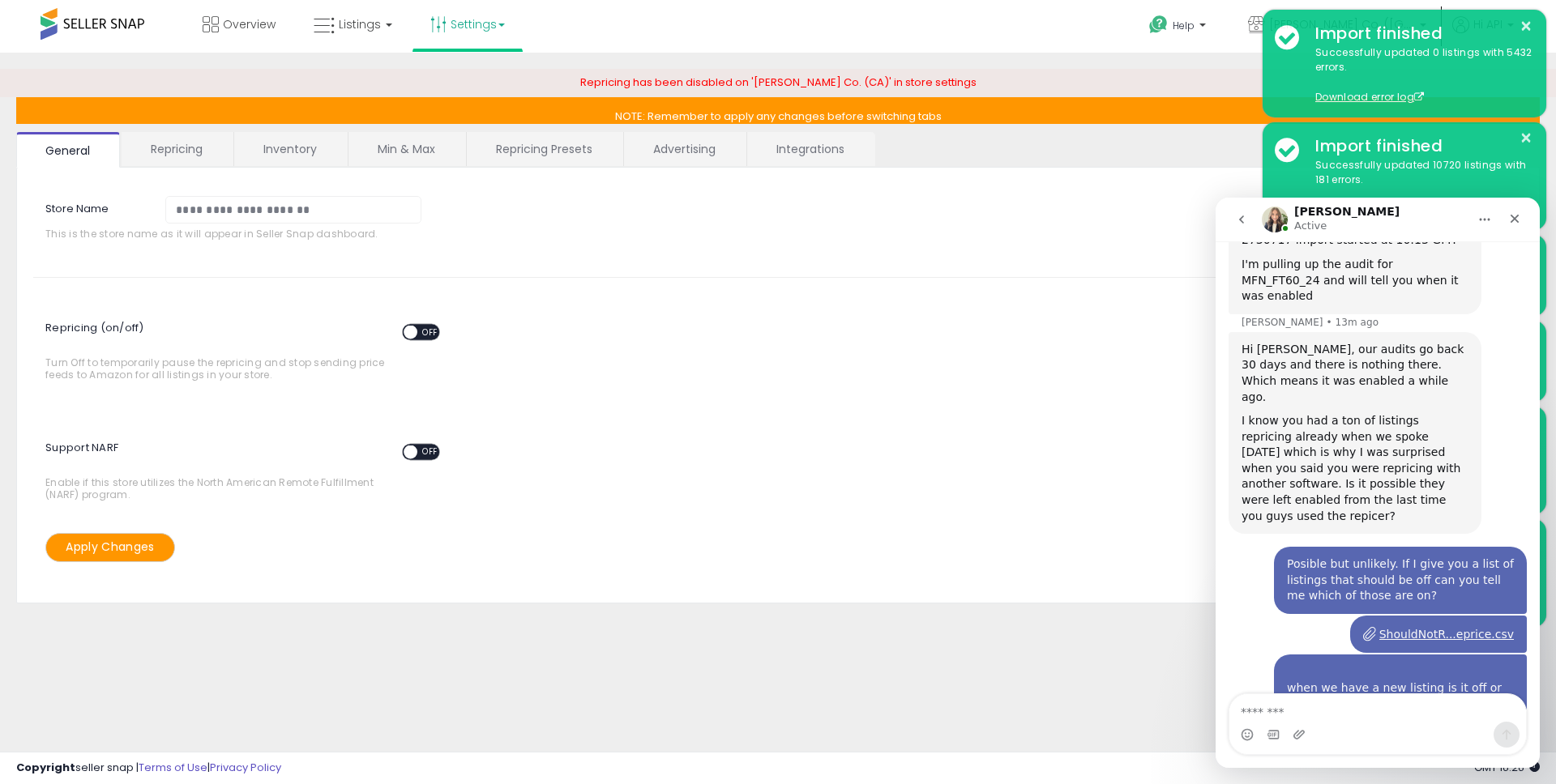
scroll to position [3017, 0]
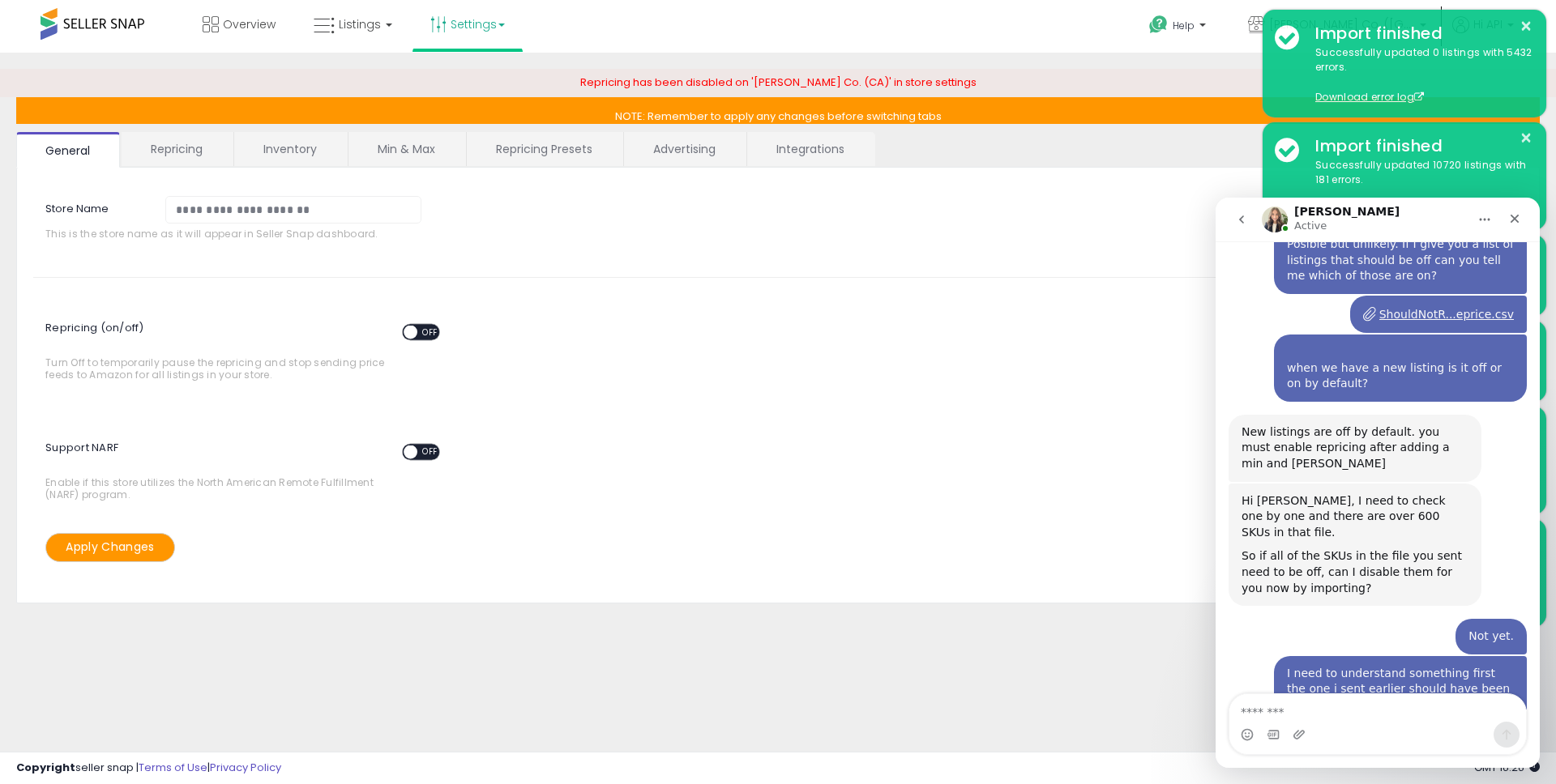
click at [1373, 704] on textarea "Message…" at bounding box center [1378, 708] width 296 height 27
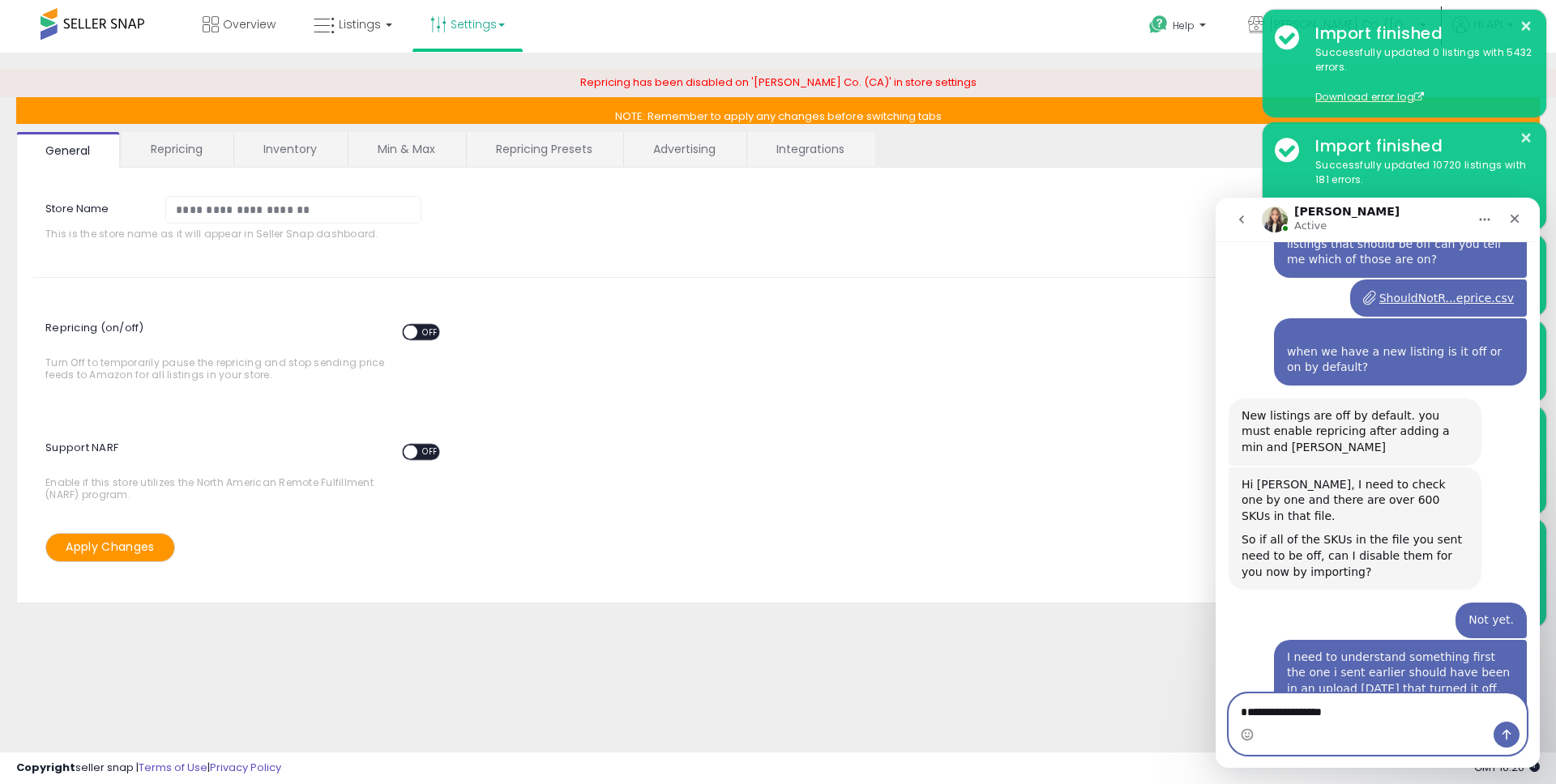
type textarea "**********"
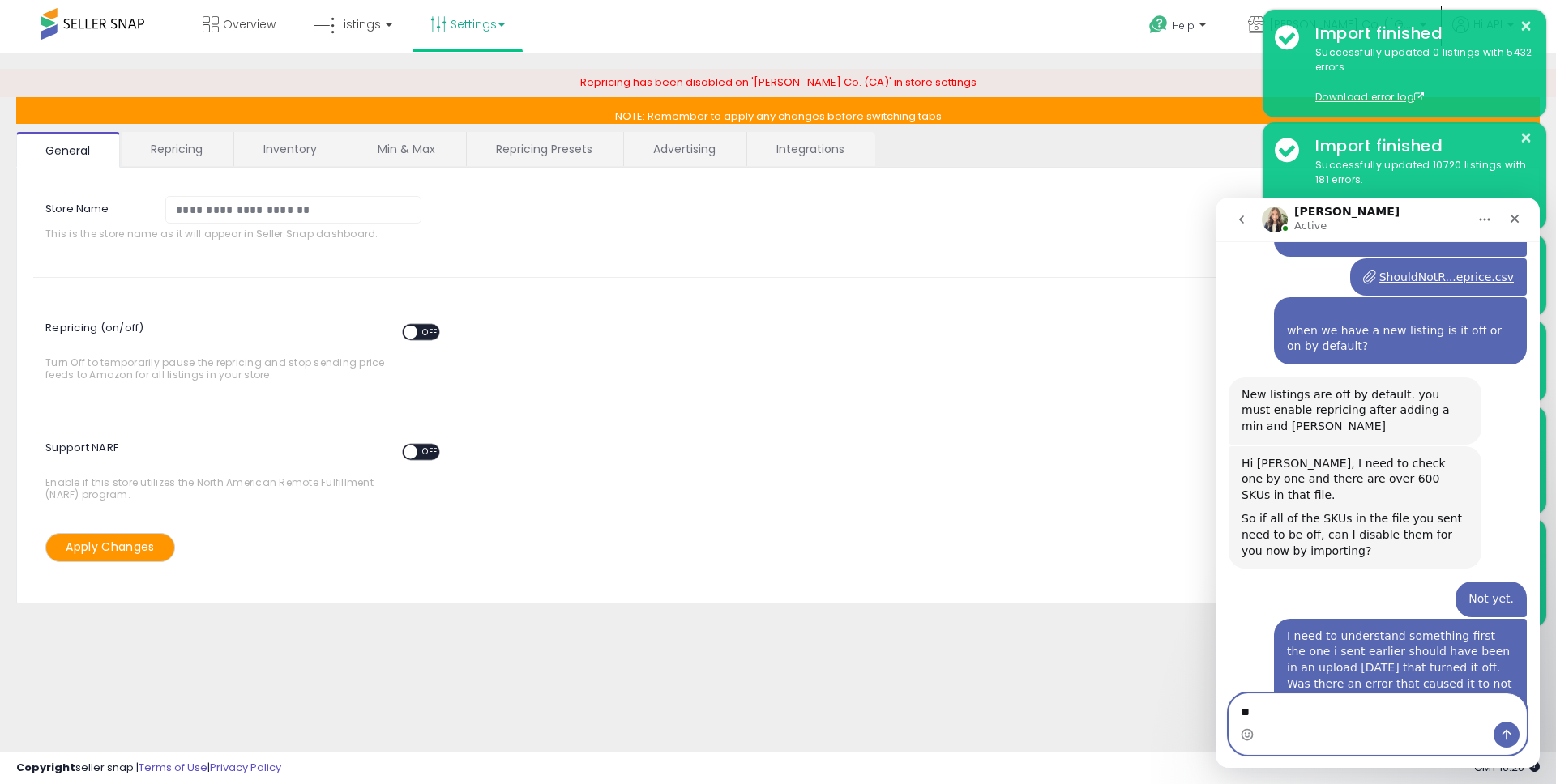
type textarea "*"
click at [1263, 710] on textarea "Message…" at bounding box center [1378, 708] width 296 height 27
paste textarea "**********"
type textarea "**********"
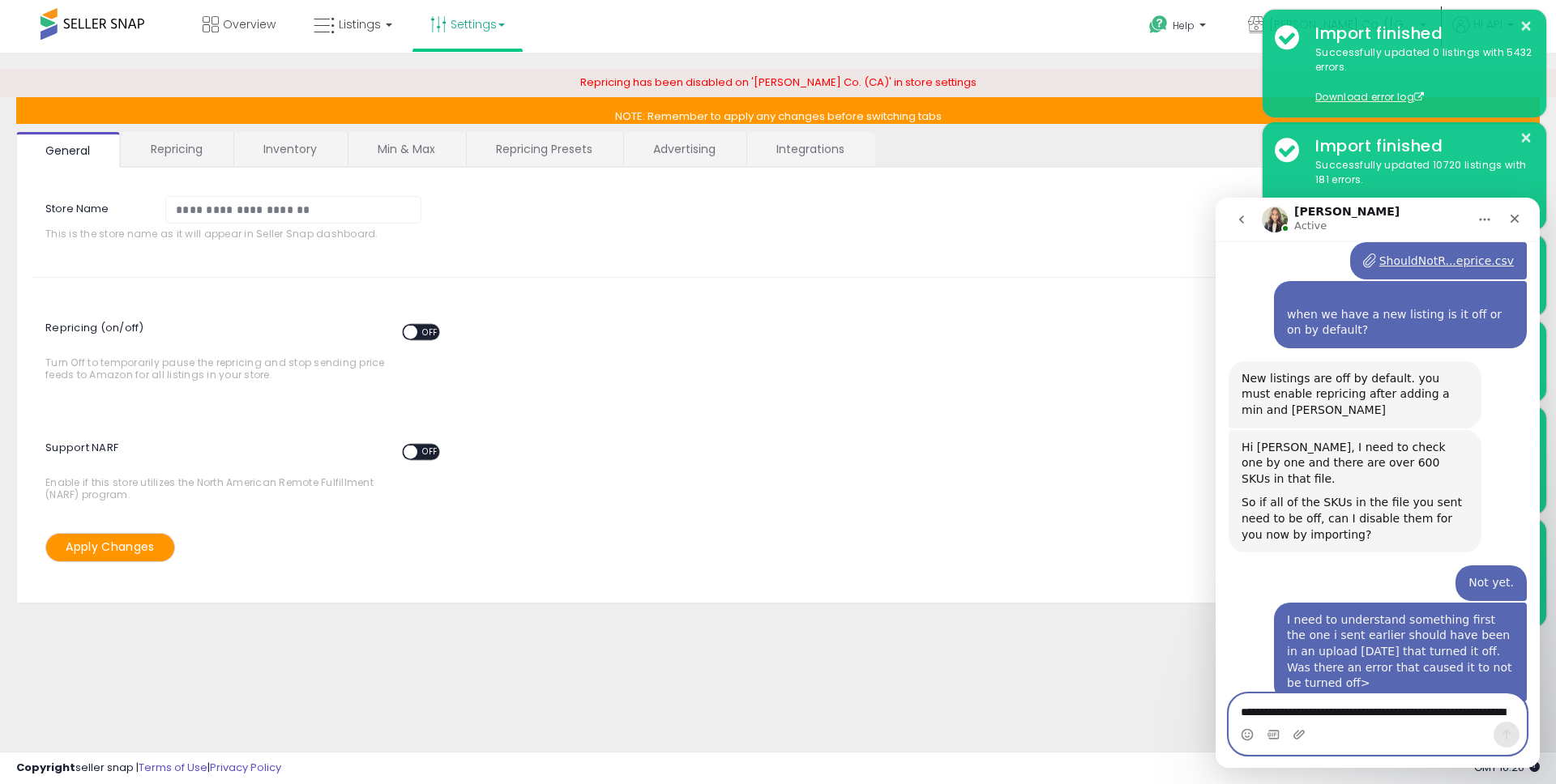
scroll to position [3108, 0]
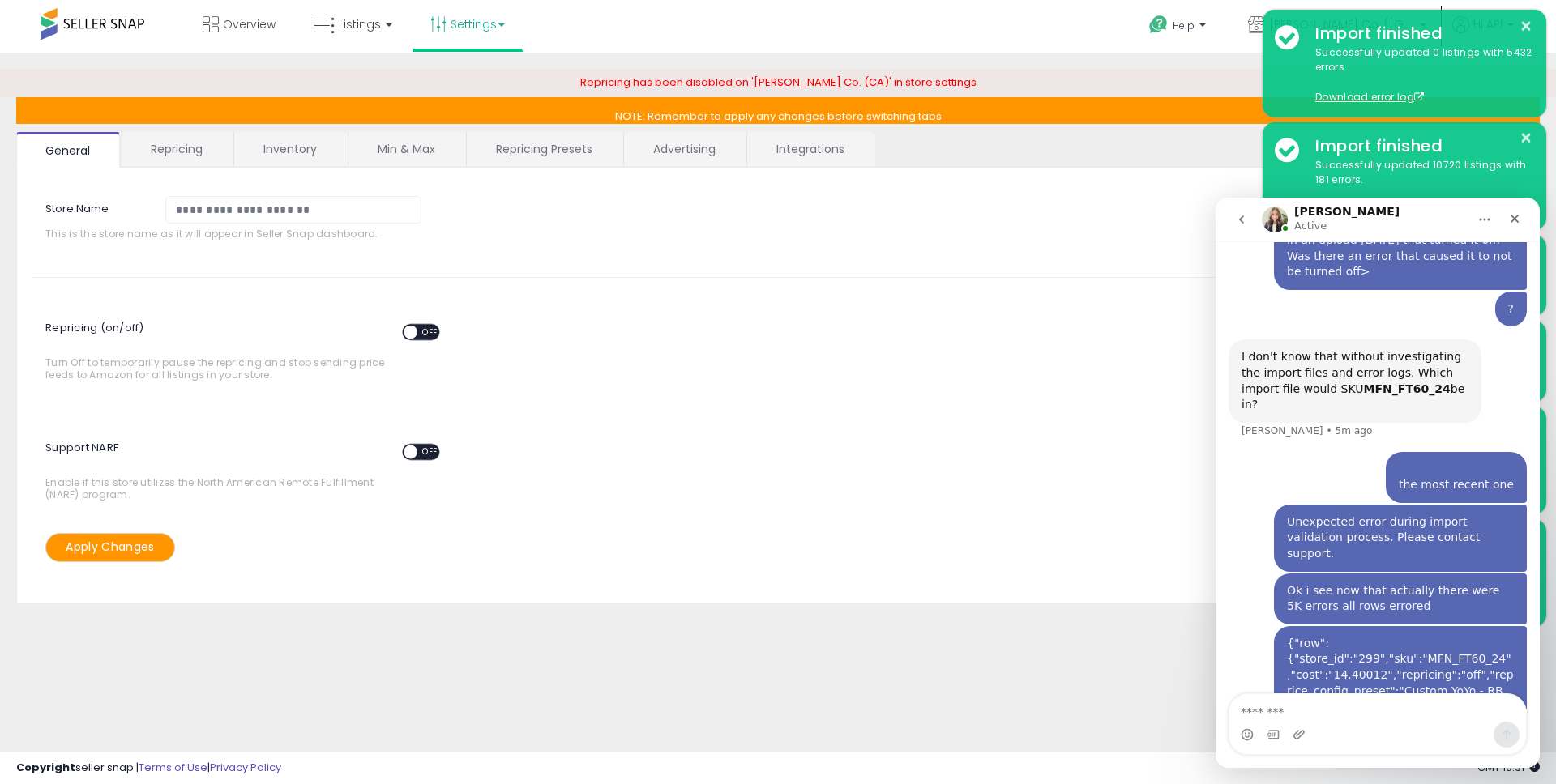
scroll to position [3420, 0]
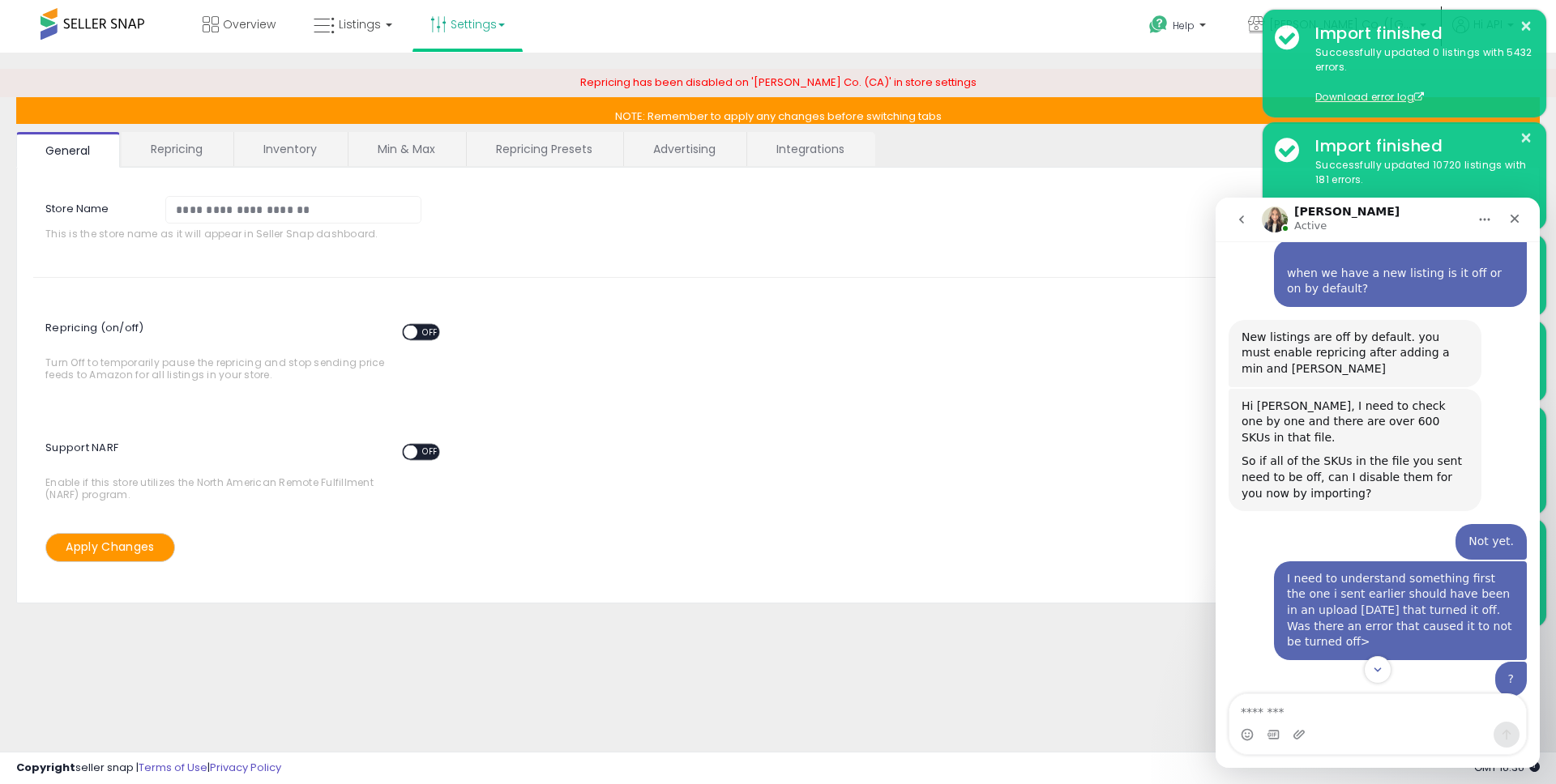
scroll to position [3155, 0]
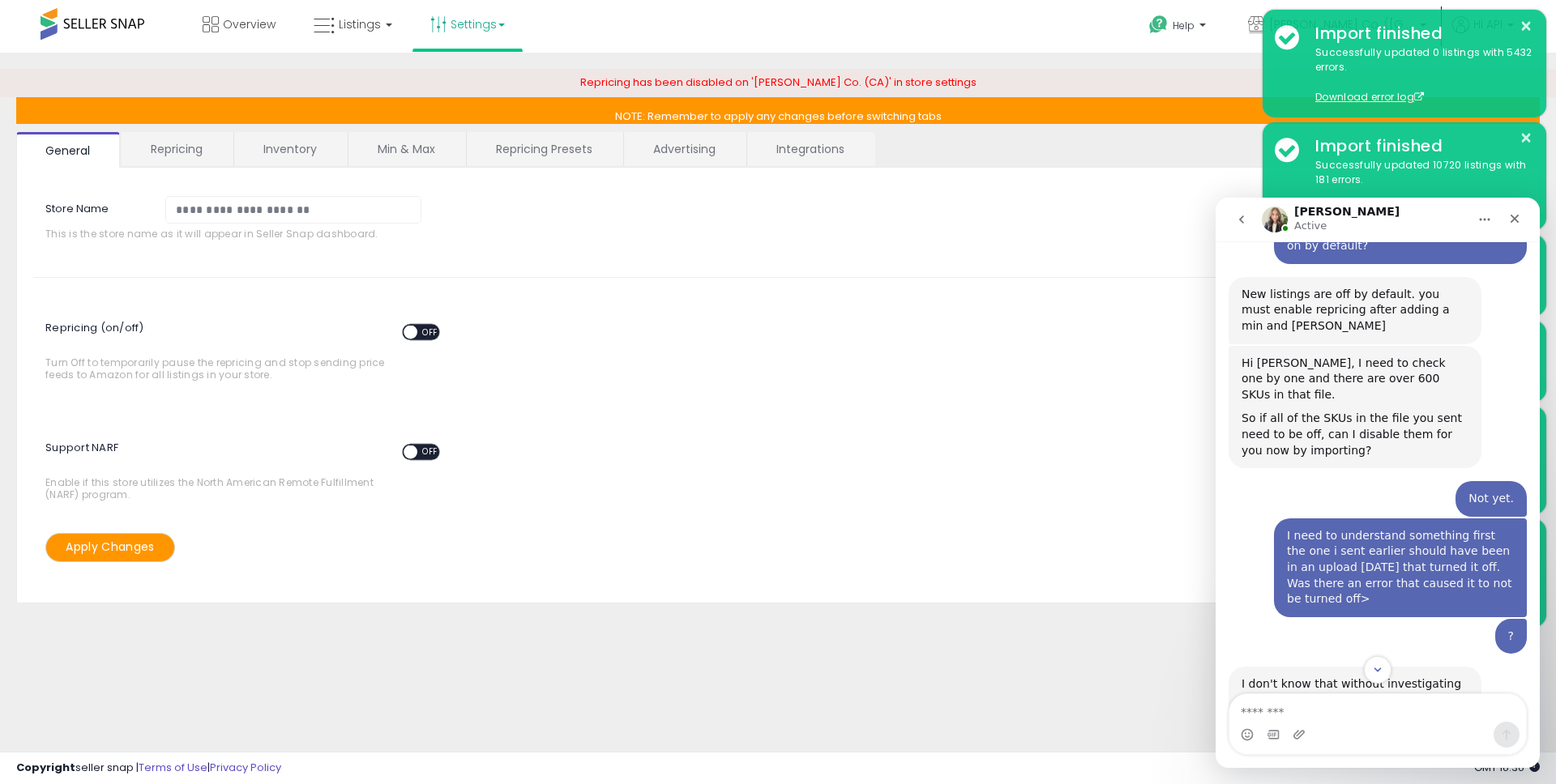
click at [1364, 710] on b "MFN_FT60_24" at bounding box center [1407, 716] width 86 height 13
copy b "MFN_FT60_24"
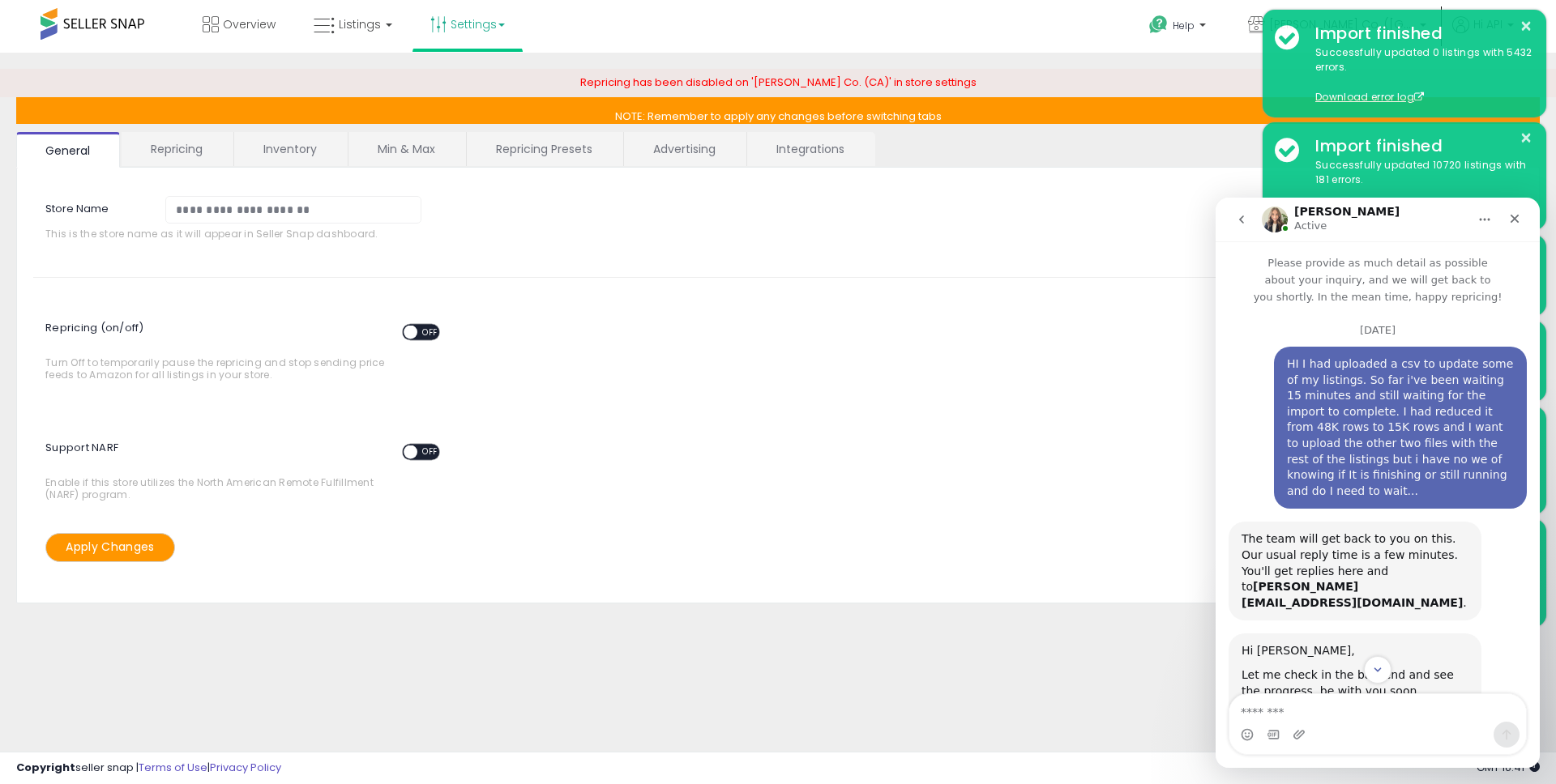
scroll to position [3155, 0]
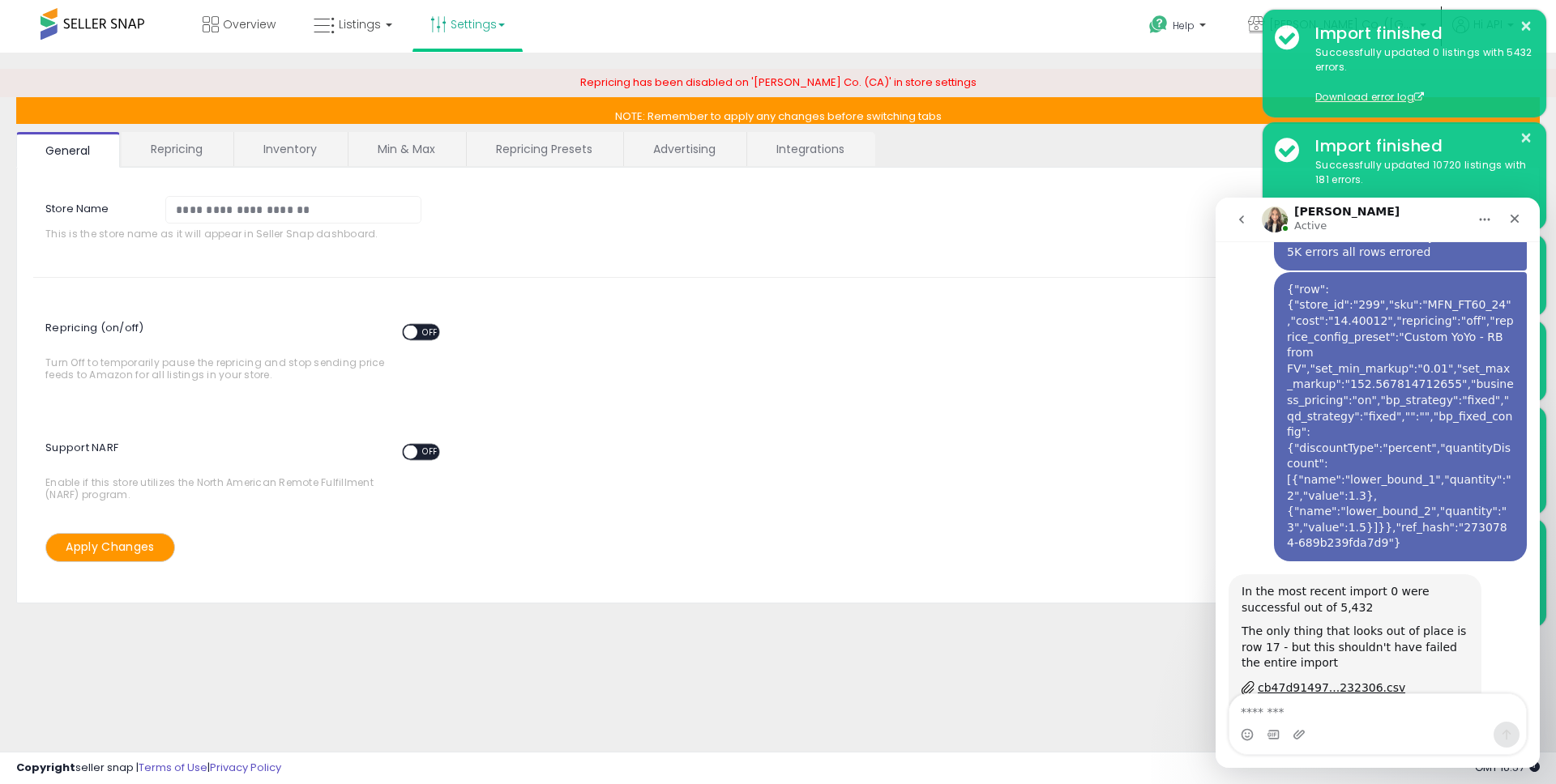
scroll to position [3882, 0]
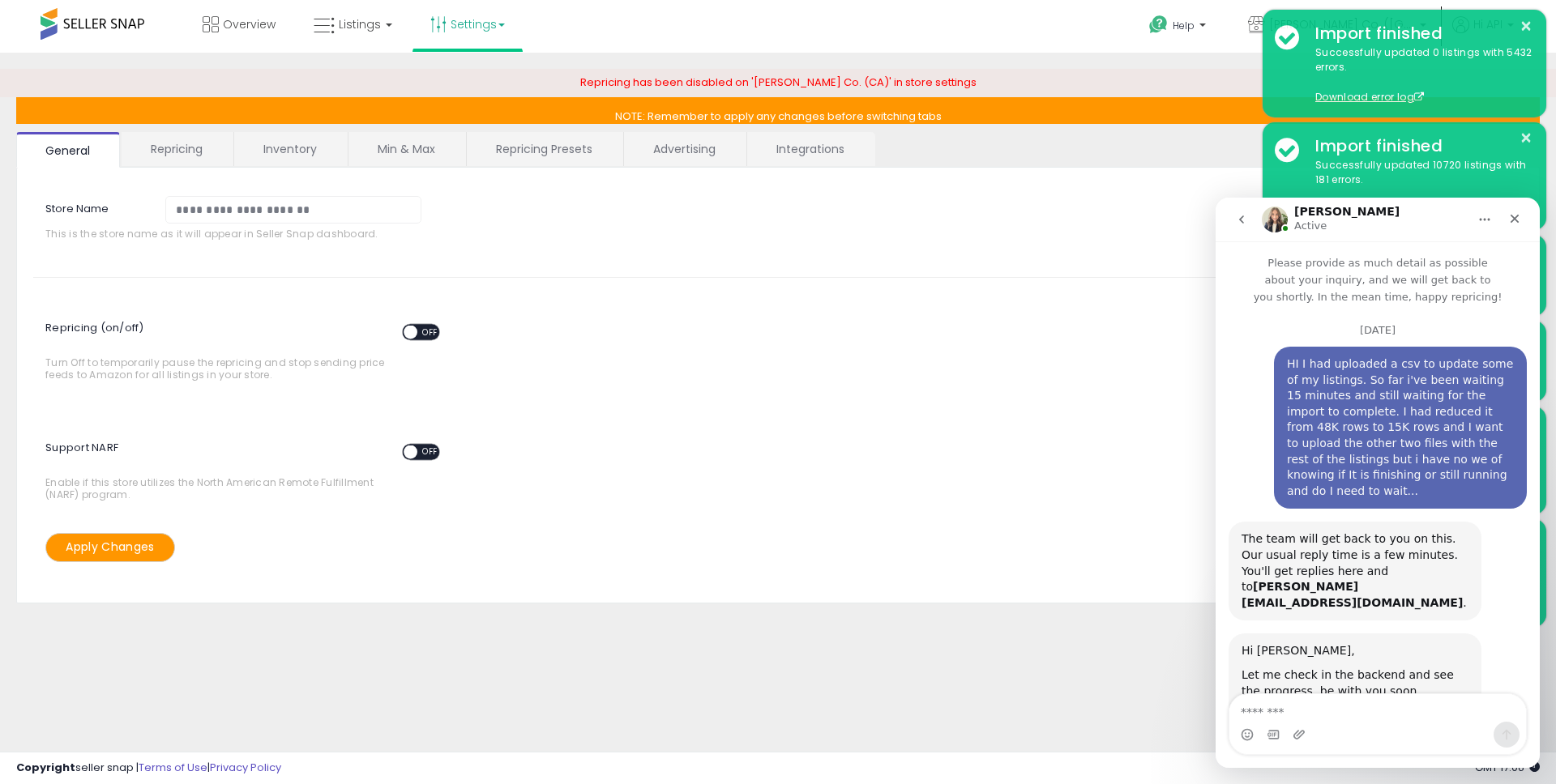
scroll to position [4574, 0]
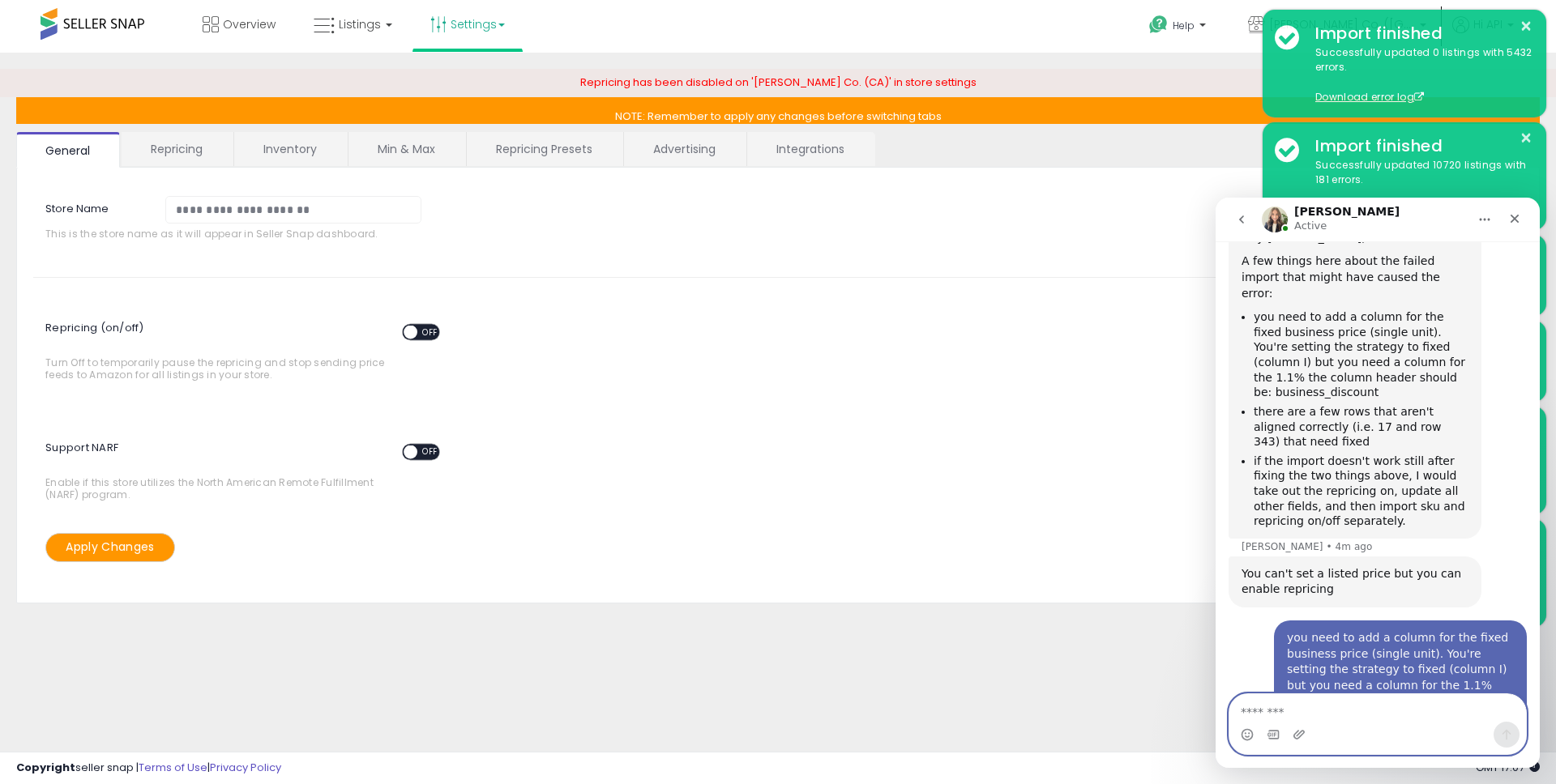
click at [1303, 717] on textarea "Message…" at bounding box center [1378, 708] width 296 height 27
type textarea "**********"
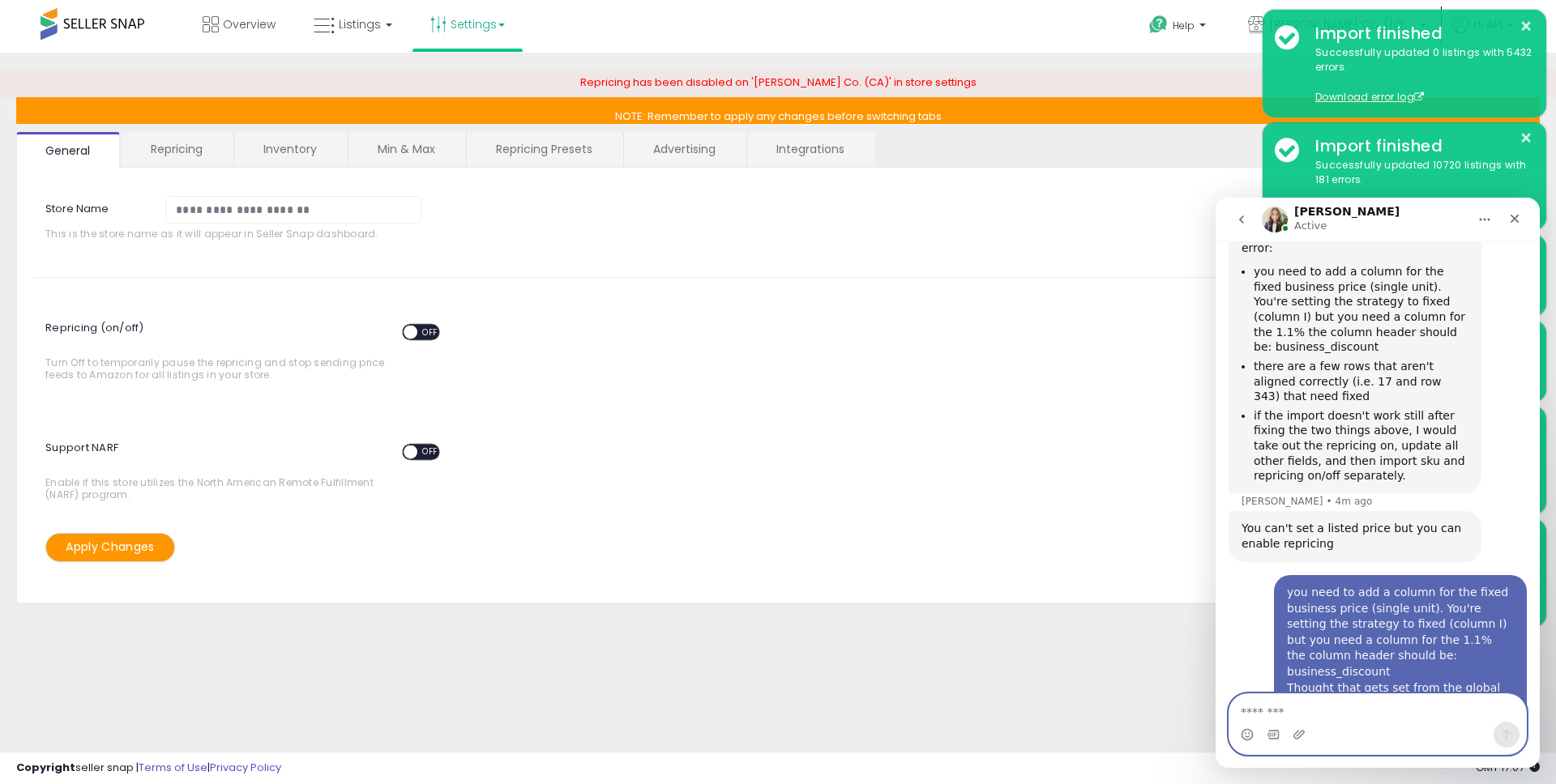
scroll to position [4623, 0]
type textarea "********"
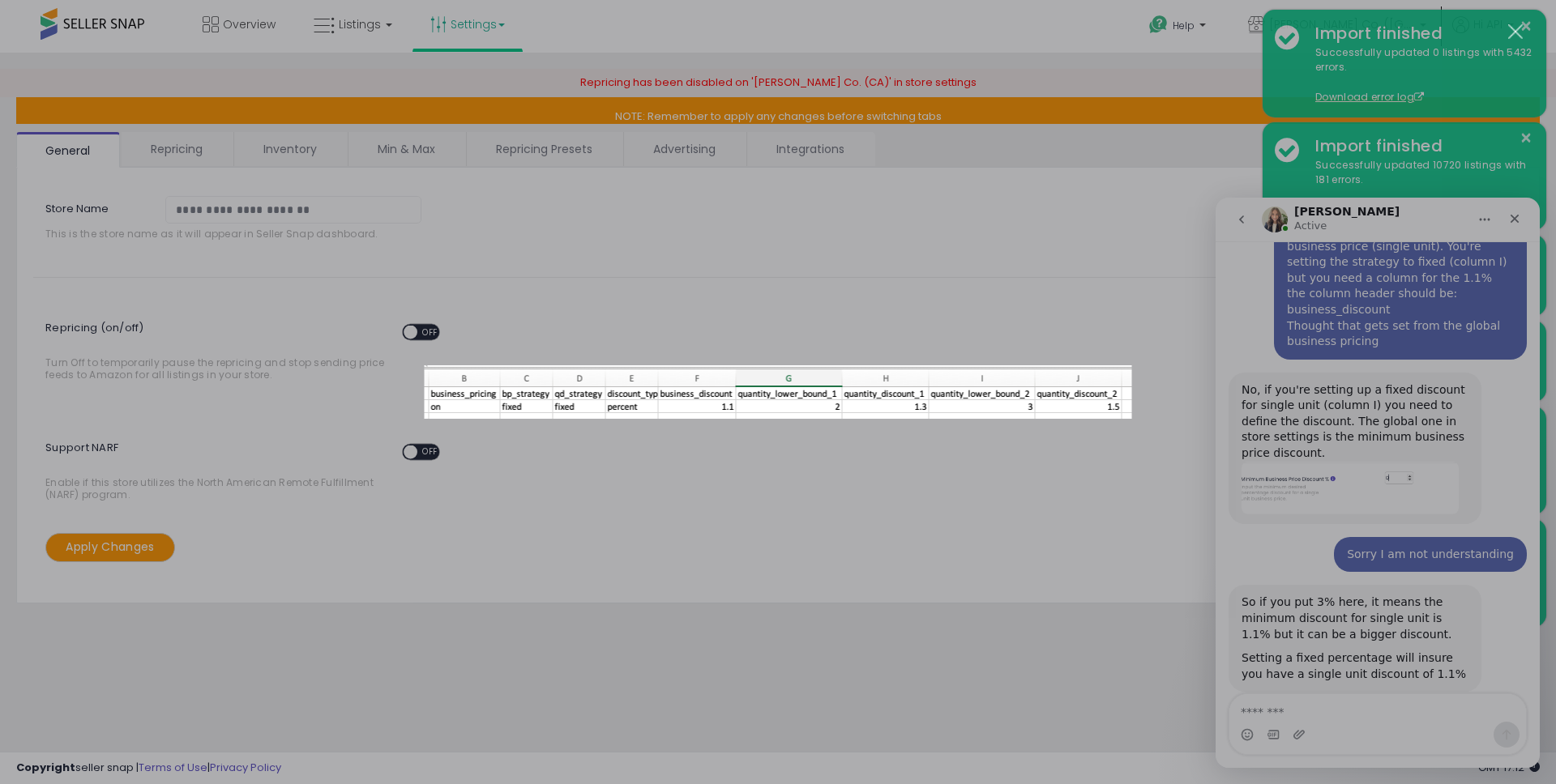
scroll to position [4979, 0]
click at [1326, 641] on div "Intercom messenger" at bounding box center [778, 392] width 1556 height 784
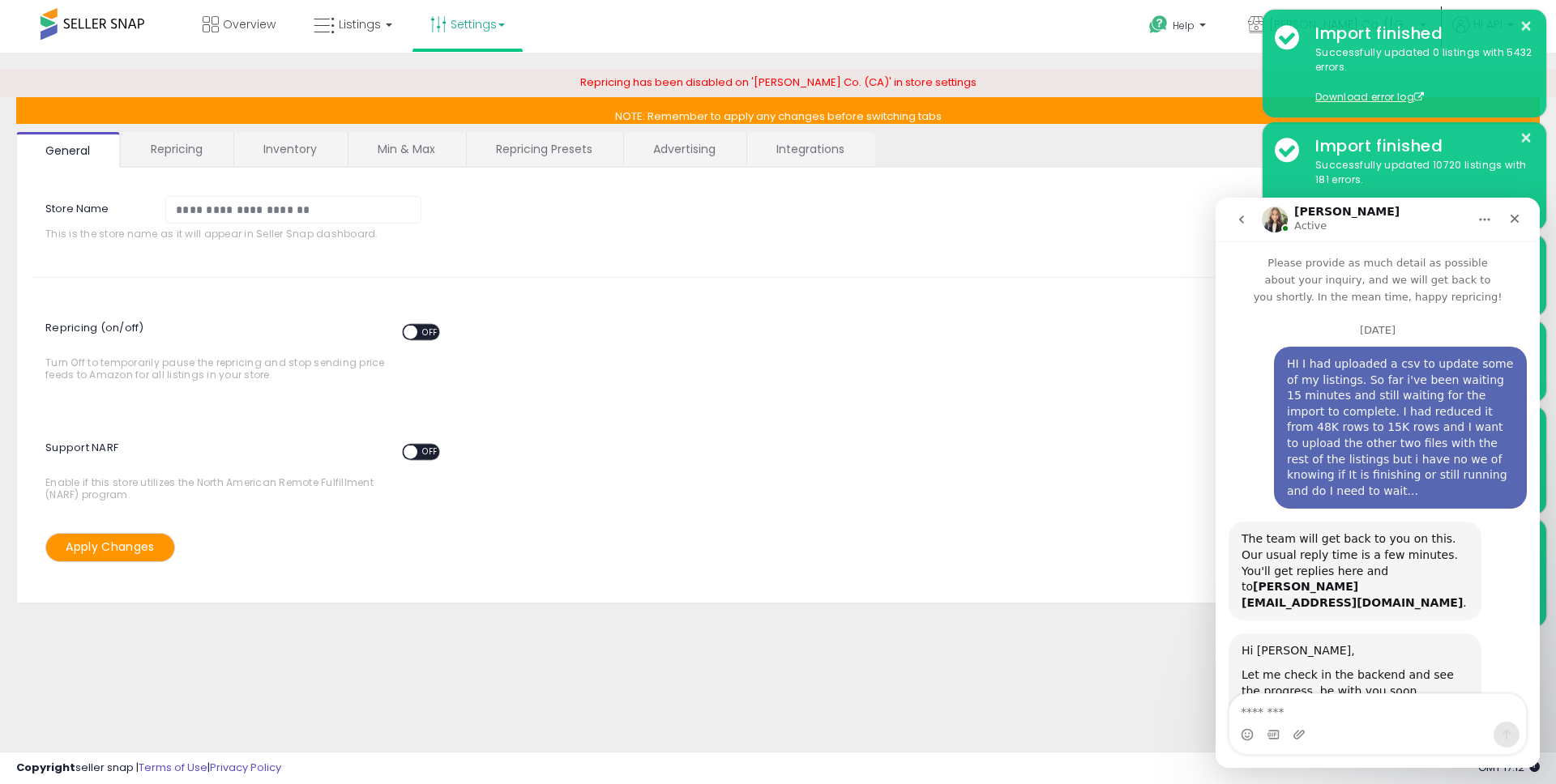
scroll to position [3, 0]
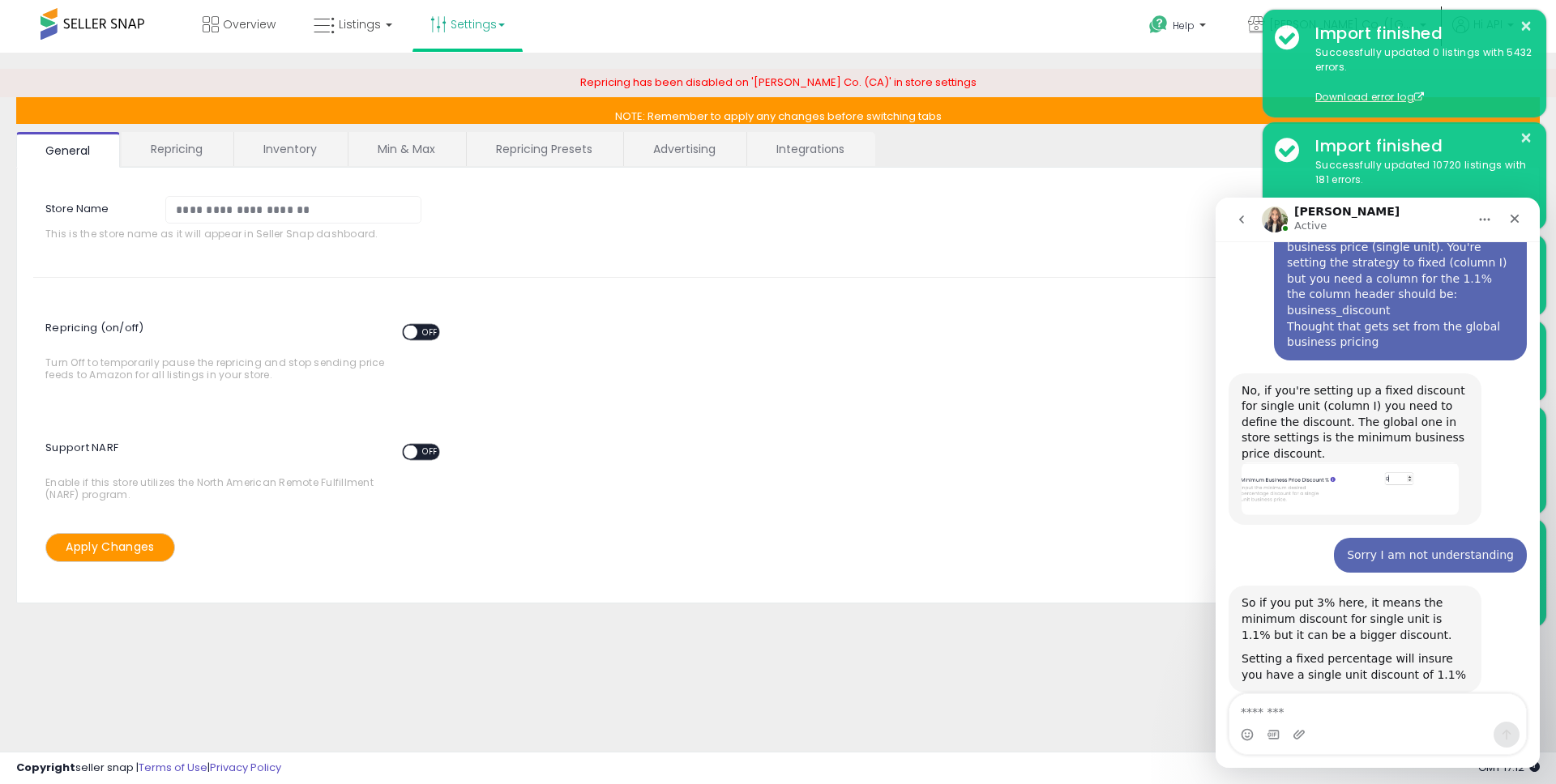
click at [169, 151] on link "Repricing" at bounding box center [176, 149] width 110 height 34
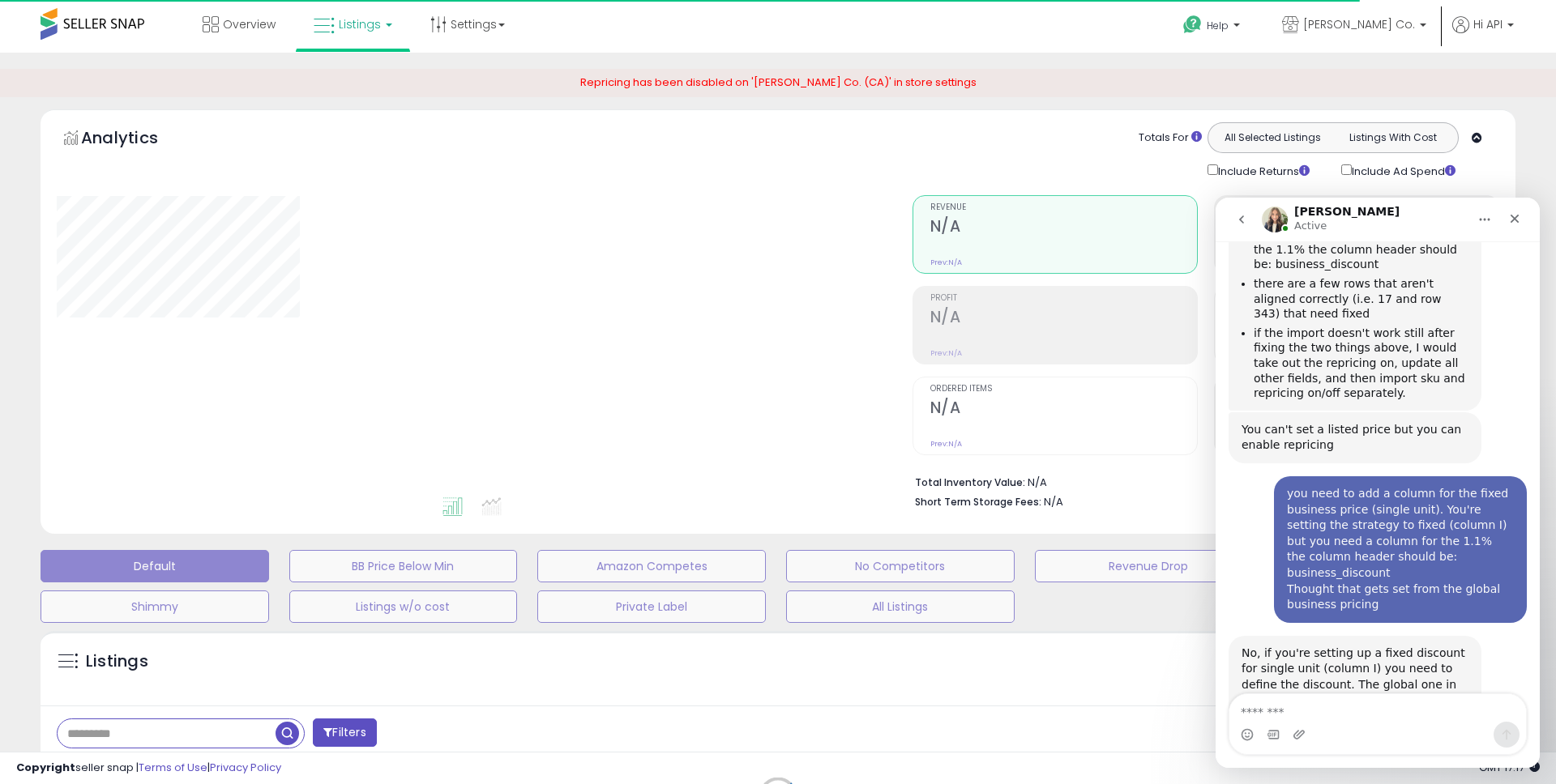
scroll to position [4930, 0]
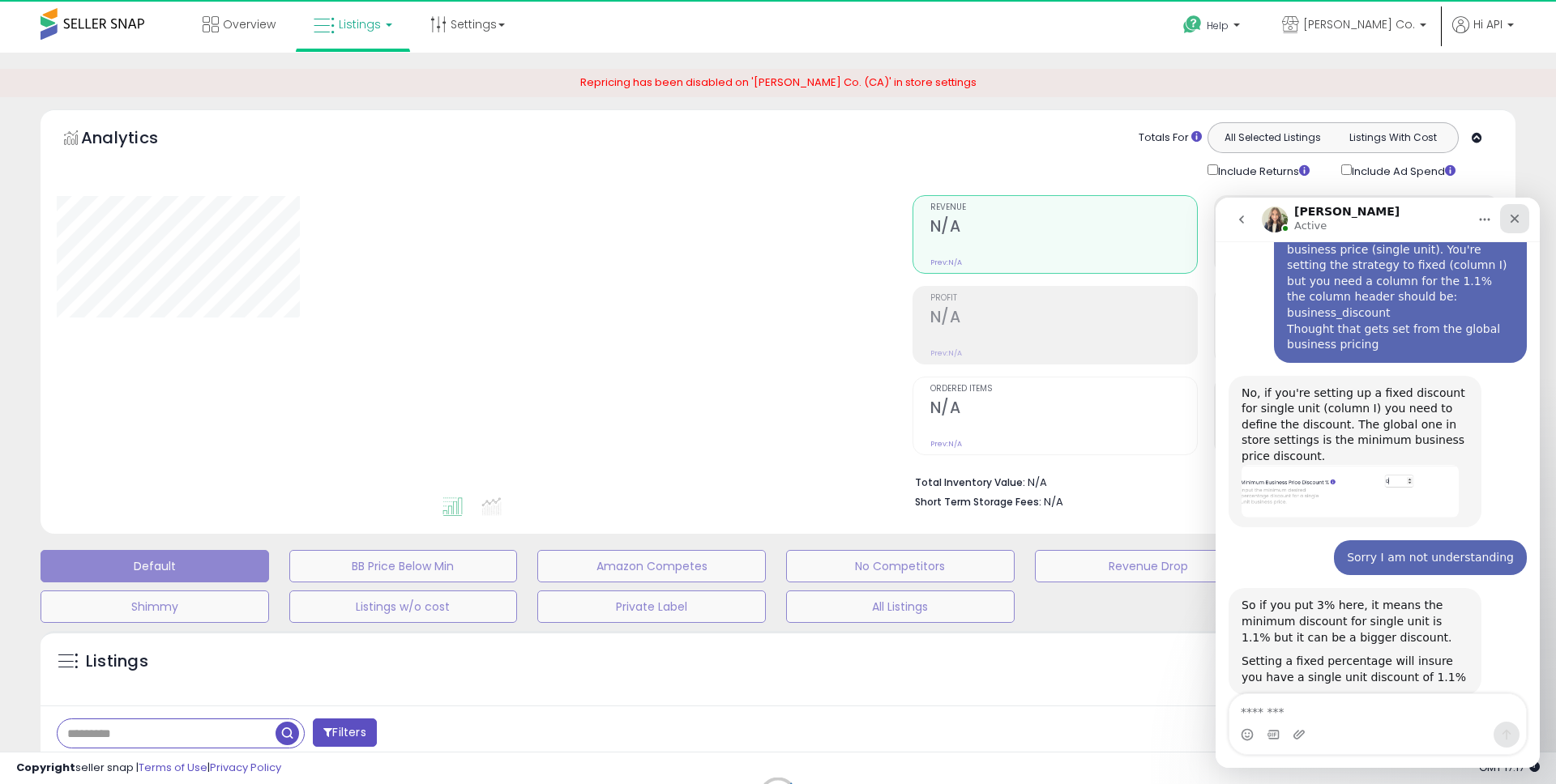
click at [1514, 221] on icon "Close" at bounding box center [1514, 218] width 13 height 13
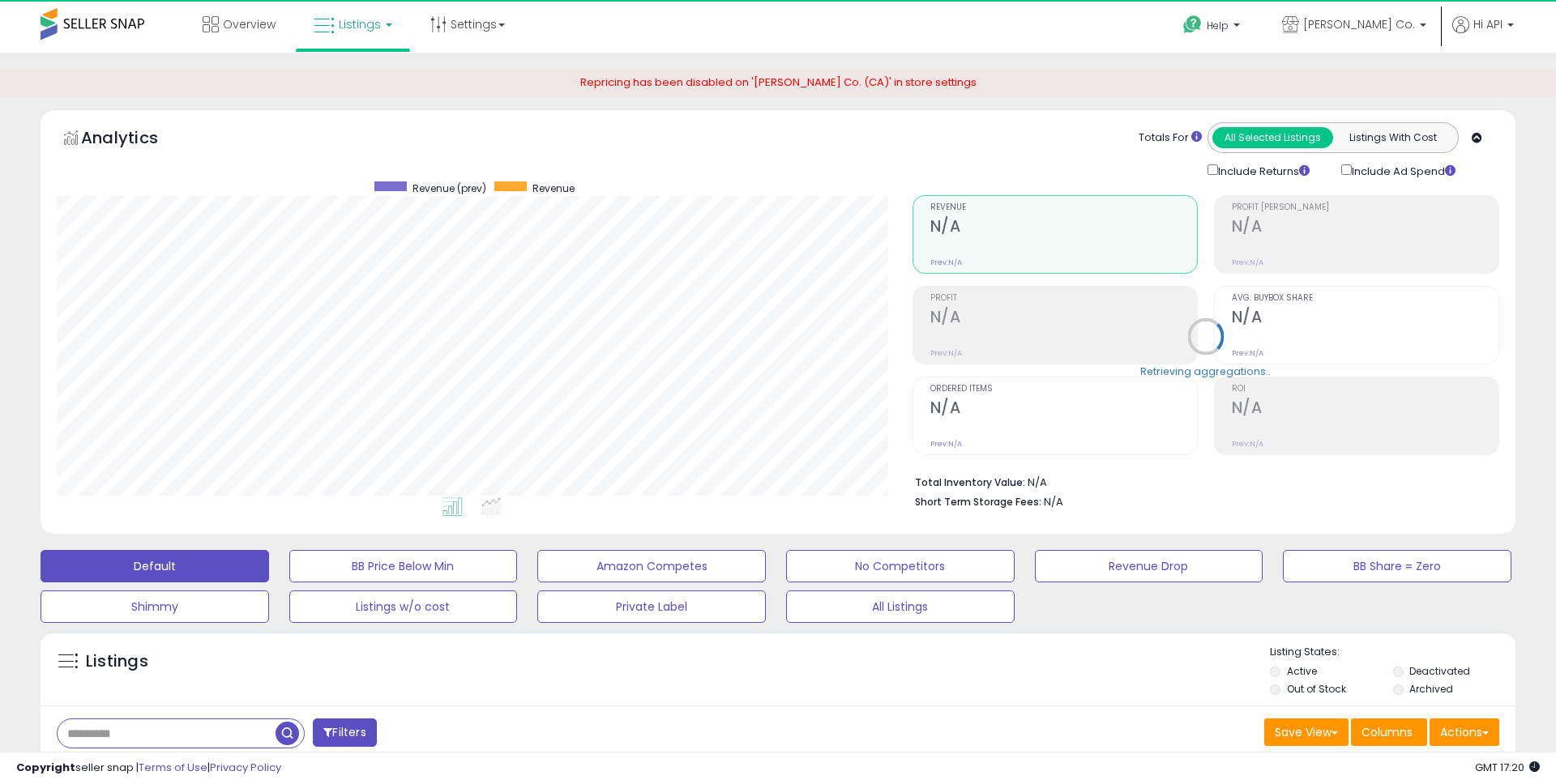
scroll to position [332, 856]
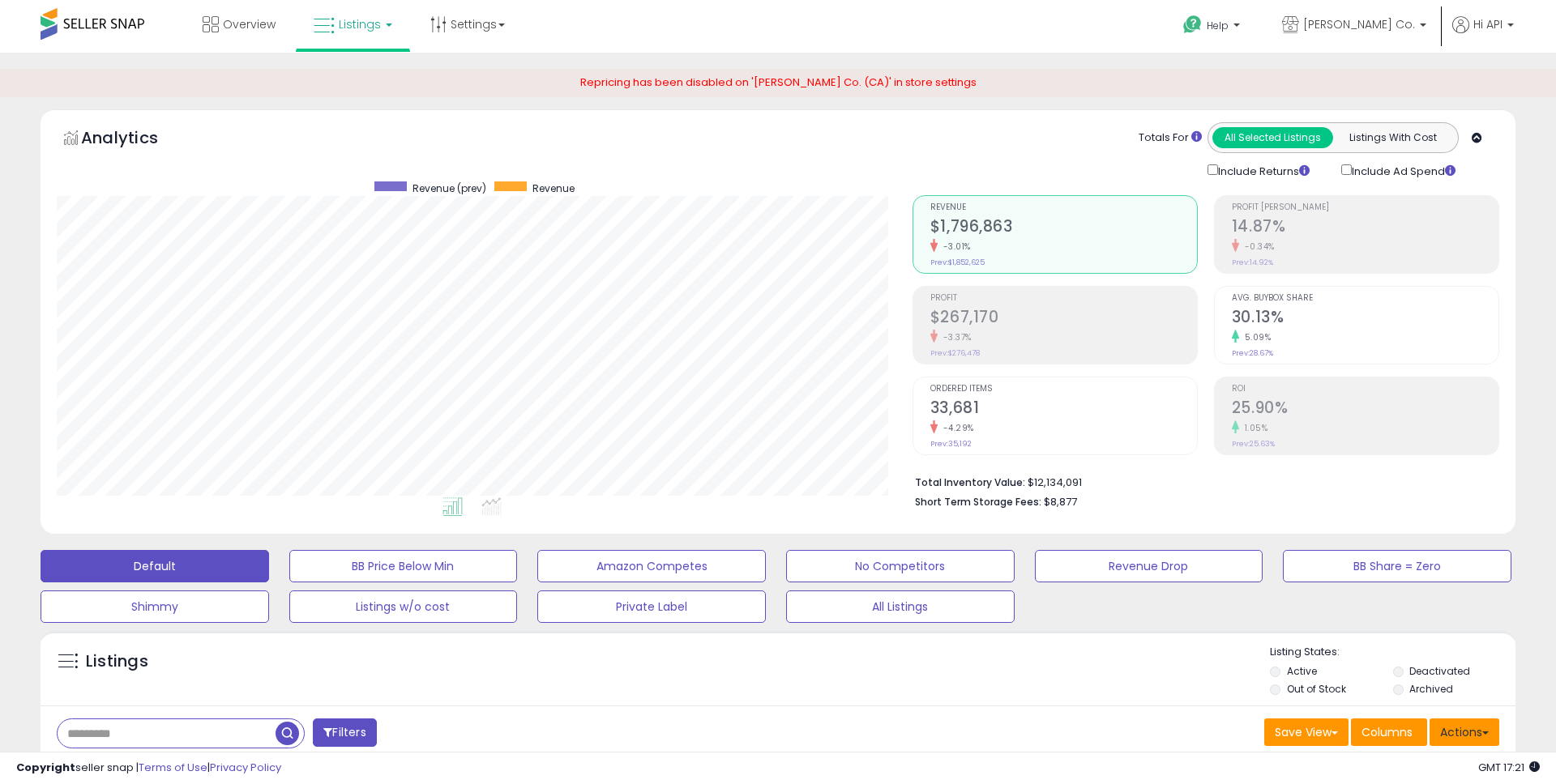
click at [1479, 734] on button "Actions" at bounding box center [1464, 732] width 69 height 27
click at [1382, 763] on link "Import" at bounding box center [1398, 766] width 177 height 25
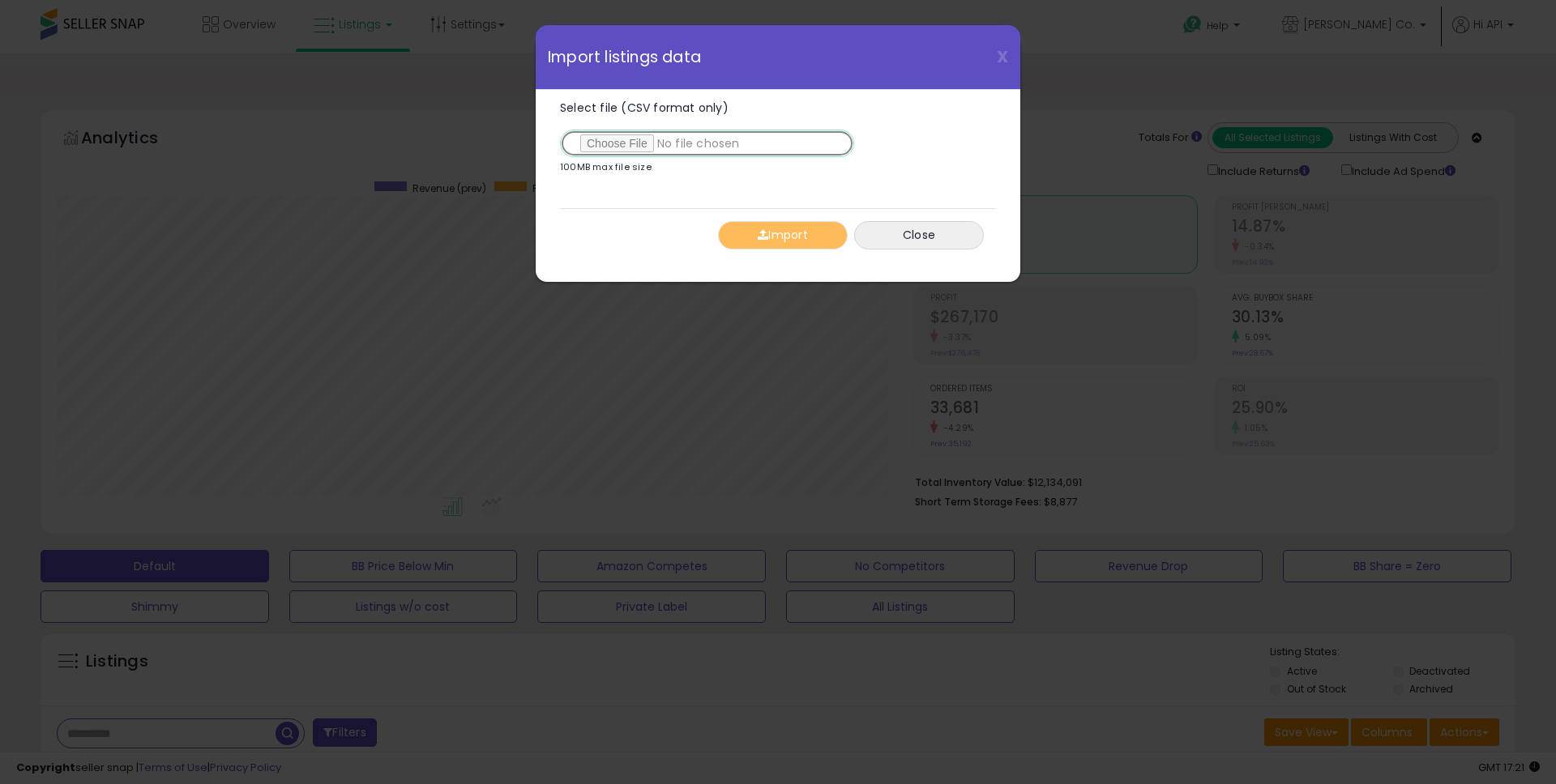
click at [616, 142] on input "Select file (CSV format only)" at bounding box center [707, 143] width 295 height 27
type input "**********"
click at [785, 235] on button "Import" at bounding box center [783, 235] width 129 height 28
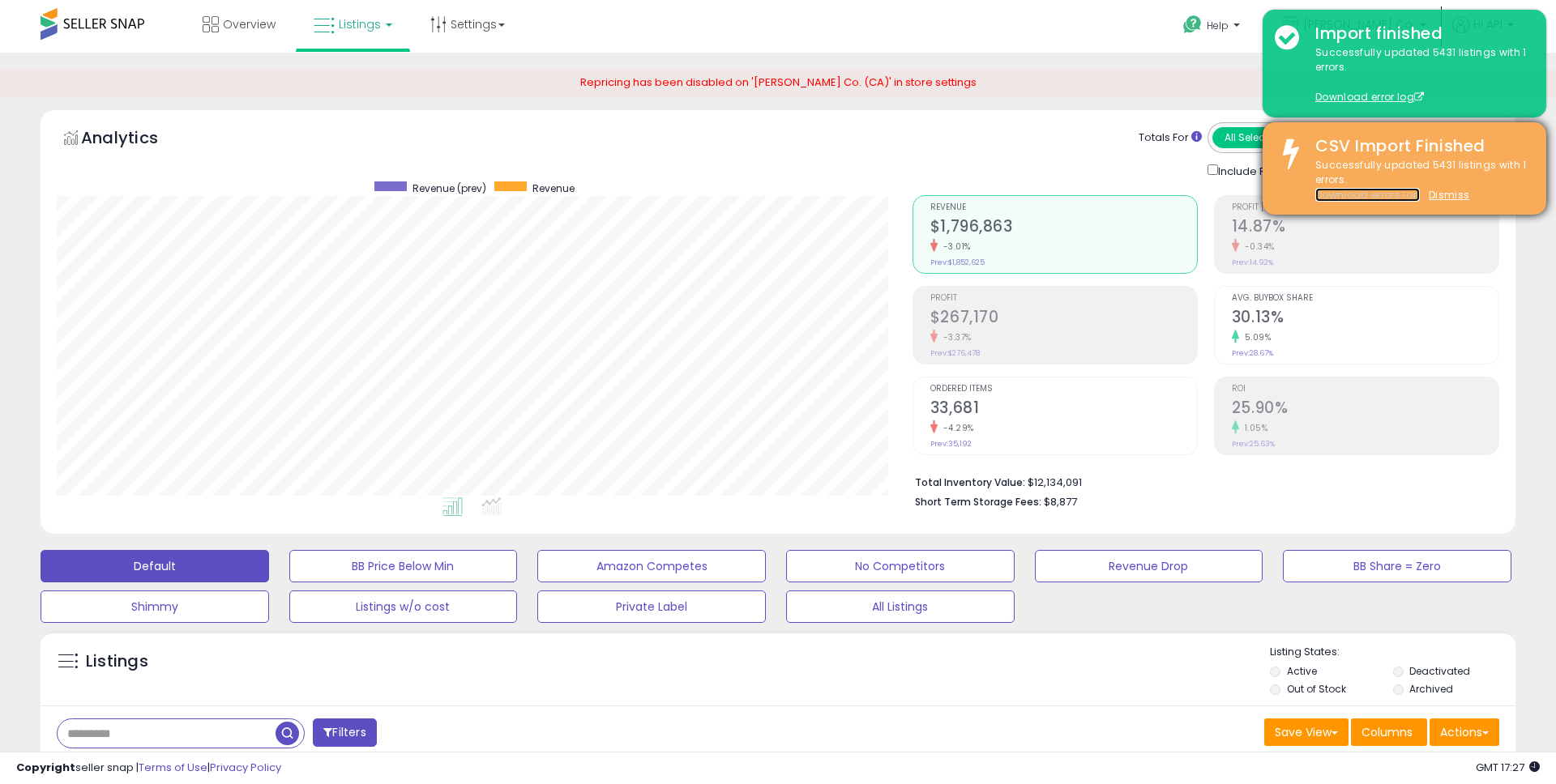
click at [1355, 196] on link "Download errors log" at bounding box center [1368, 195] width 104 height 14
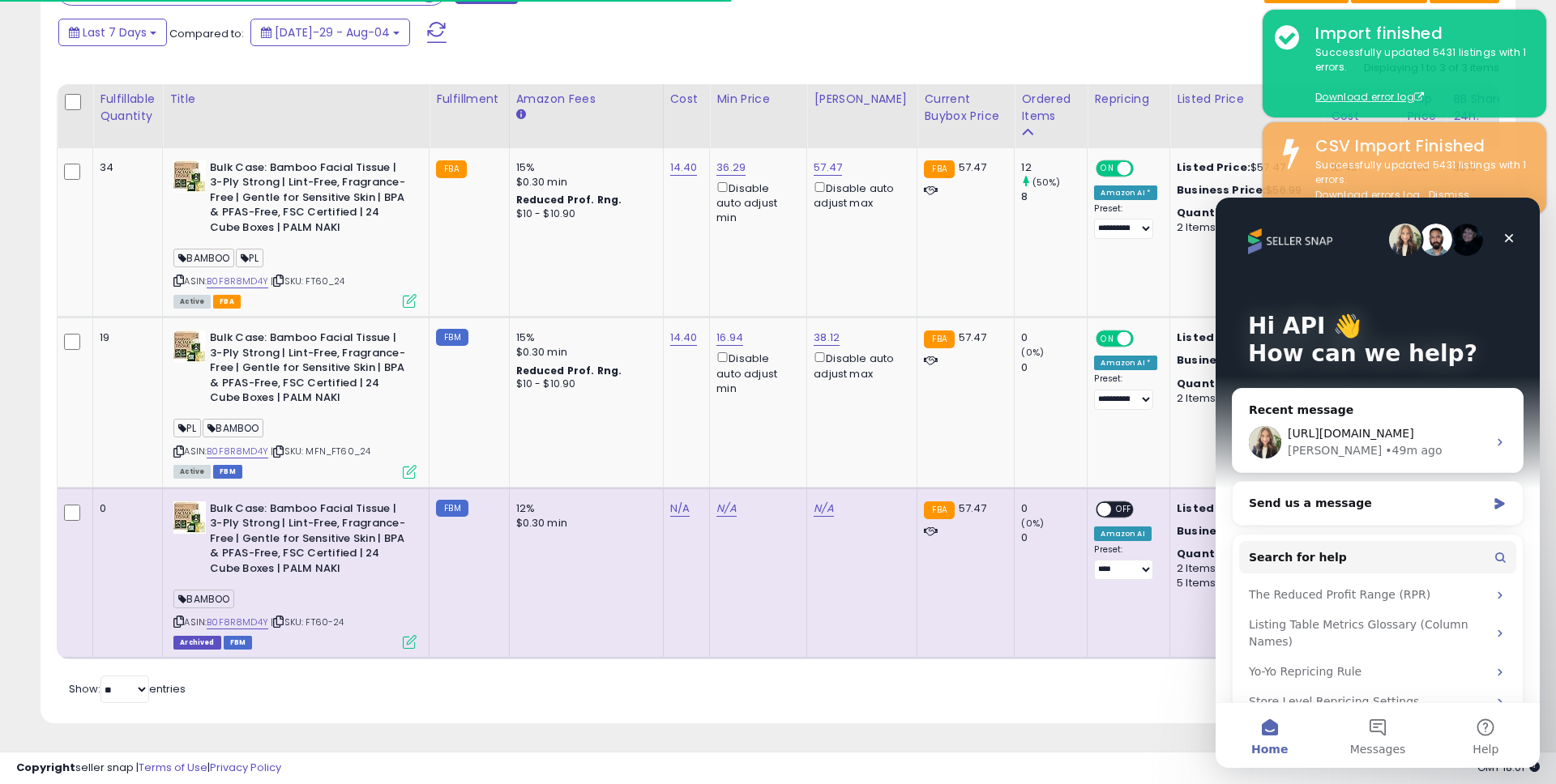
scroll to position [0, 109]
